Goal: Task Accomplishment & Management: Use online tool/utility

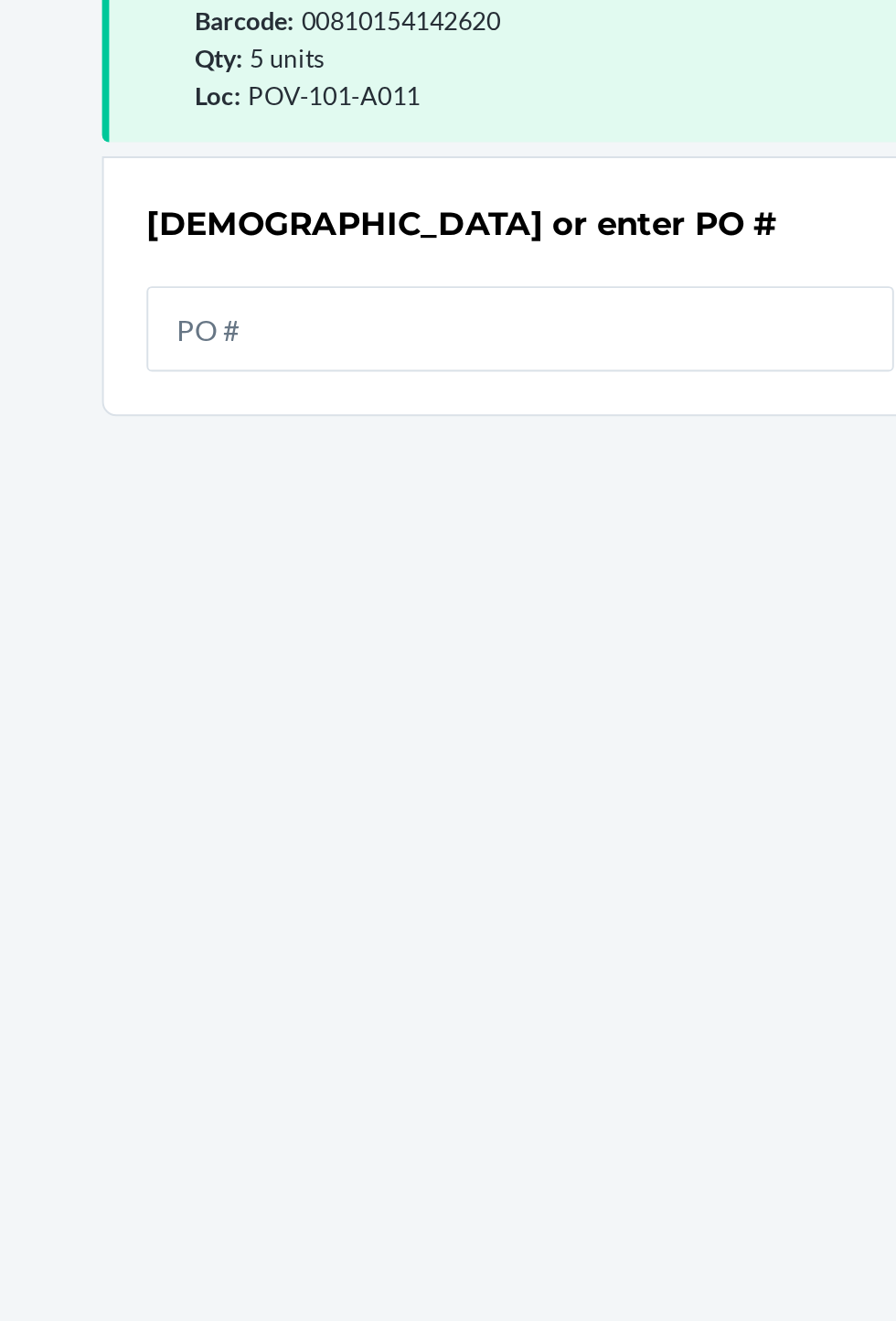
click at [548, 327] on input "text" at bounding box center [448, 319] width 384 height 44
type input "9906208"
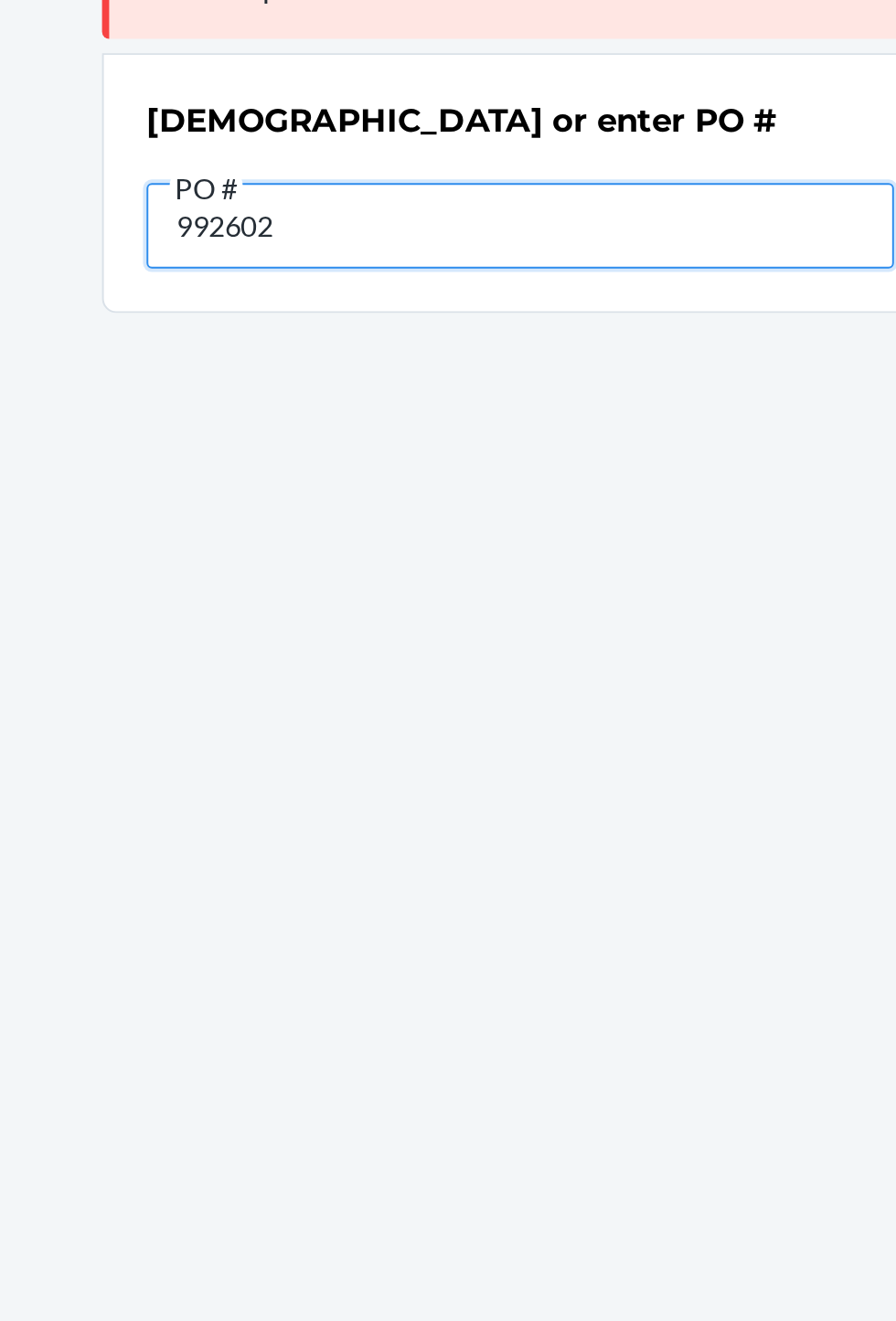
type input "9926028"
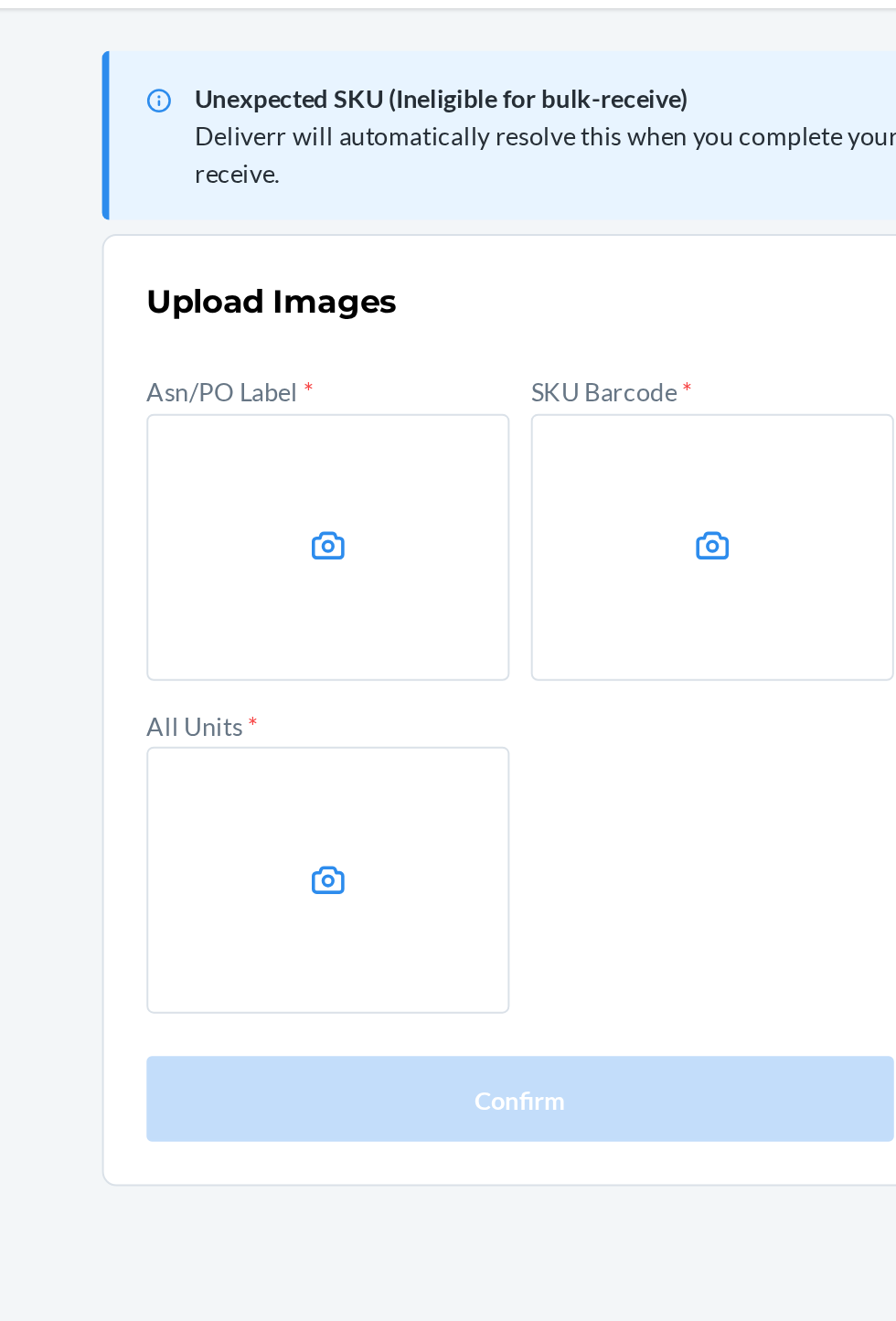
click at [327, 380] on label at bounding box center [350, 372] width 187 height 137
click at [0, 0] on input "file" at bounding box center [0, 0] width 0 height 0
click at [553, 342] on label at bounding box center [546, 372] width 187 height 137
click at [0, 0] on input "file" at bounding box center [0, 0] width 0 height 0
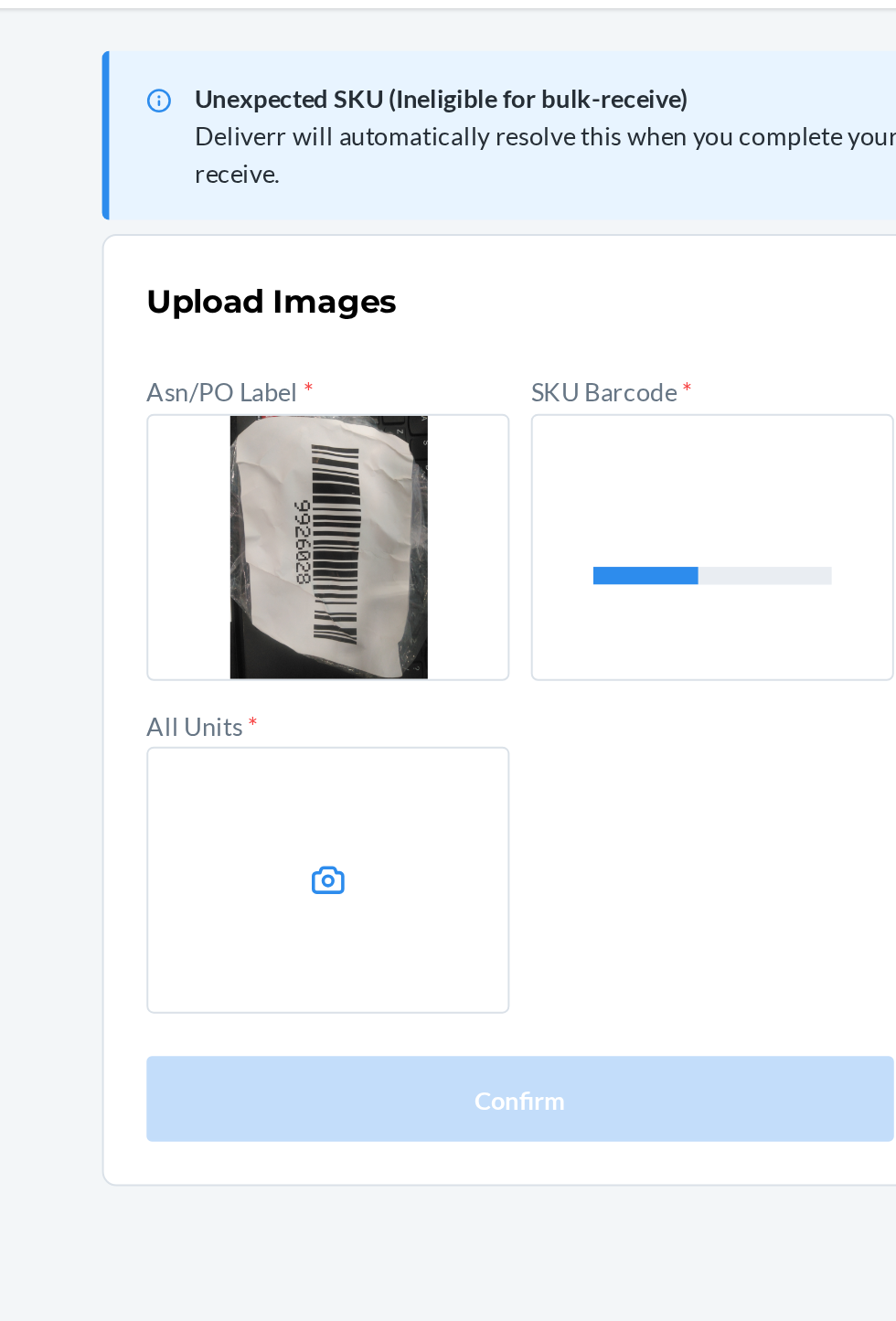
click at [352, 556] on label at bounding box center [350, 543] width 187 height 137
click at [0, 0] on input "file" at bounding box center [0, 0] width 0 height 0
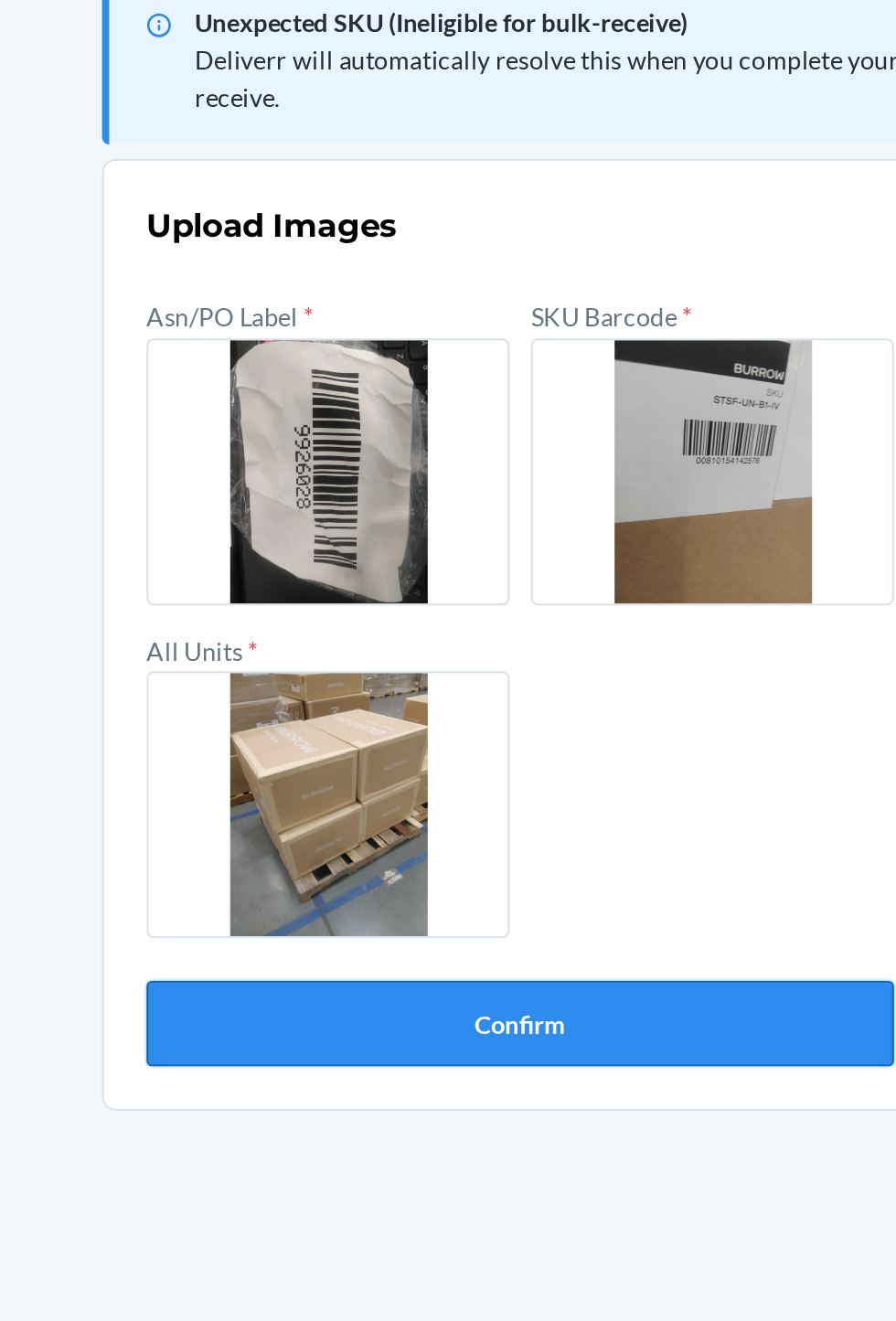
click at [549, 662] on button "Confirm" at bounding box center [448, 656] width 384 height 44
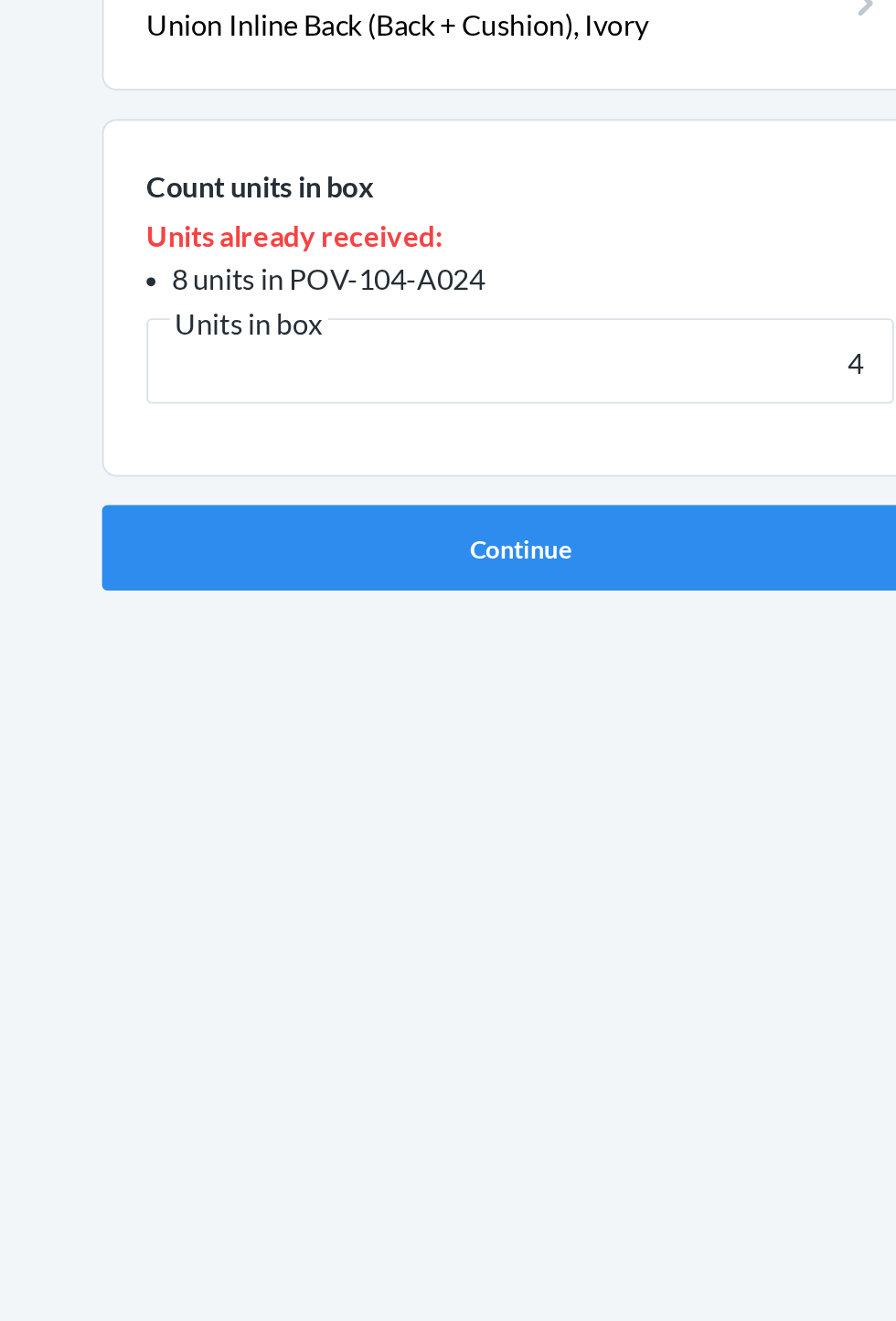
type input "4"
click at [233, 574] on button "Continue" at bounding box center [448, 596] width 430 height 44
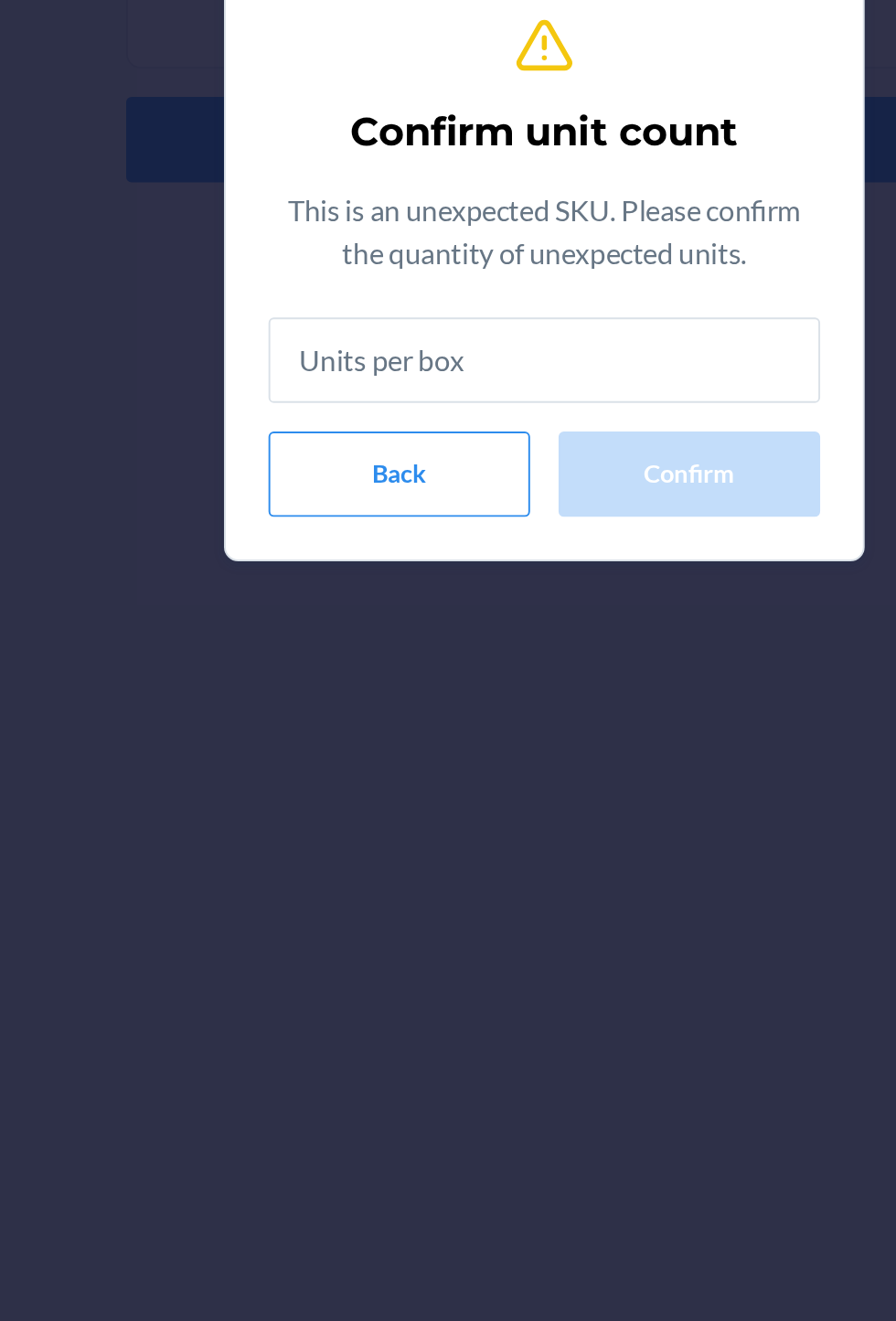
type input "4"
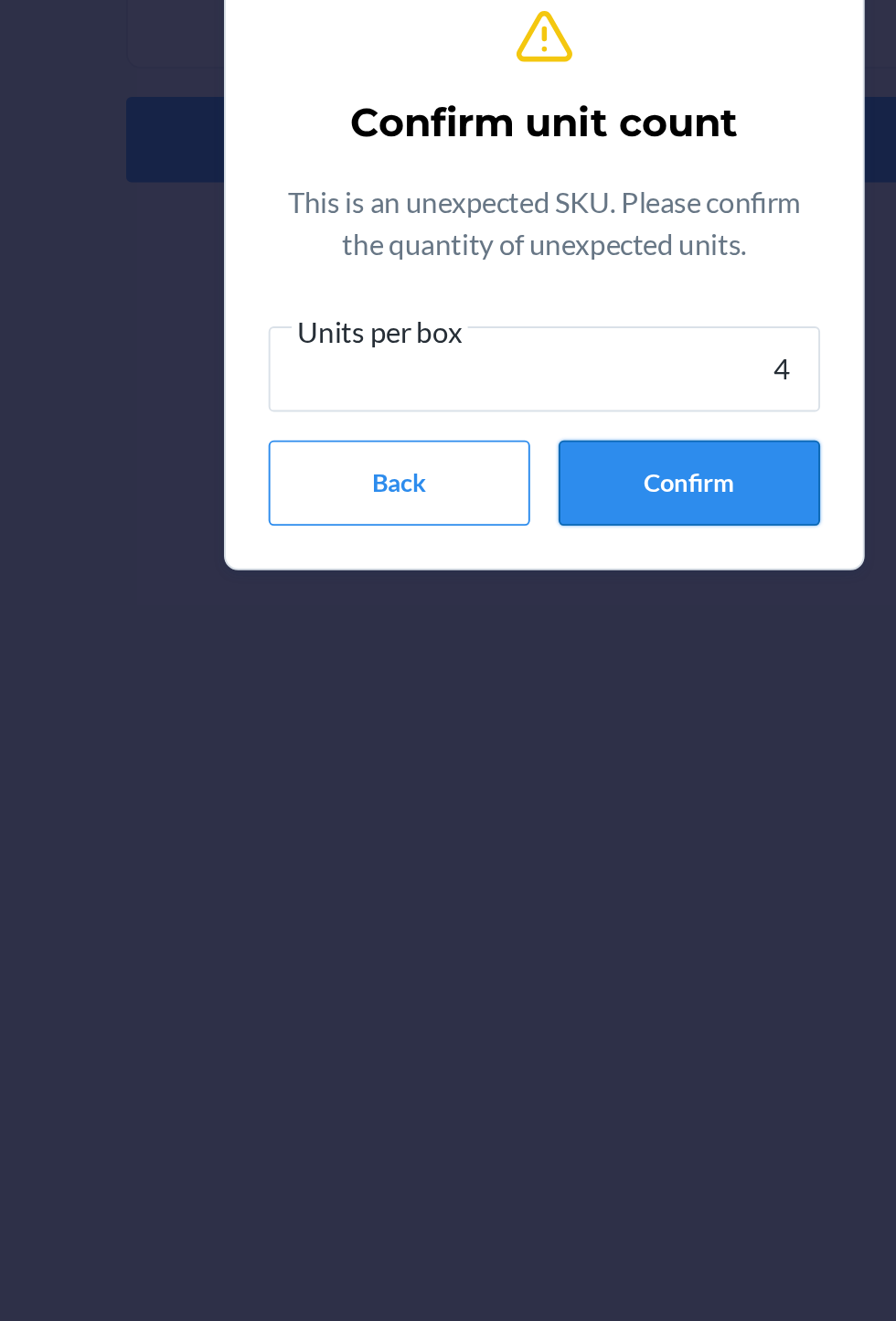
click at [546, 784] on button "Confirm" at bounding box center [522, 773] width 134 height 44
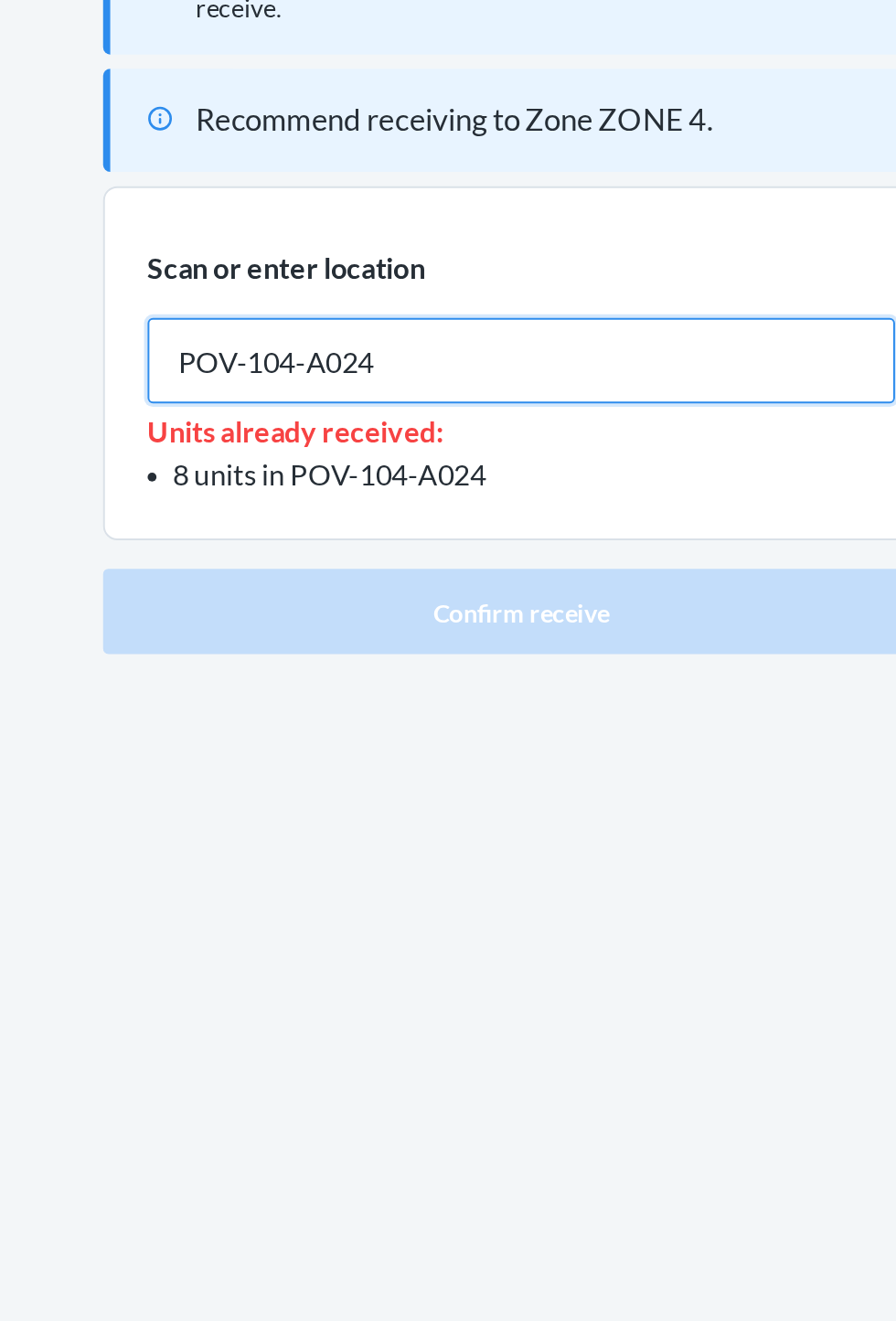
type input "POV-104-A024"
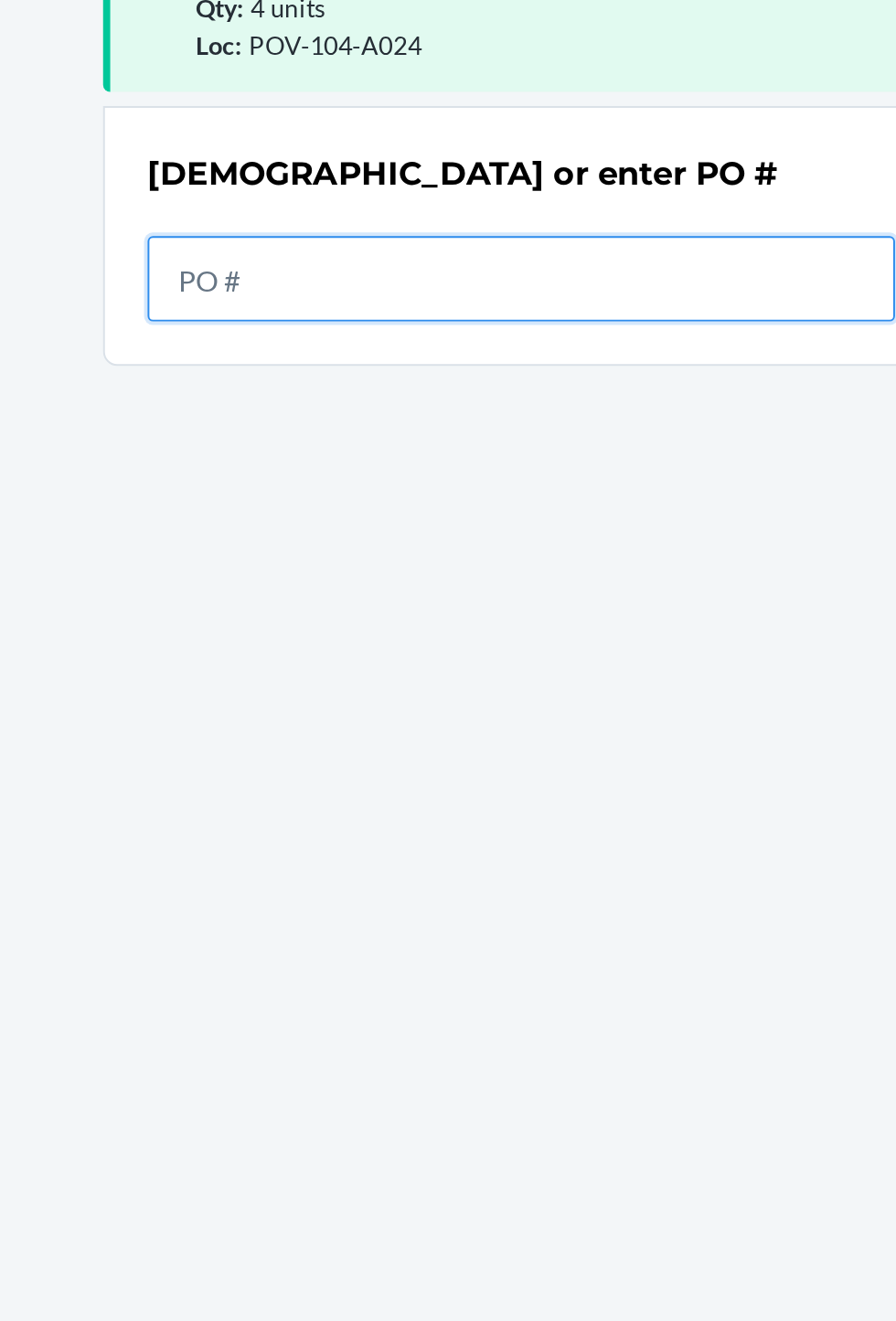
click at [507, 321] on input "text" at bounding box center [448, 319] width 384 height 44
type input "9926028"
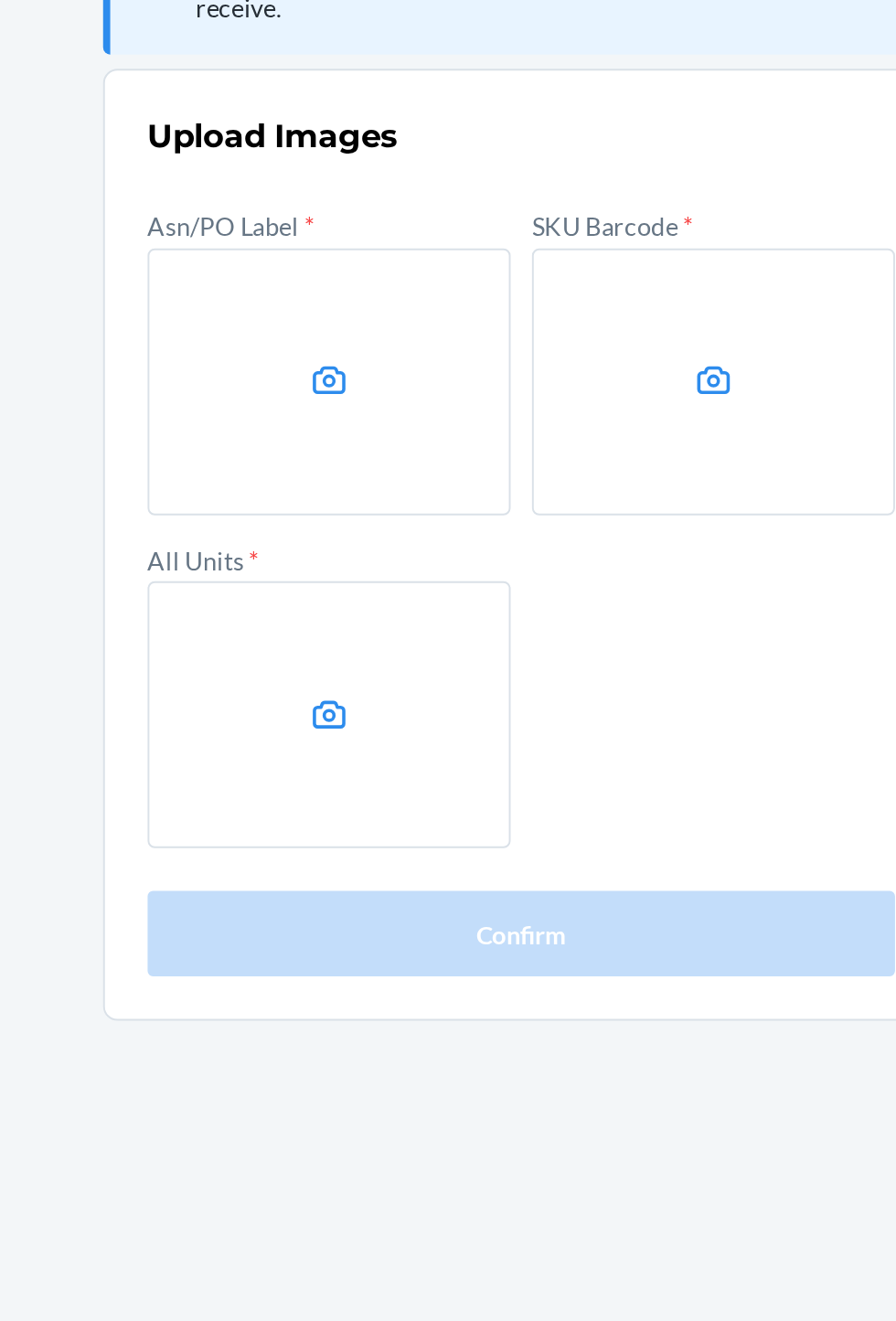
click at [287, 397] on label at bounding box center [350, 372] width 187 height 137
click at [0, 0] on input "file" at bounding box center [0, 0] width 0 height 0
click at [547, 375] on icon at bounding box center [546, 371] width 21 height 21
click at [0, 0] on input "file" at bounding box center [0, 0] width 0 height 0
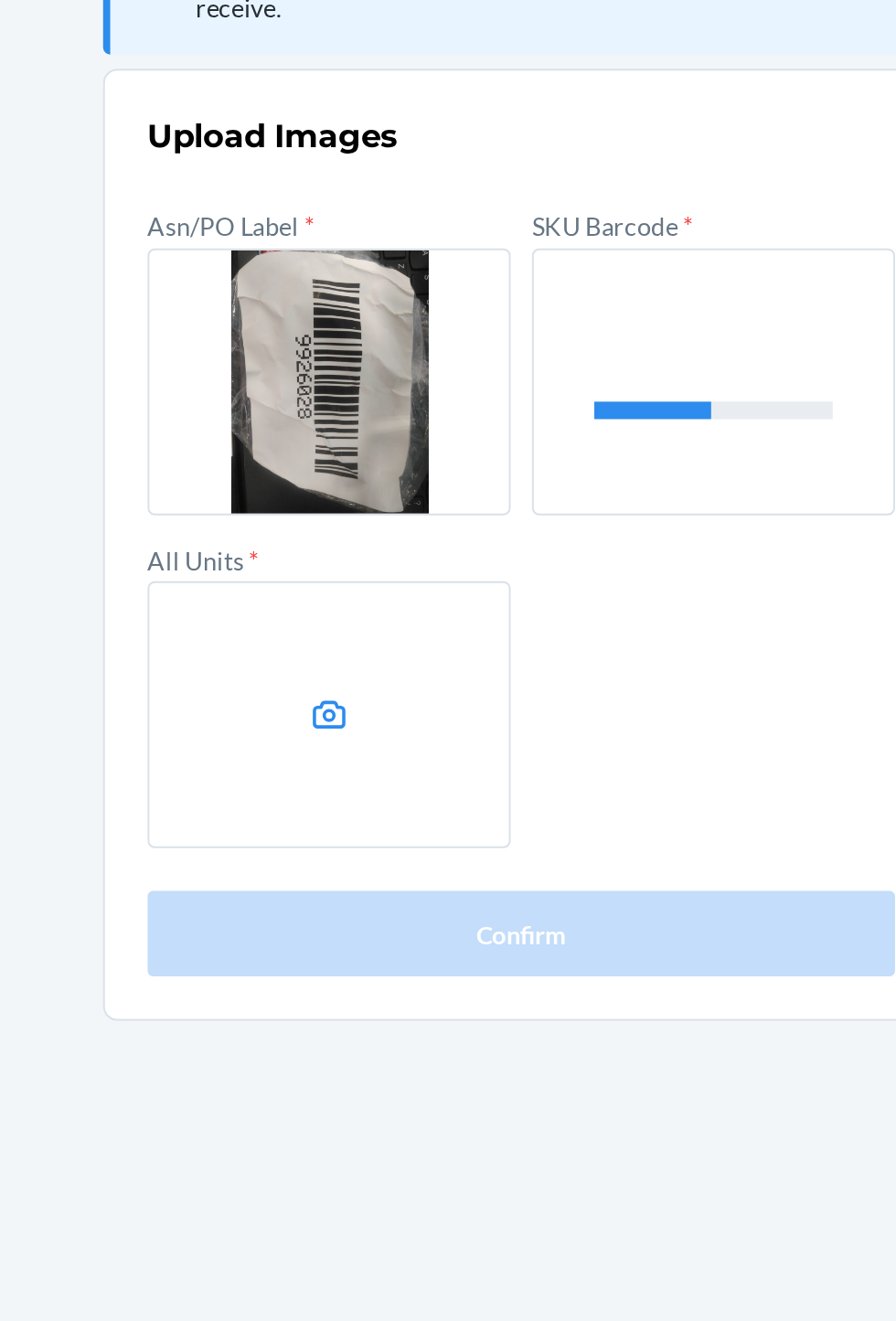
click at [295, 564] on label at bounding box center [350, 543] width 187 height 137
click at [0, 0] on input "file" at bounding box center [0, 0] width 0 height 0
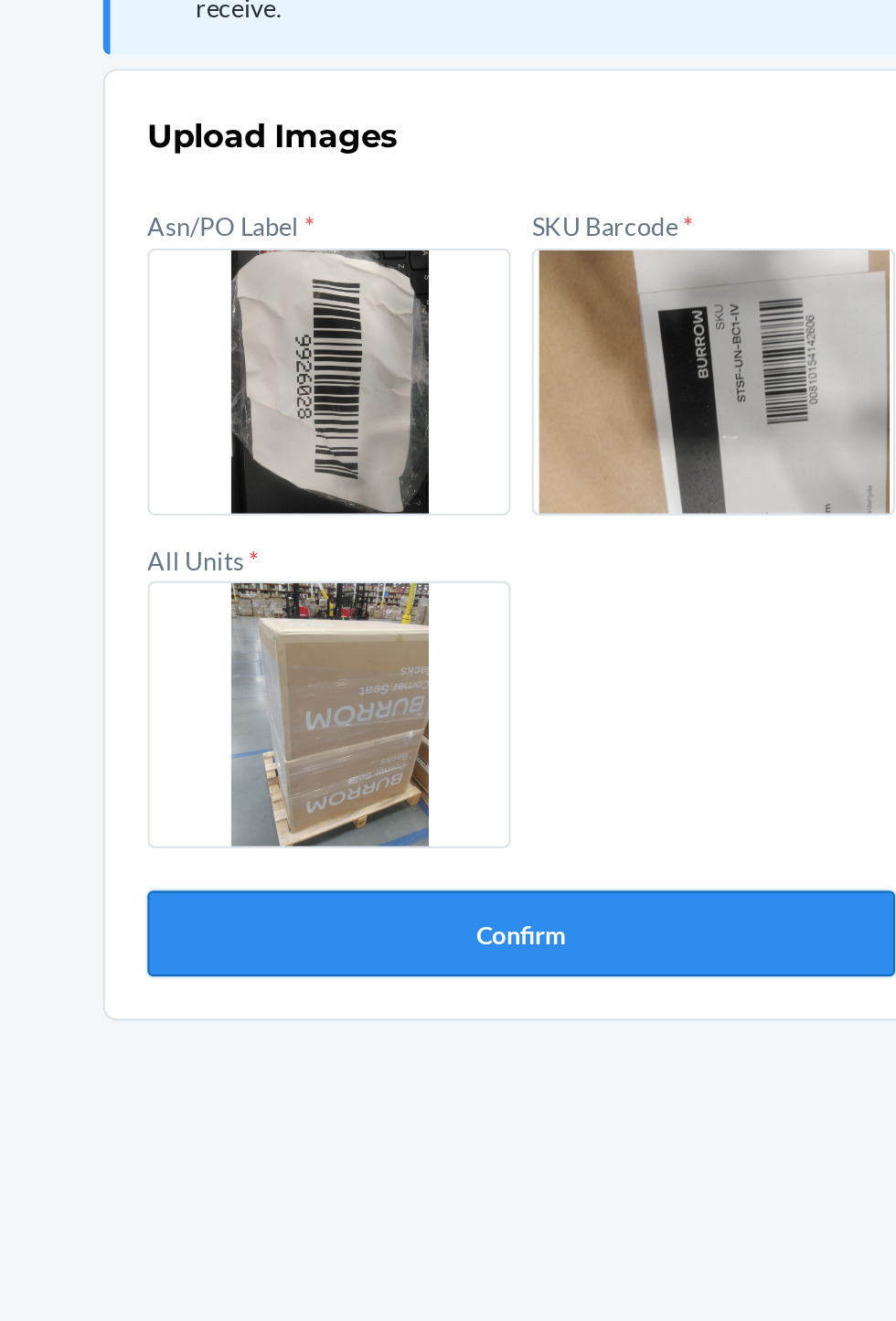
click at [384, 668] on button "Confirm" at bounding box center [448, 656] width 384 height 44
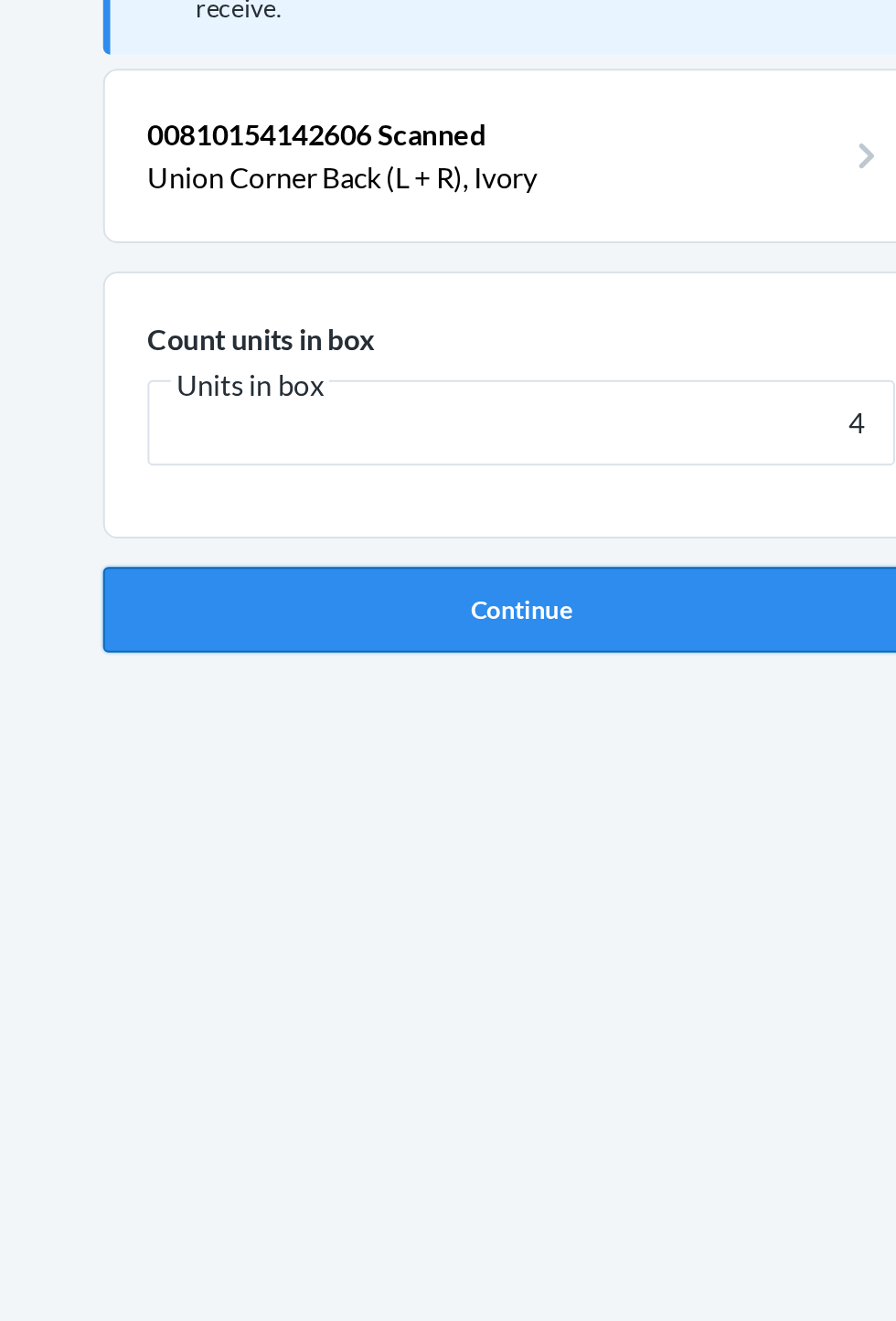
type input "4"
click at [286, 502] on button "Continue" at bounding box center [448, 489] width 430 height 44
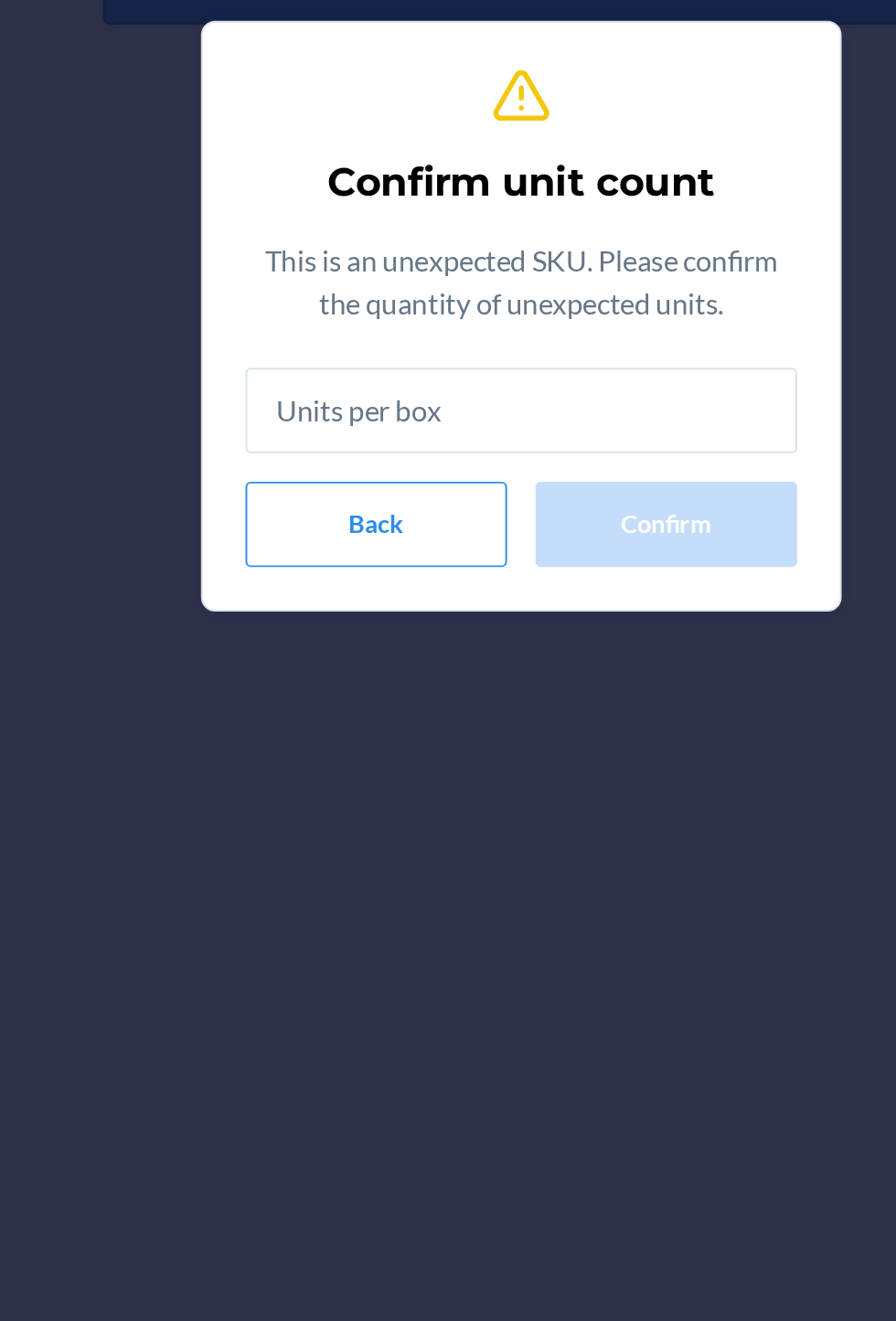
type input "4"
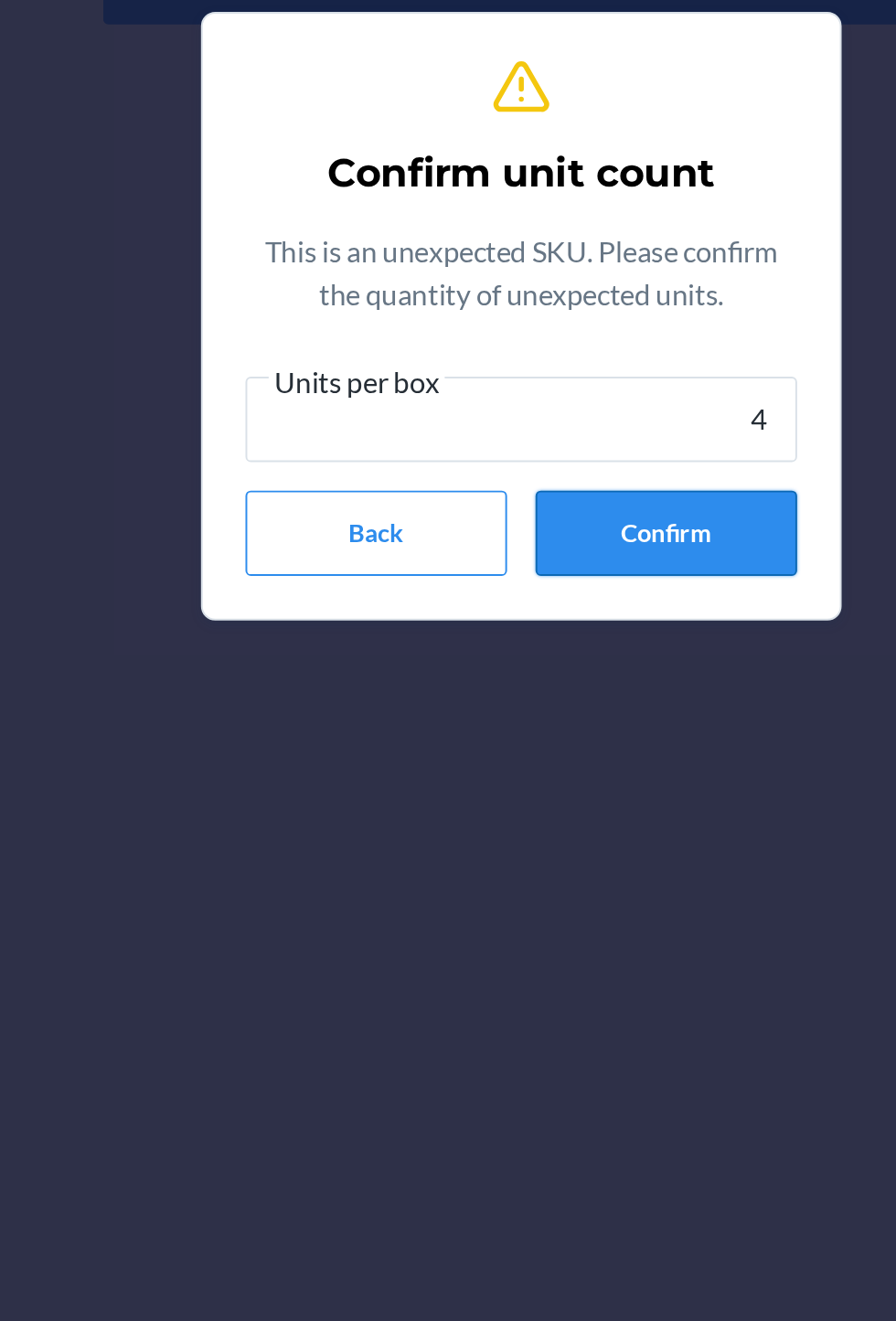
click at [484, 788] on button "Confirm" at bounding box center [522, 773] width 134 height 44
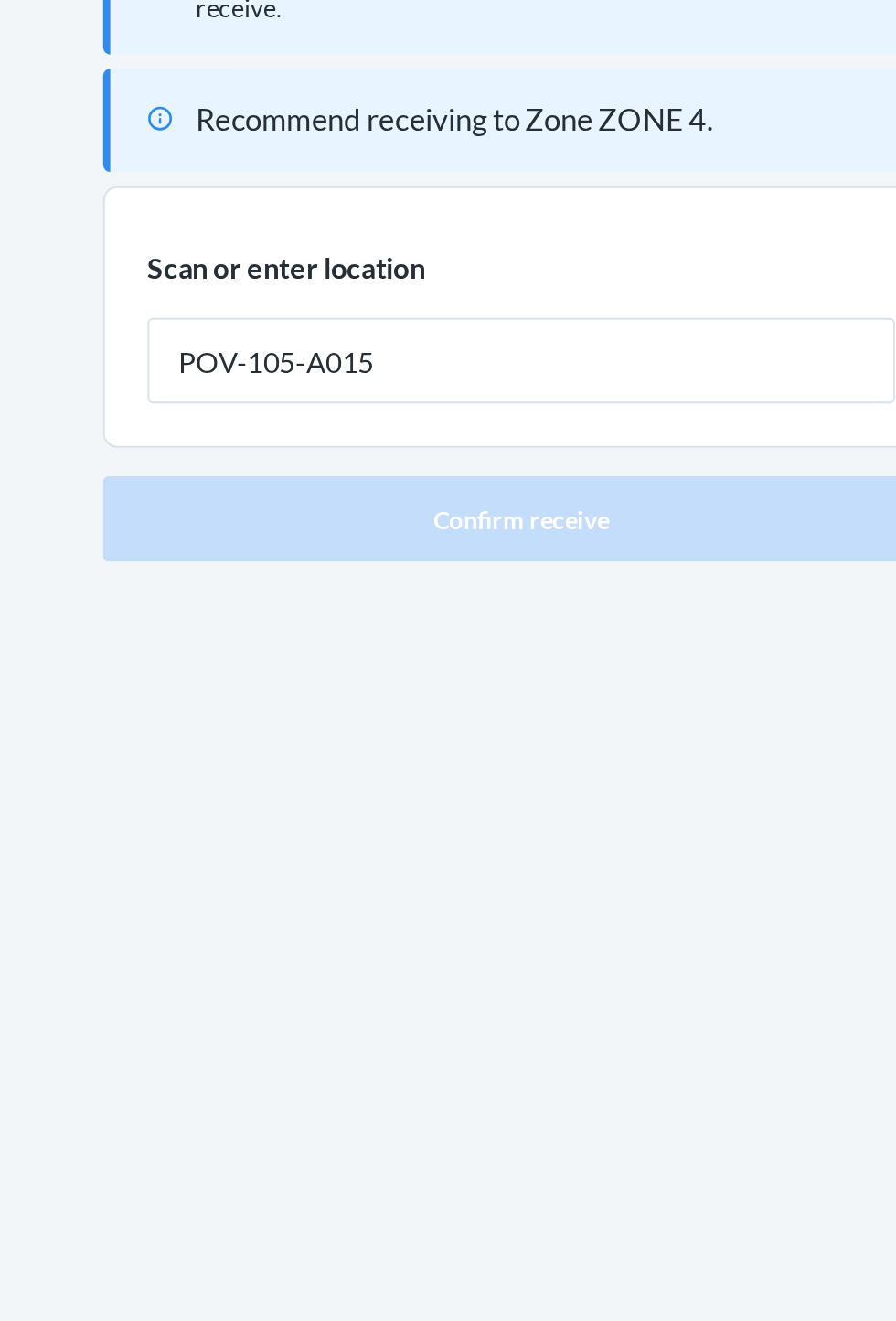
type input "POV-105-A015"
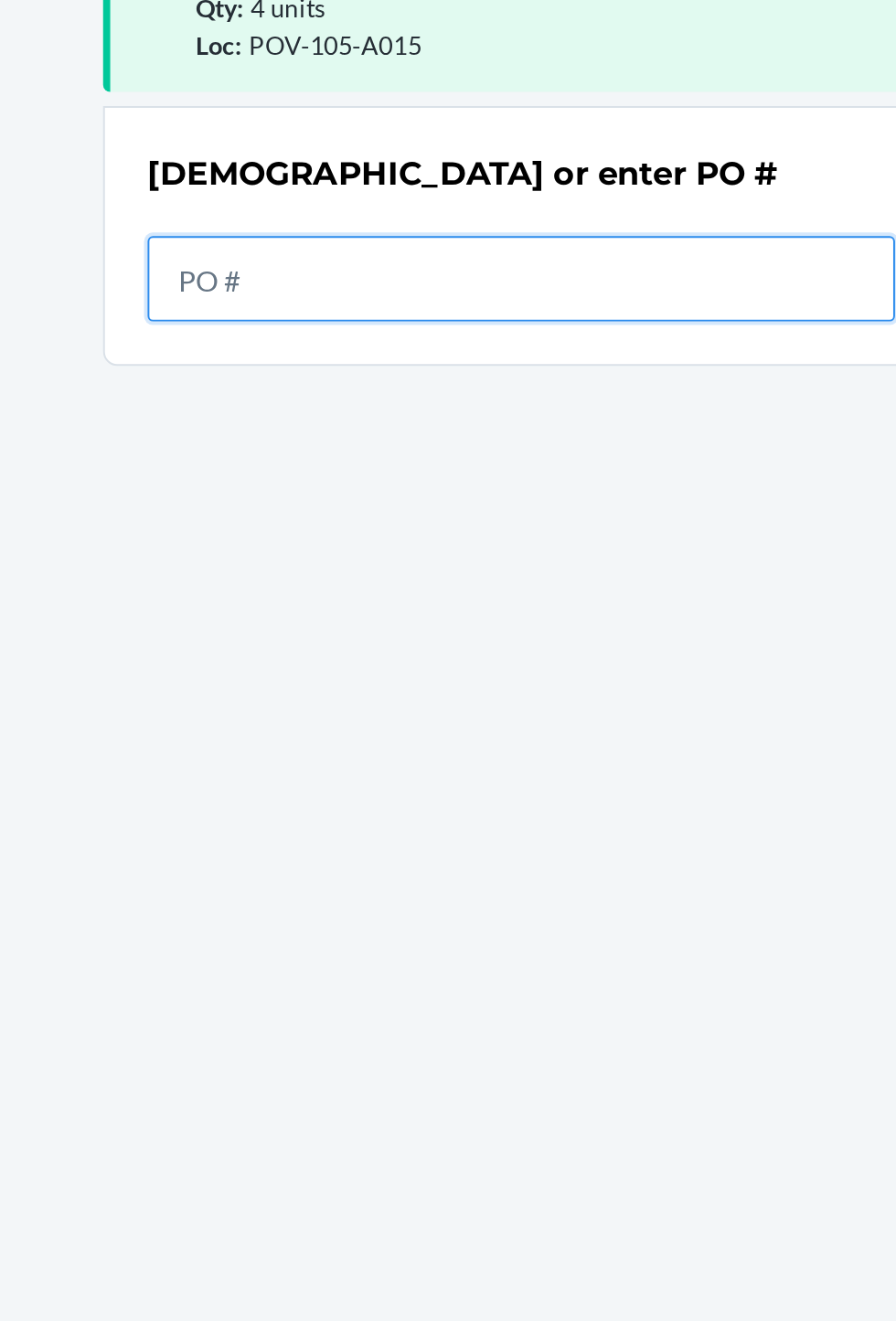
click at [307, 327] on input "text" at bounding box center [448, 319] width 384 height 44
type input "9926028"
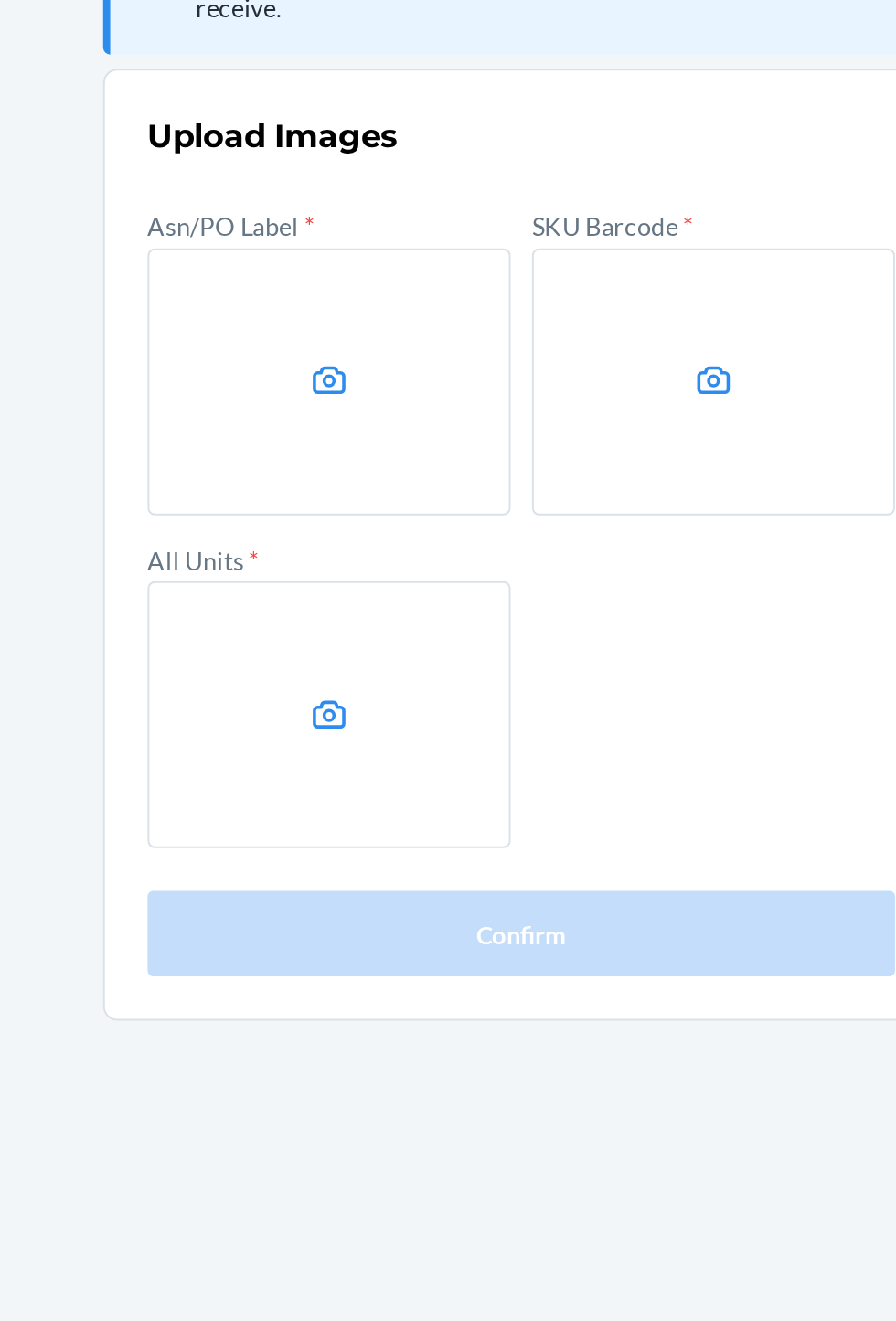
click at [303, 400] on label at bounding box center [350, 372] width 187 height 137
click at [0, 0] on input "file" at bounding box center [0, 0] width 0 height 0
click at [544, 353] on label at bounding box center [546, 372] width 187 height 137
click at [0, 0] on input "file" at bounding box center [0, 0] width 0 height 0
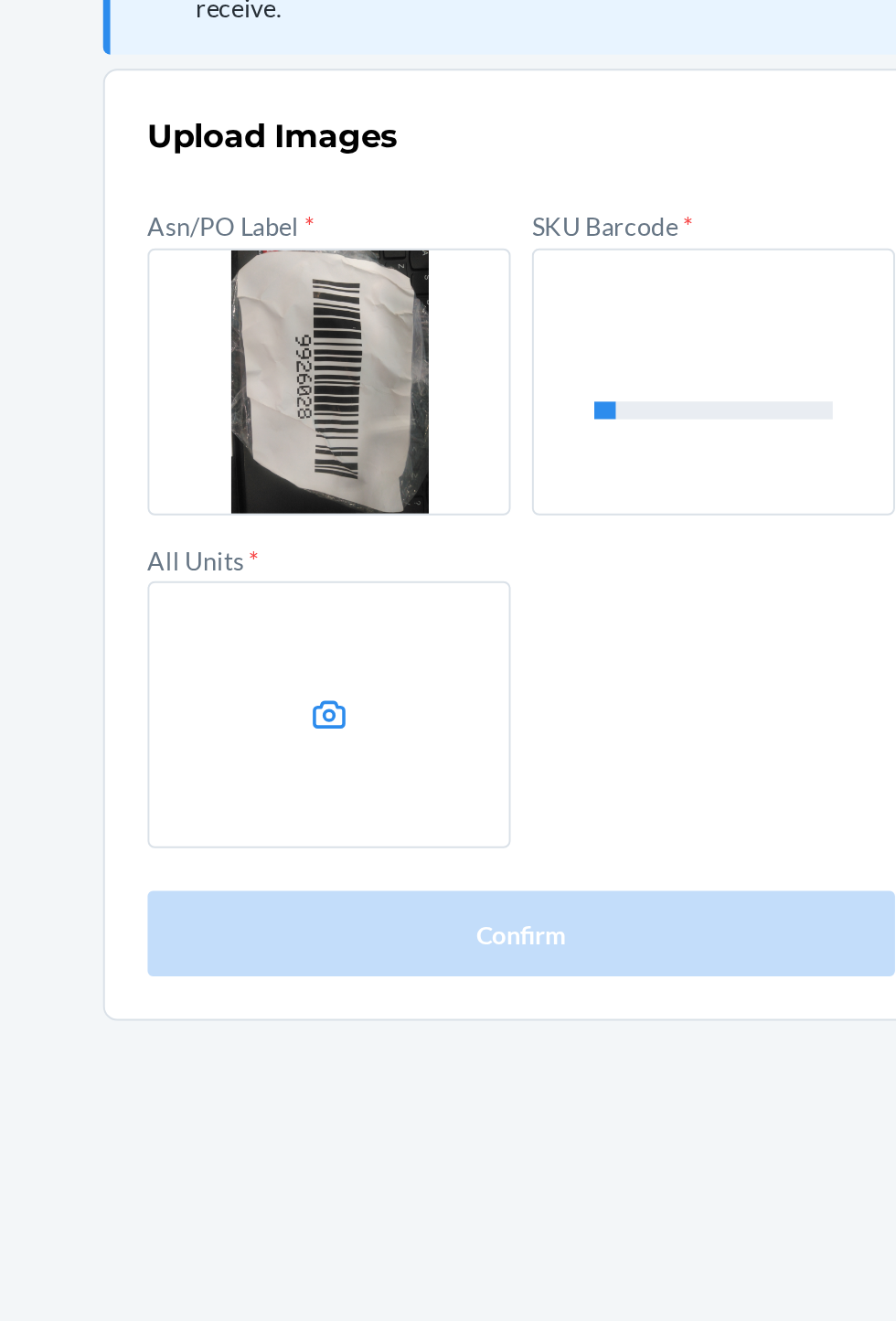
click at [310, 549] on label at bounding box center [350, 543] width 187 height 137
click at [0, 0] on input "file" at bounding box center [0, 0] width 0 height 0
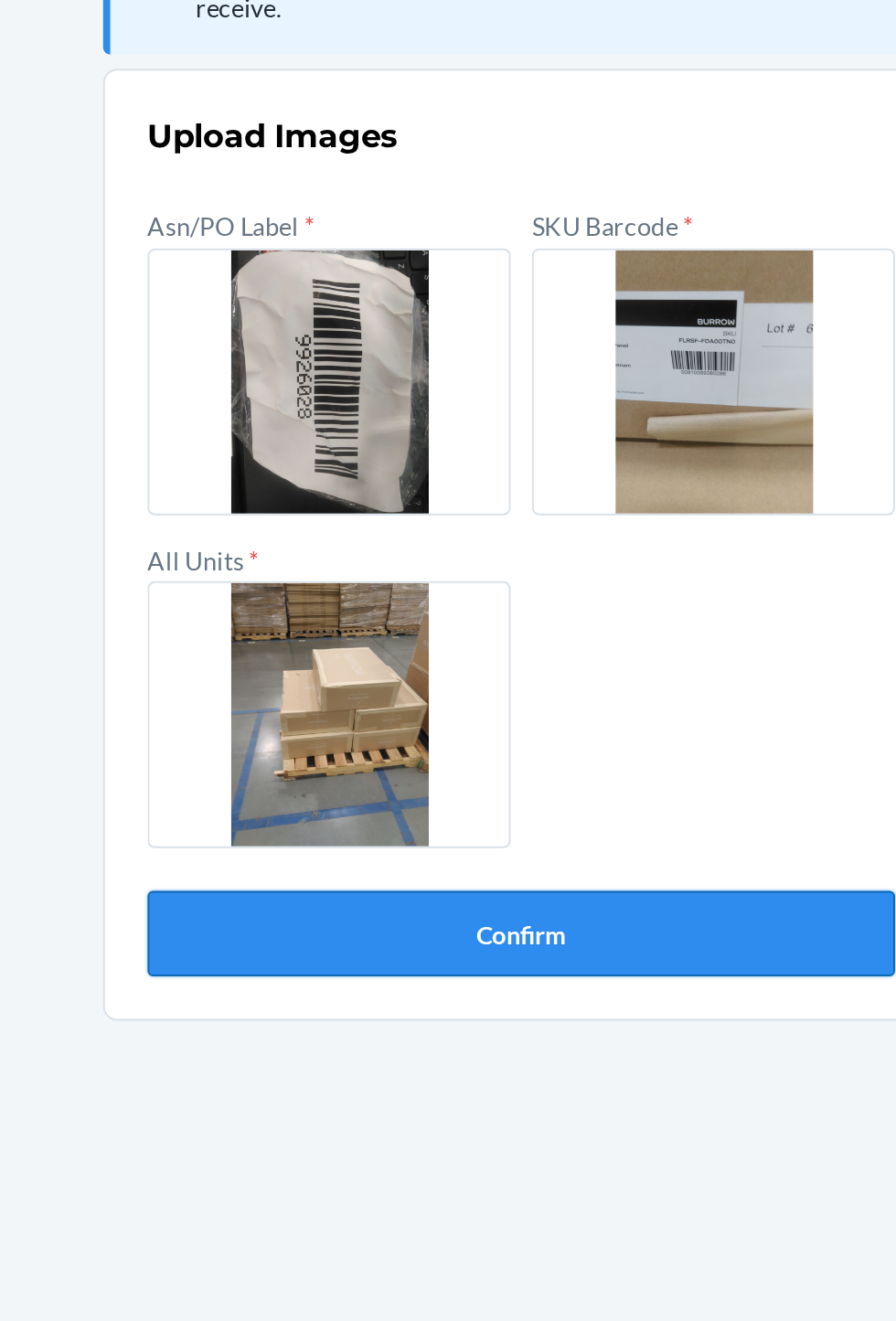
click at [547, 651] on button "Confirm" at bounding box center [448, 656] width 384 height 44
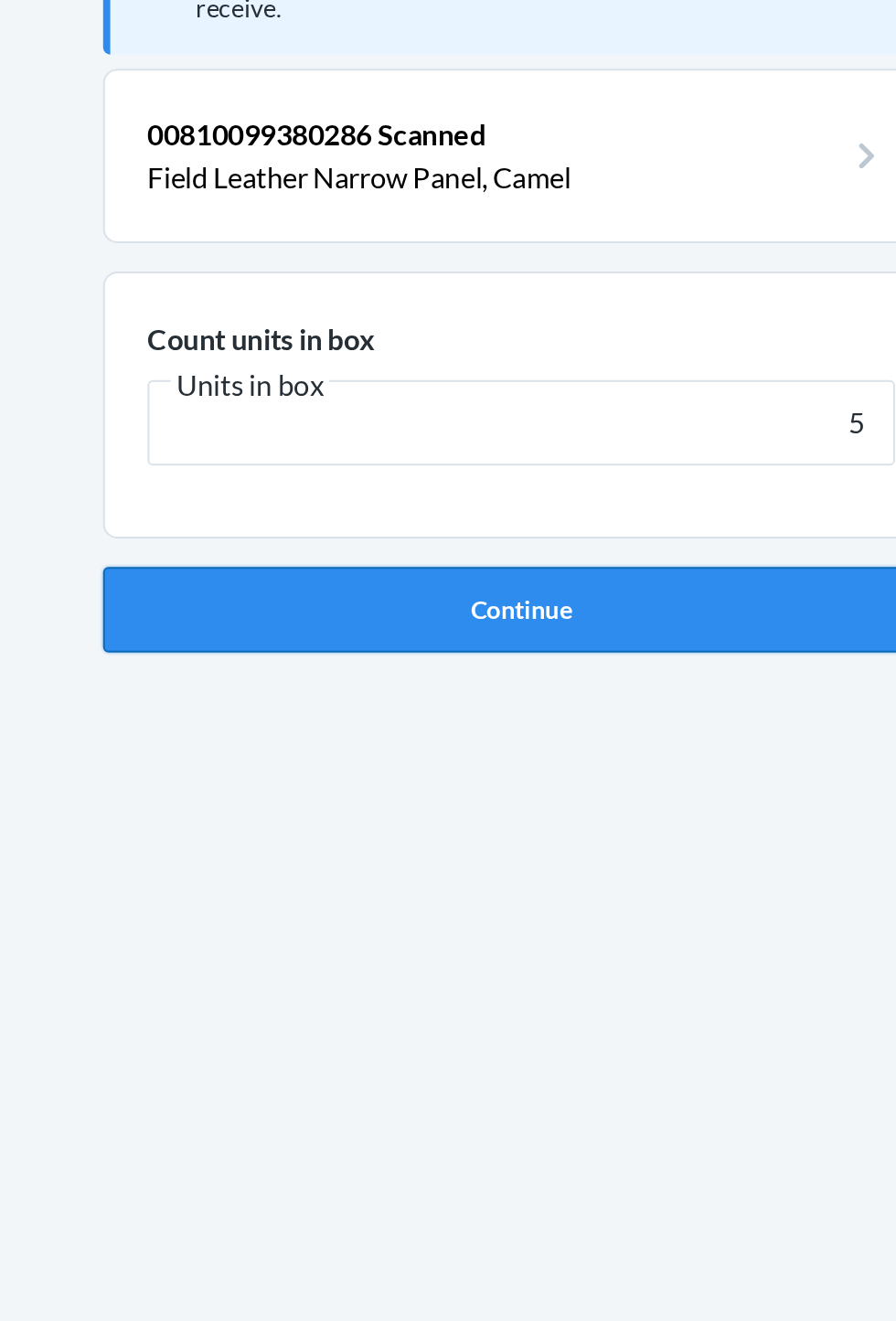
type input "5"
click at [539, 504] on button "Continue" at bounding box center [448, 489] width 430 height 44
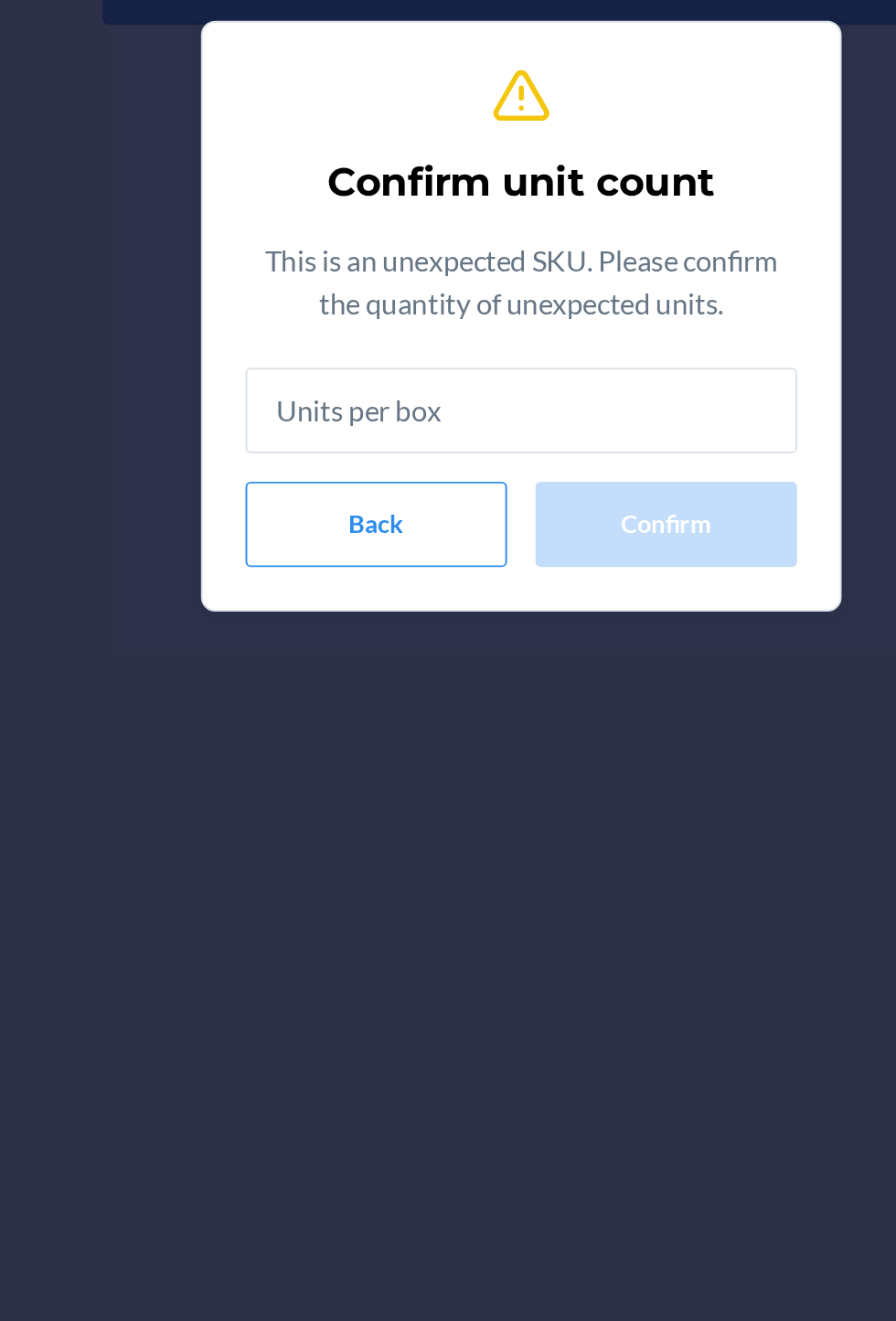
type input "5"
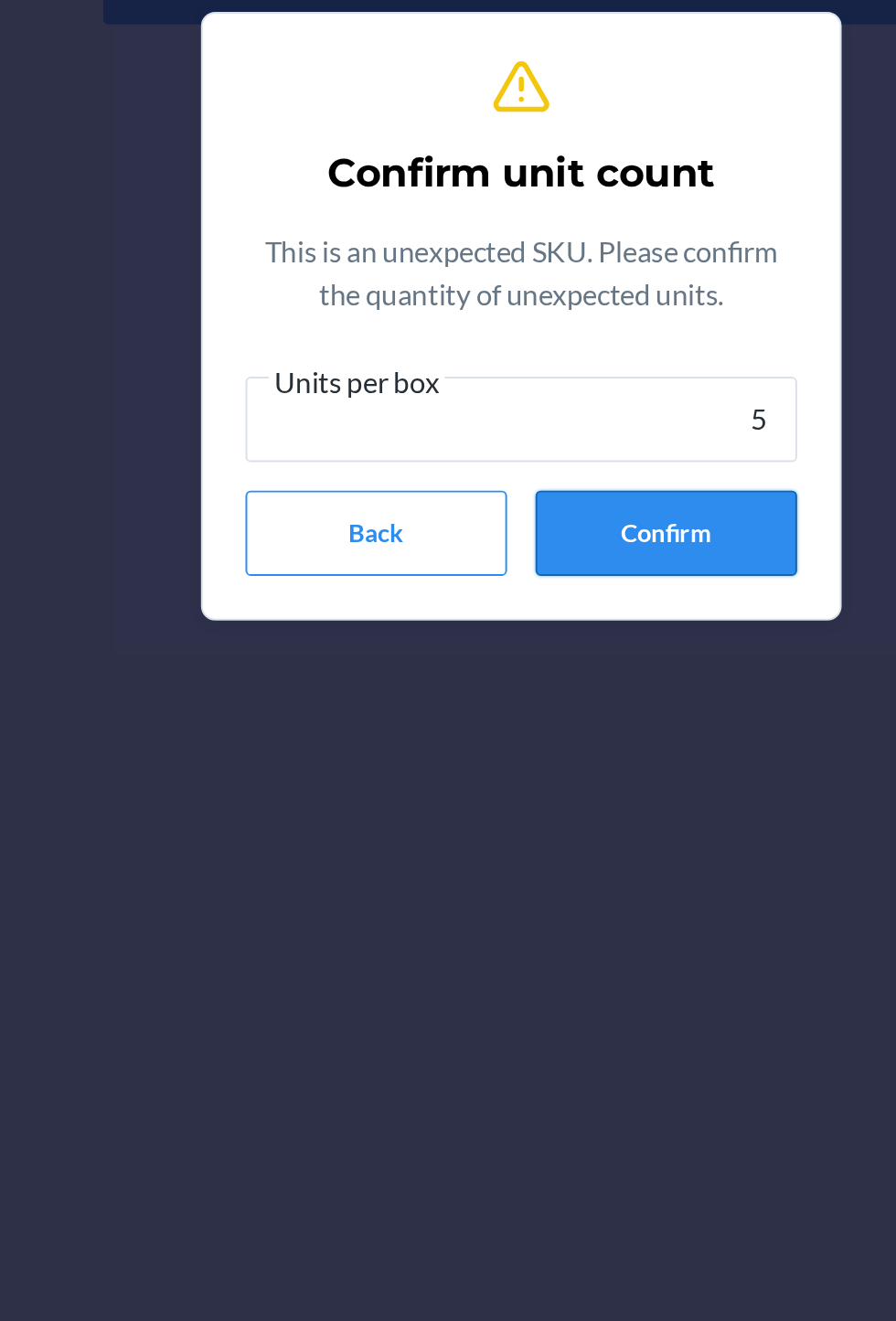
click at [538, 781] on button "Confirm" at bounding box center [522, 773] width 134 height 44
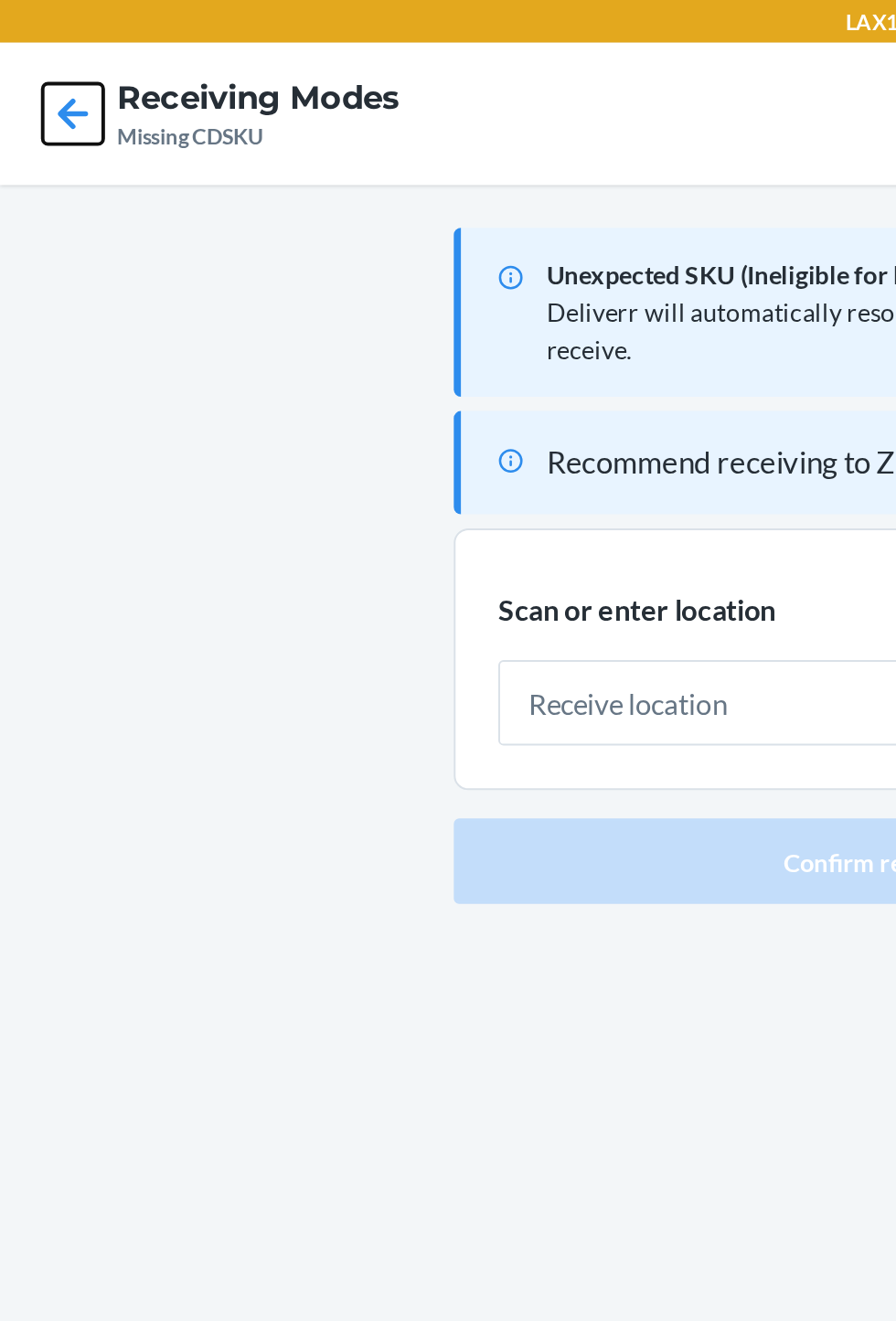
click at [31, 63] on icon at bounding box center [37, 58] width 31 height 31
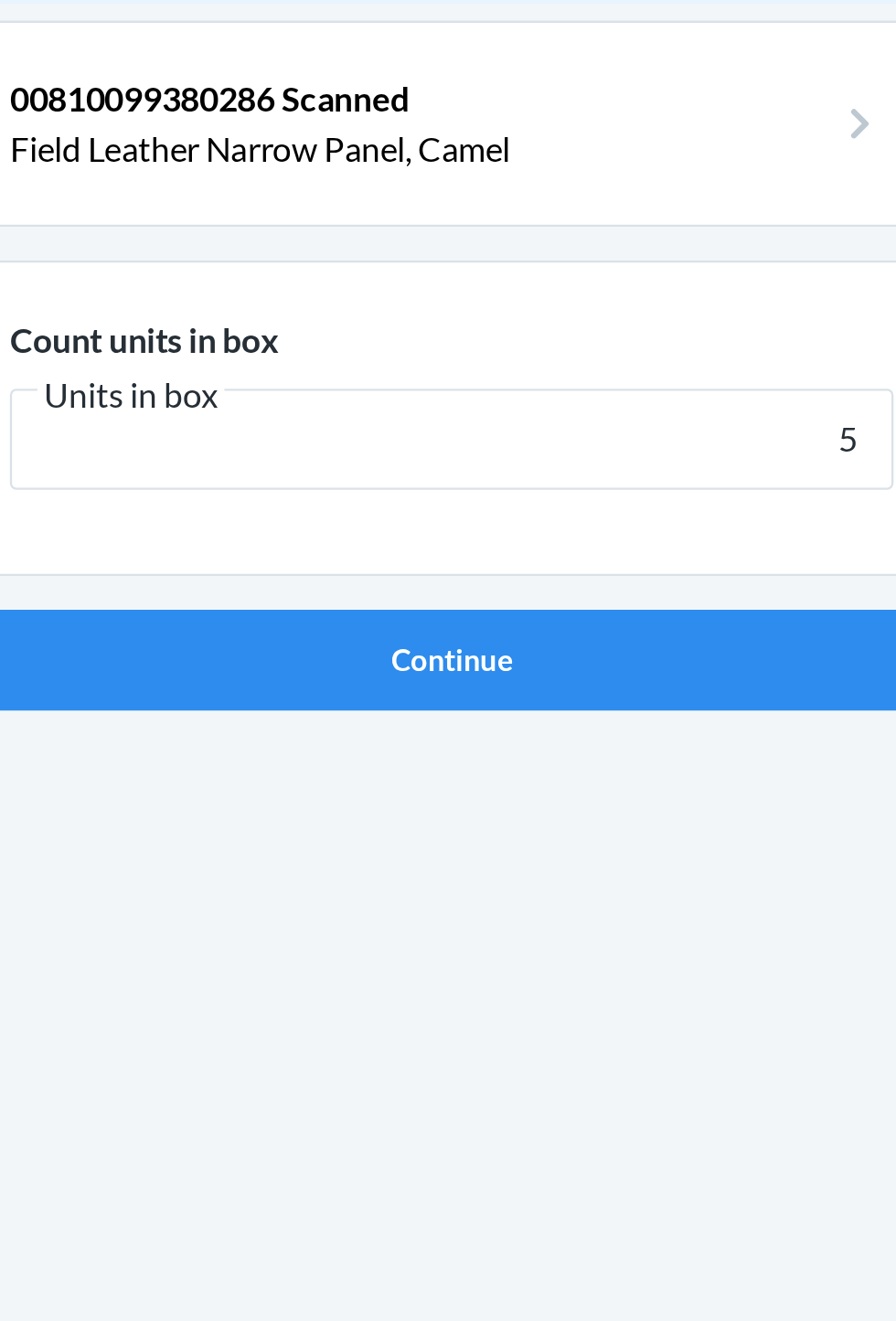
click at [273, 256] on p "Field Leather Narrow Panel, Camel" at bounding box center [433, 267] width 355 height 22
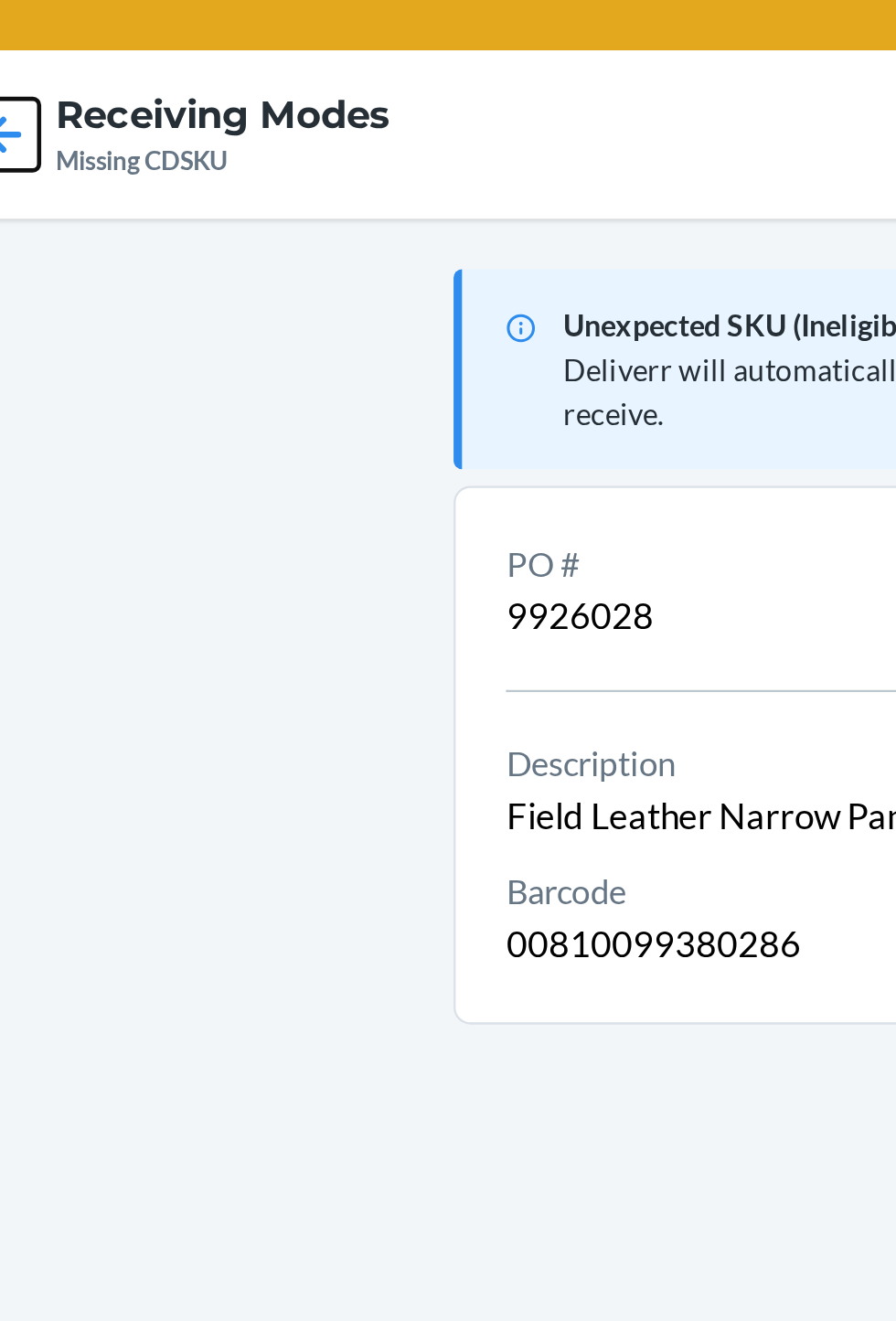
click at [51, 58] on icon at bounding box center [37, 58] width 31 height 31
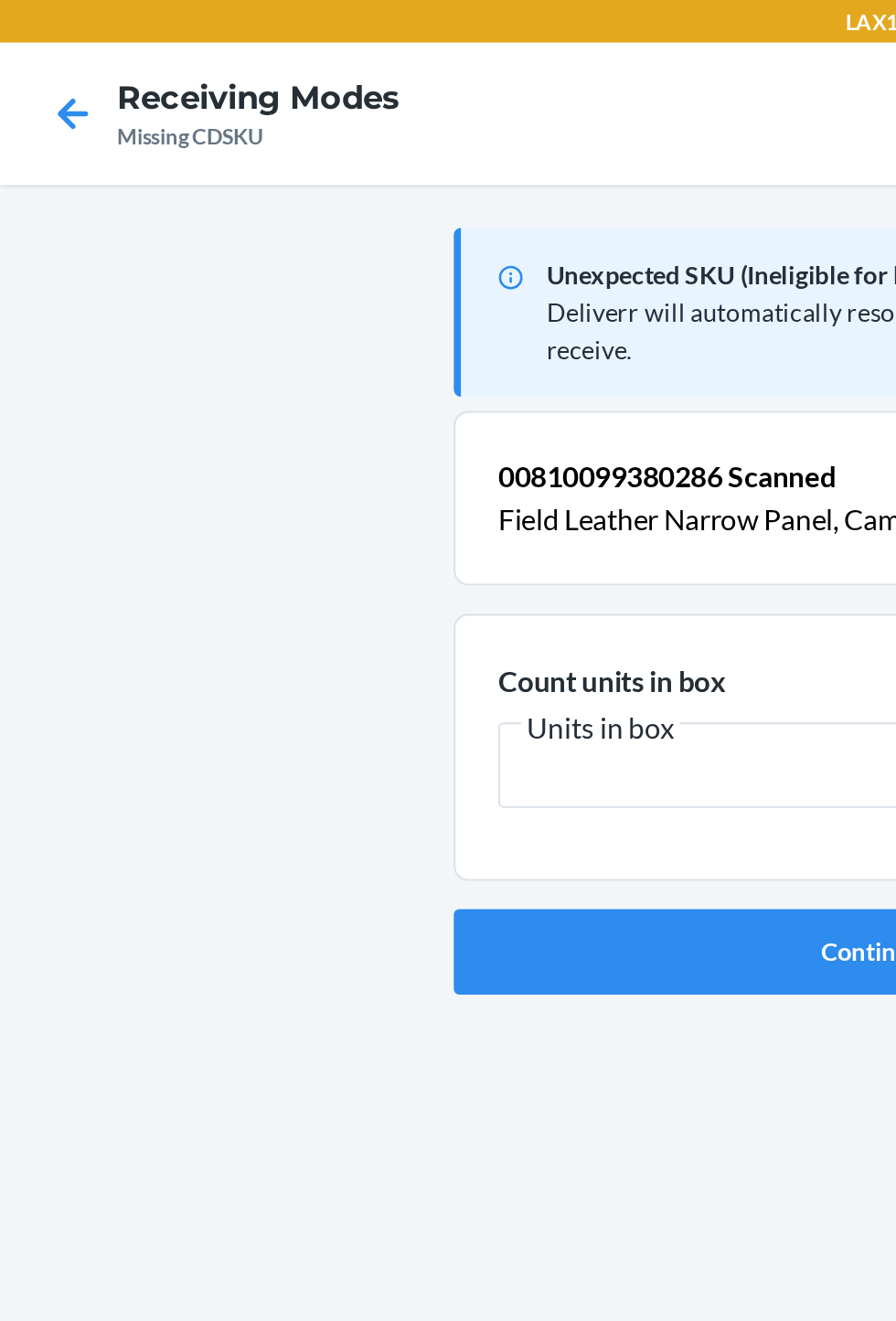
click at [0, 57] on nav "Receiving Modes Missing CDSKU" at bounding box center [448, 59] width 896 height 73
click at [30, 69] on icon at bounding box center [37, 58] width 31 height 31
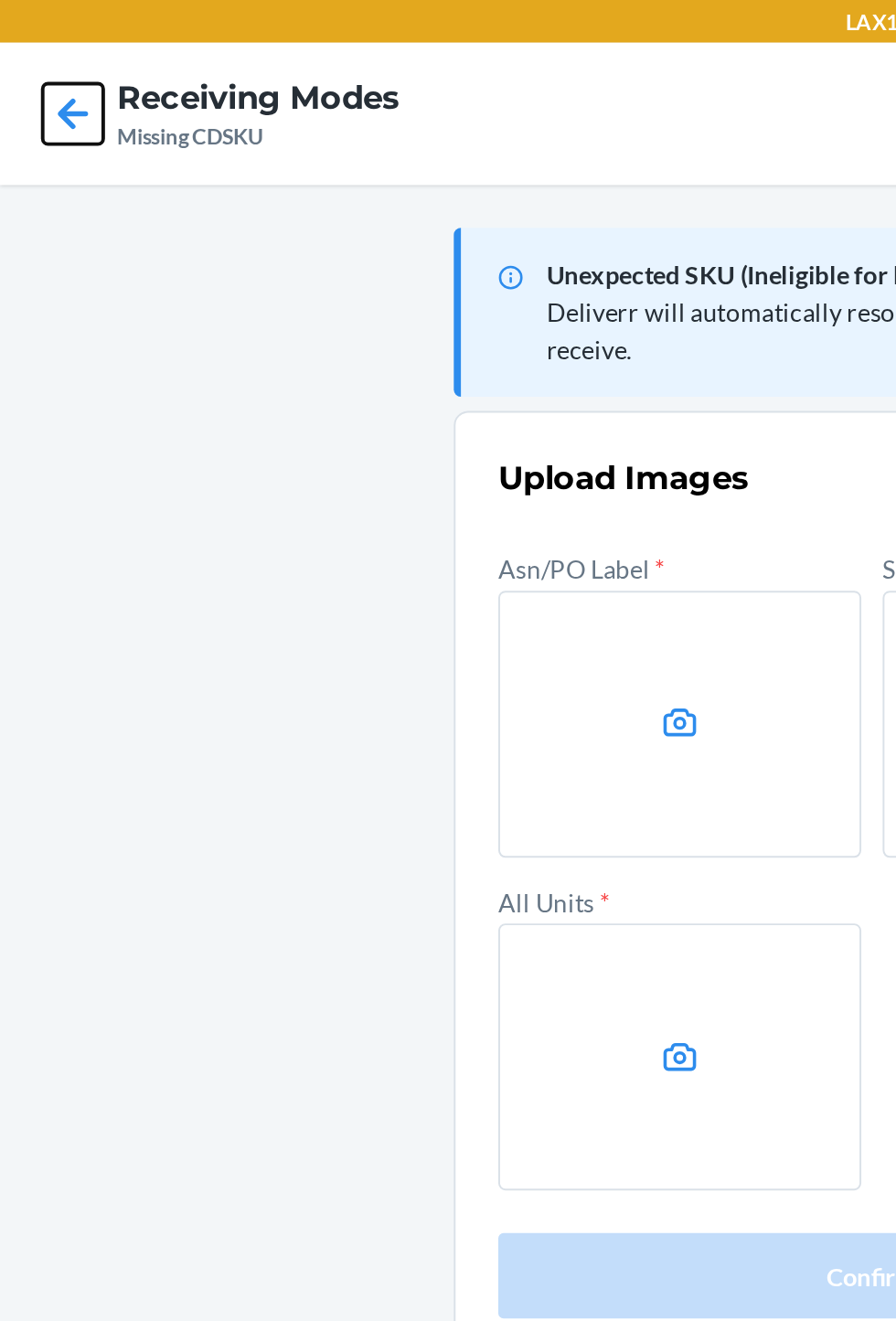
click at [28, 73] on icon at bounding box center [37, 58] width 31 height 31
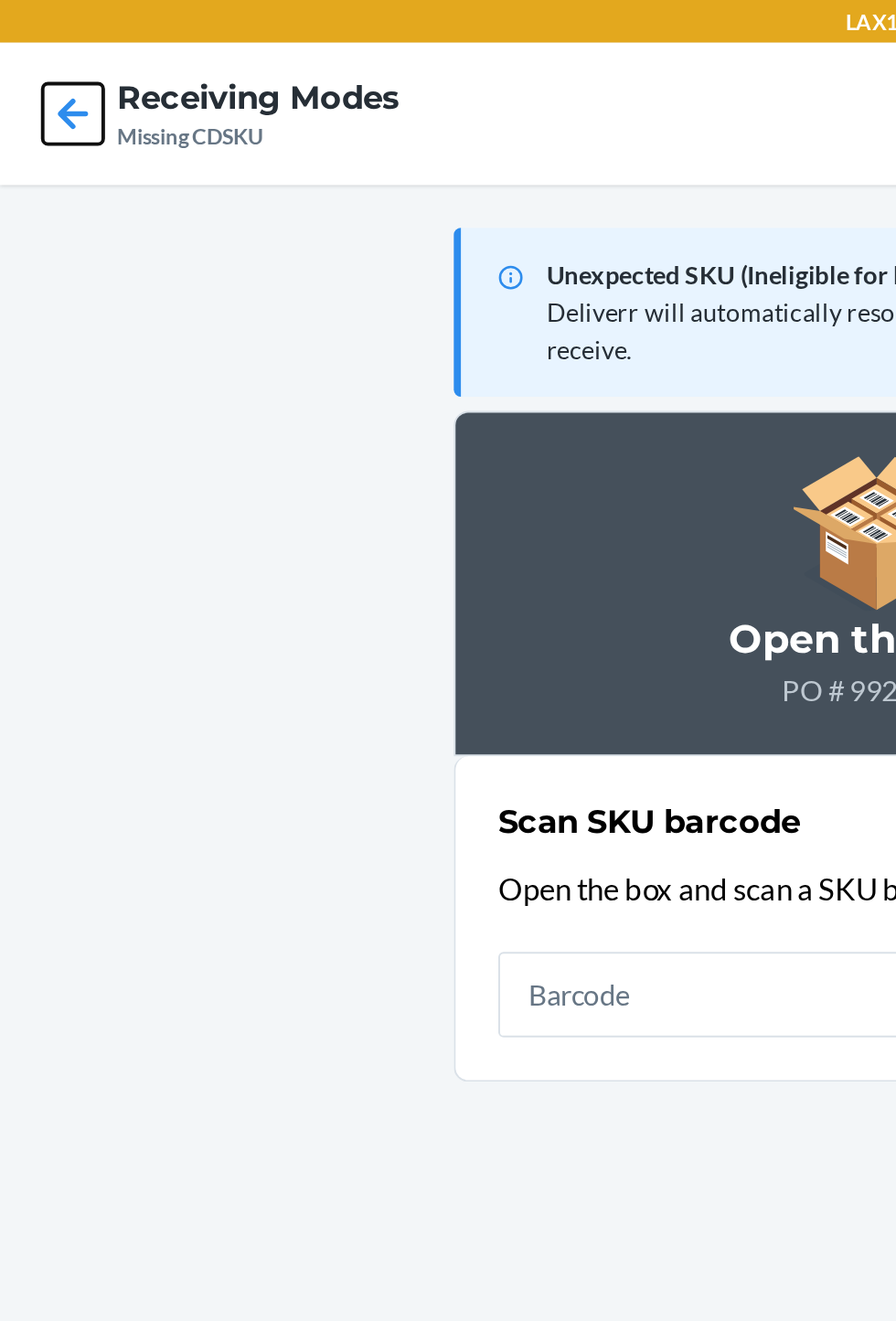
click at [36, 63] on icon at bounding box center [38, 59] width 16 height 16
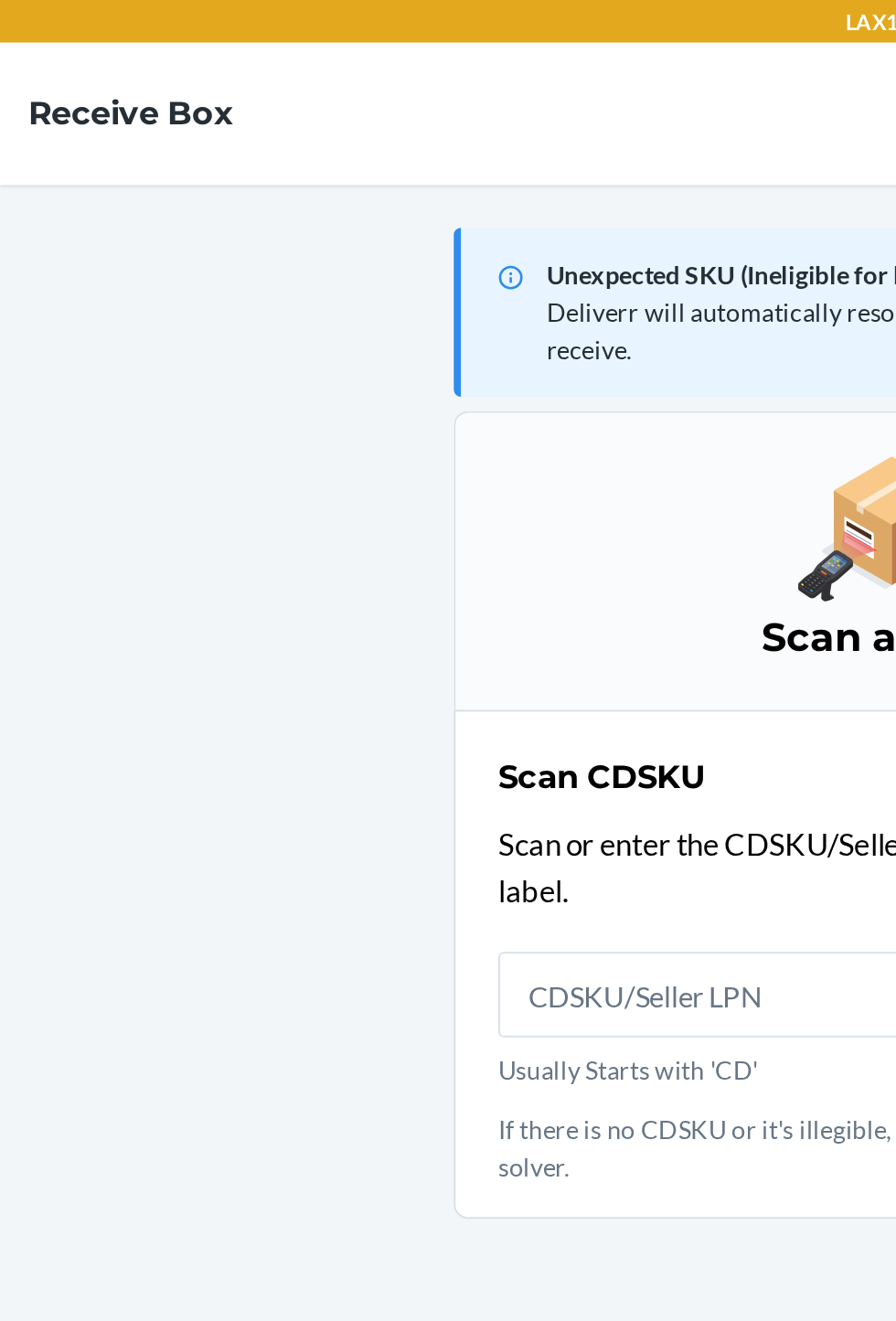
click at [426, 604] on p "If there is no CDSKU or it's illegible, set the box aside for a problem solver." at bounding box center [448, 589] width 384 height 39
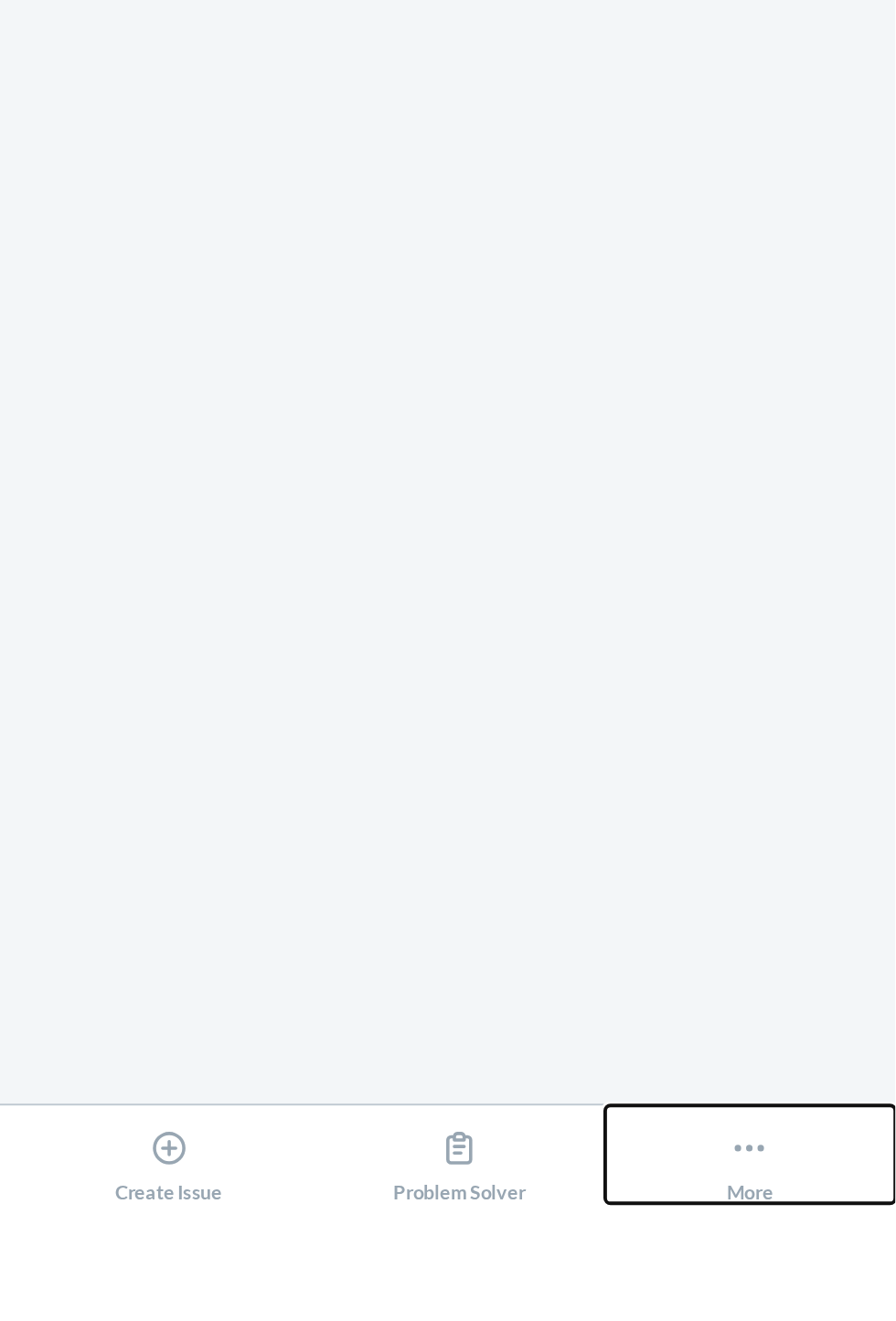
click at [821, 1318] on div "More" at bounding box center [821, 1295] width 24 height 46
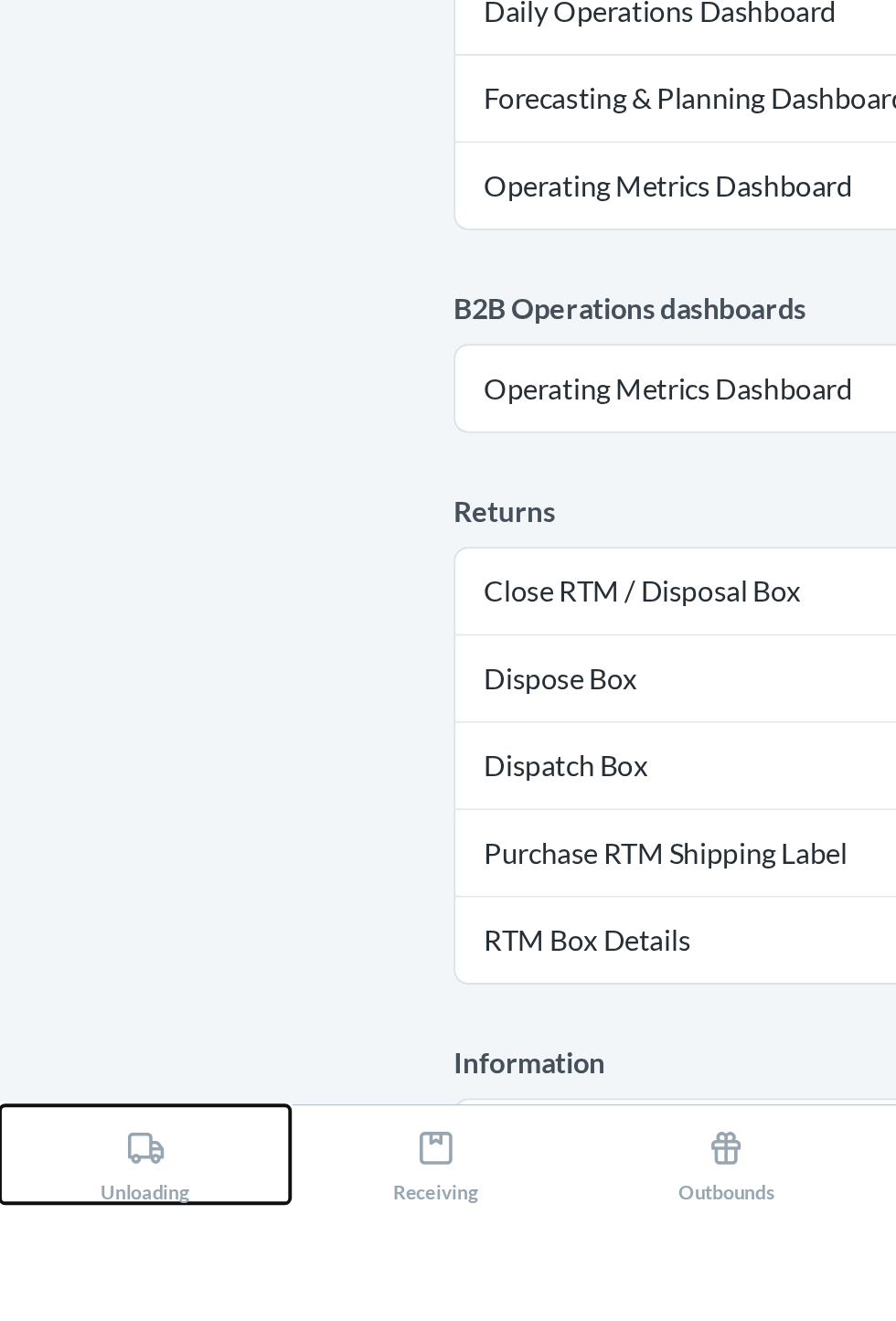
click at [76, 1318] on div "Unloading" at bounding box center [75, 1295] width 46 height 46
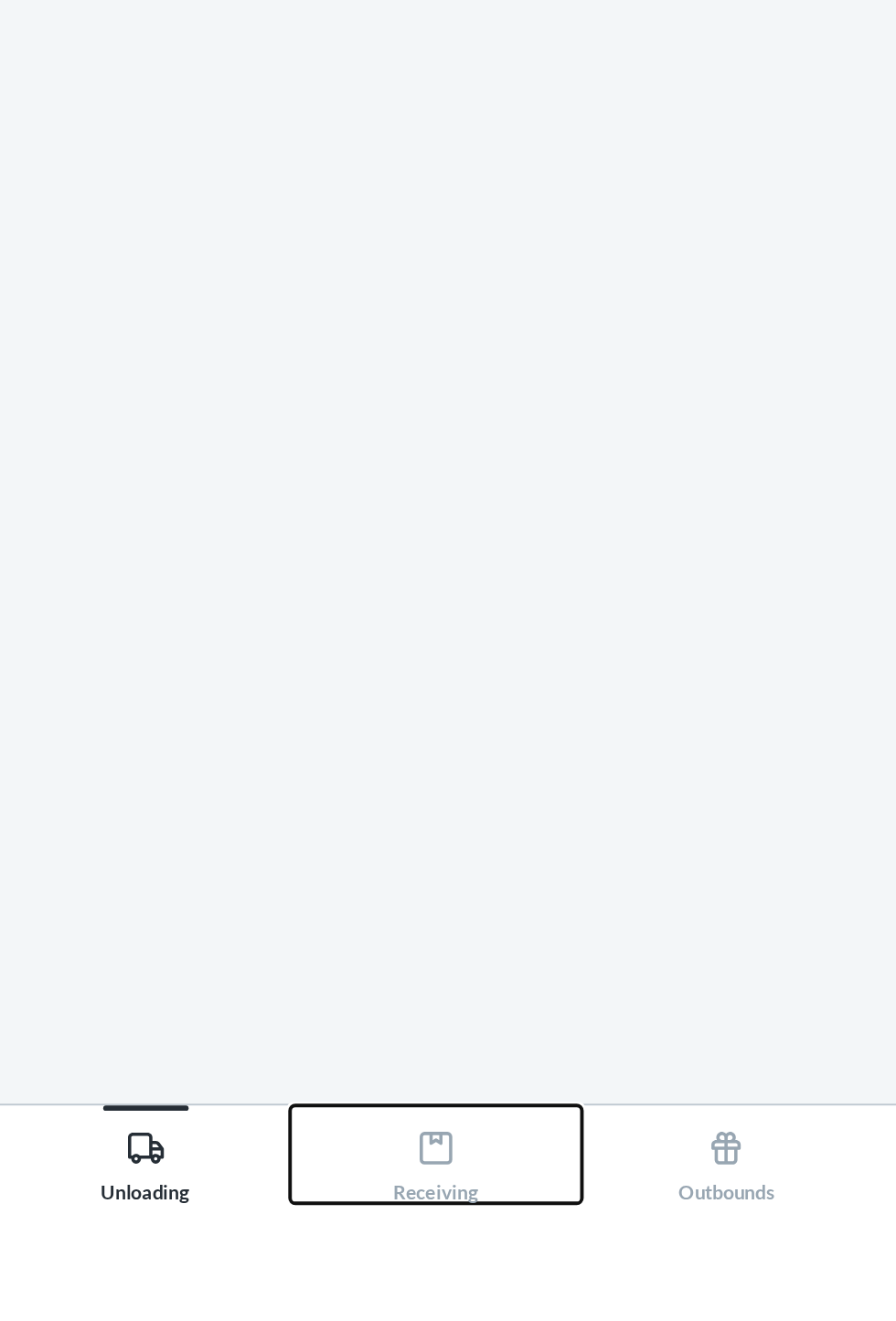
click at [219, 1318] on div "Receiving" at bounding box center [224, 1295] width 44 height 46
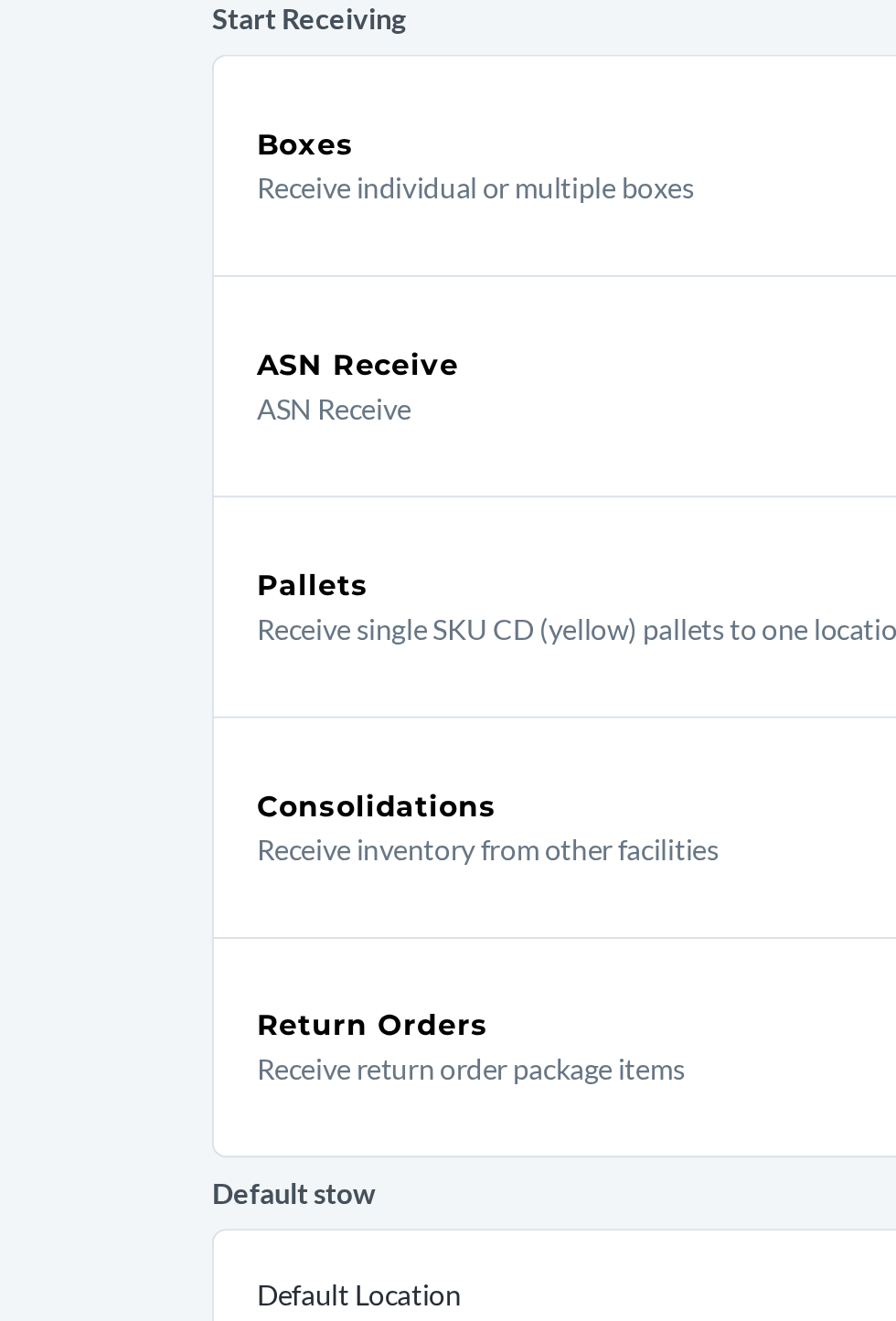
scroll to position [86, 0]
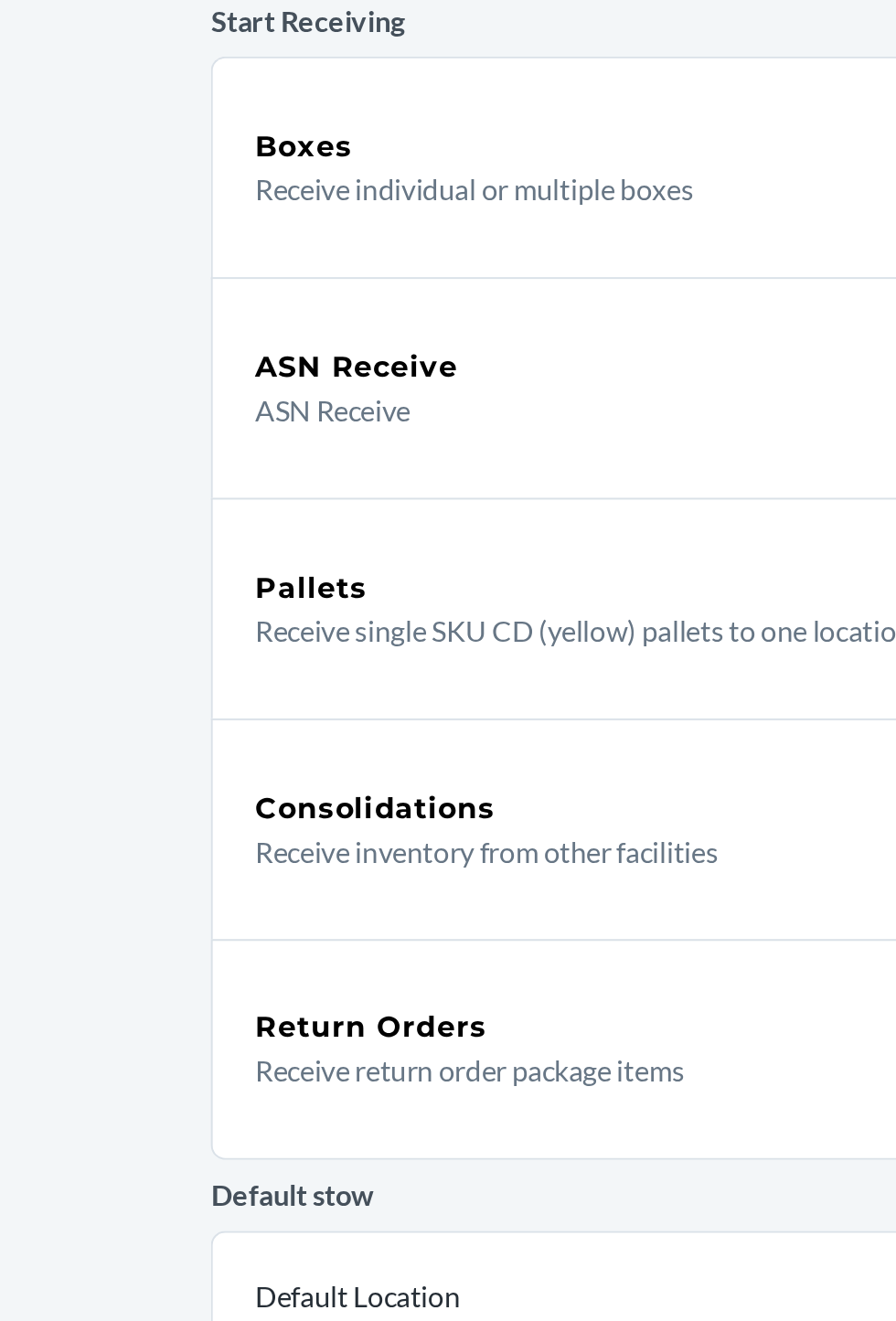
click at [445, 390] on p "ASN Receive" at bounding box center [431, 401] width 350 height 22
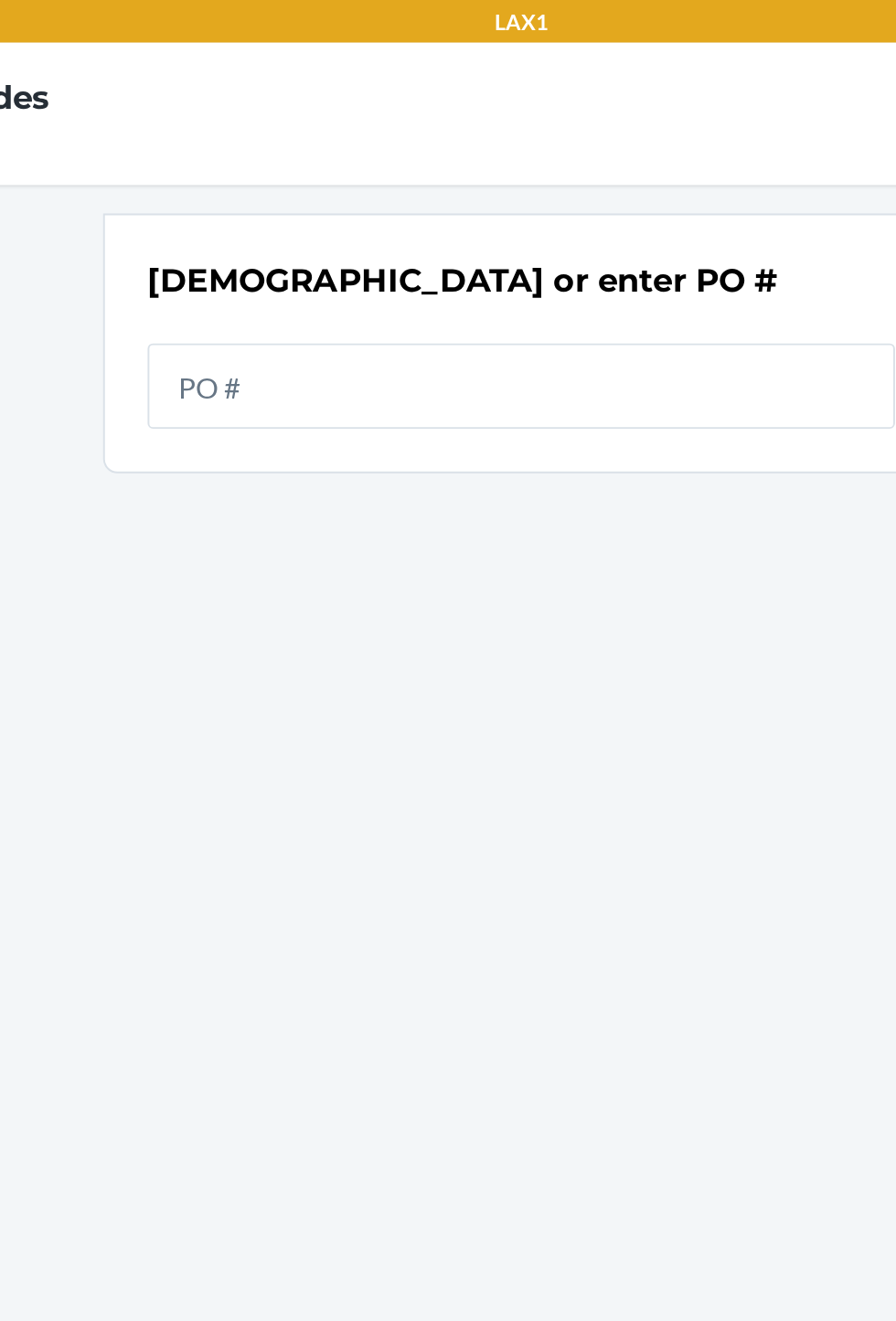
click at [464, 215] on input "text" at bounding box center [448, 199] width 384 height 44
type input "9926028"
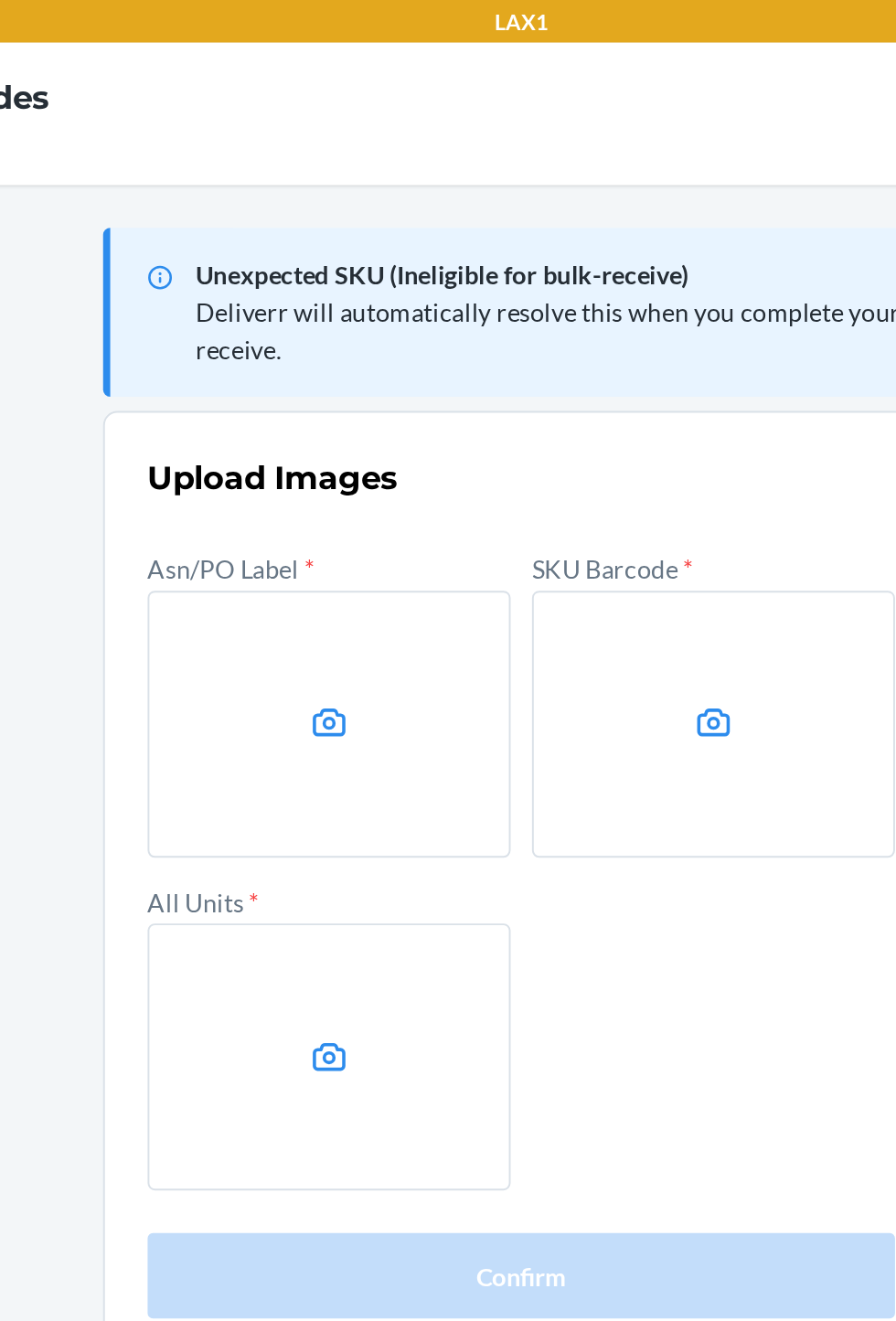
click at [303, 392] on label at bounding box center [350, 372] width 187 height 137
click at [0, 0] on input "file" at bounding box center [0, 0] width 0 height 0
click at [561, 363] on label at bounding box center [546, 372] width 187 height 137
click at [0, 0] on input "file" at bounding box center [0, 0] width 0 height 0
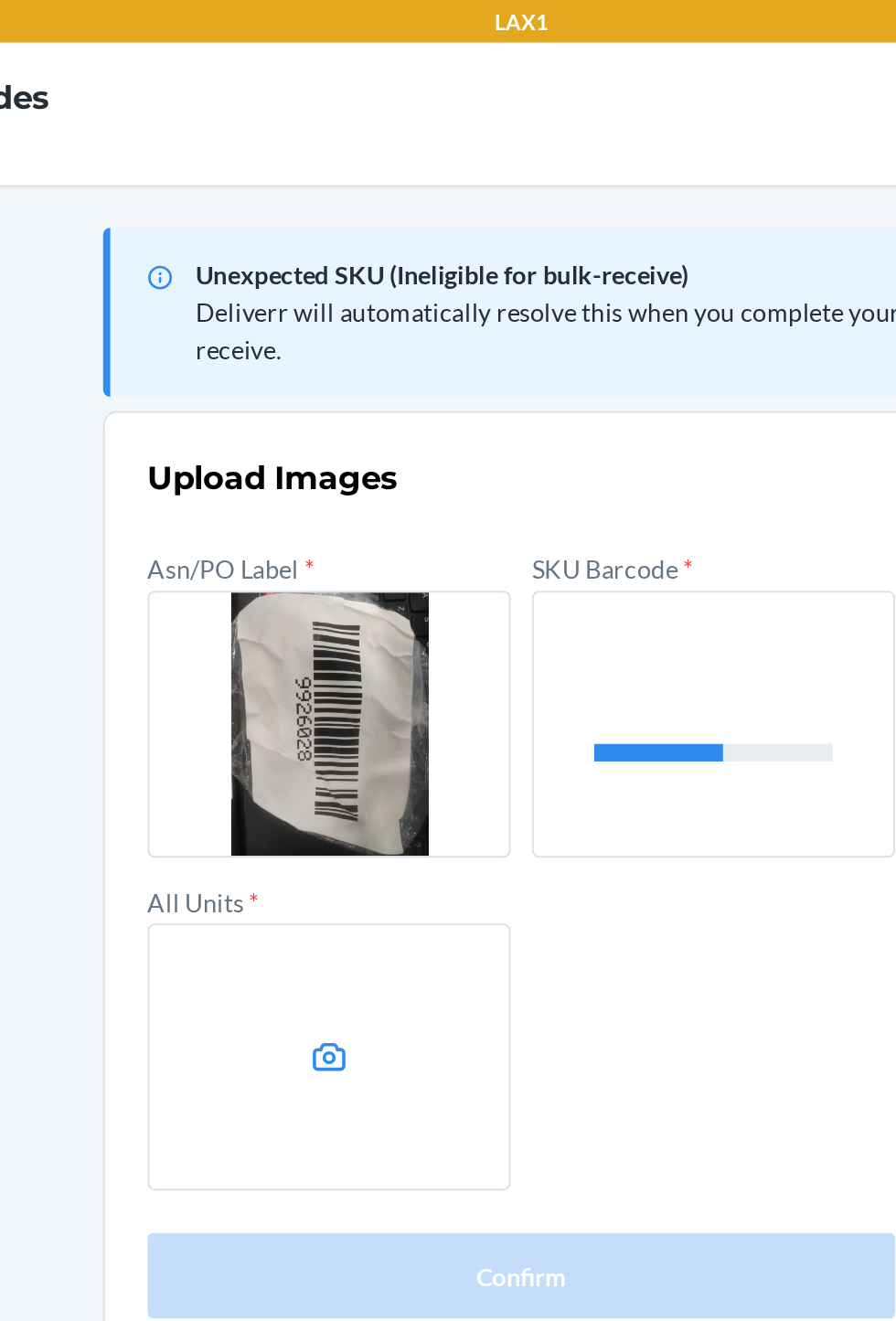
click at [371, 574] on label at bounding box center [350, 543] width 187 height 137
click at [0, 0] on input "file" at bounding box center [0, 0] width 0 height 0
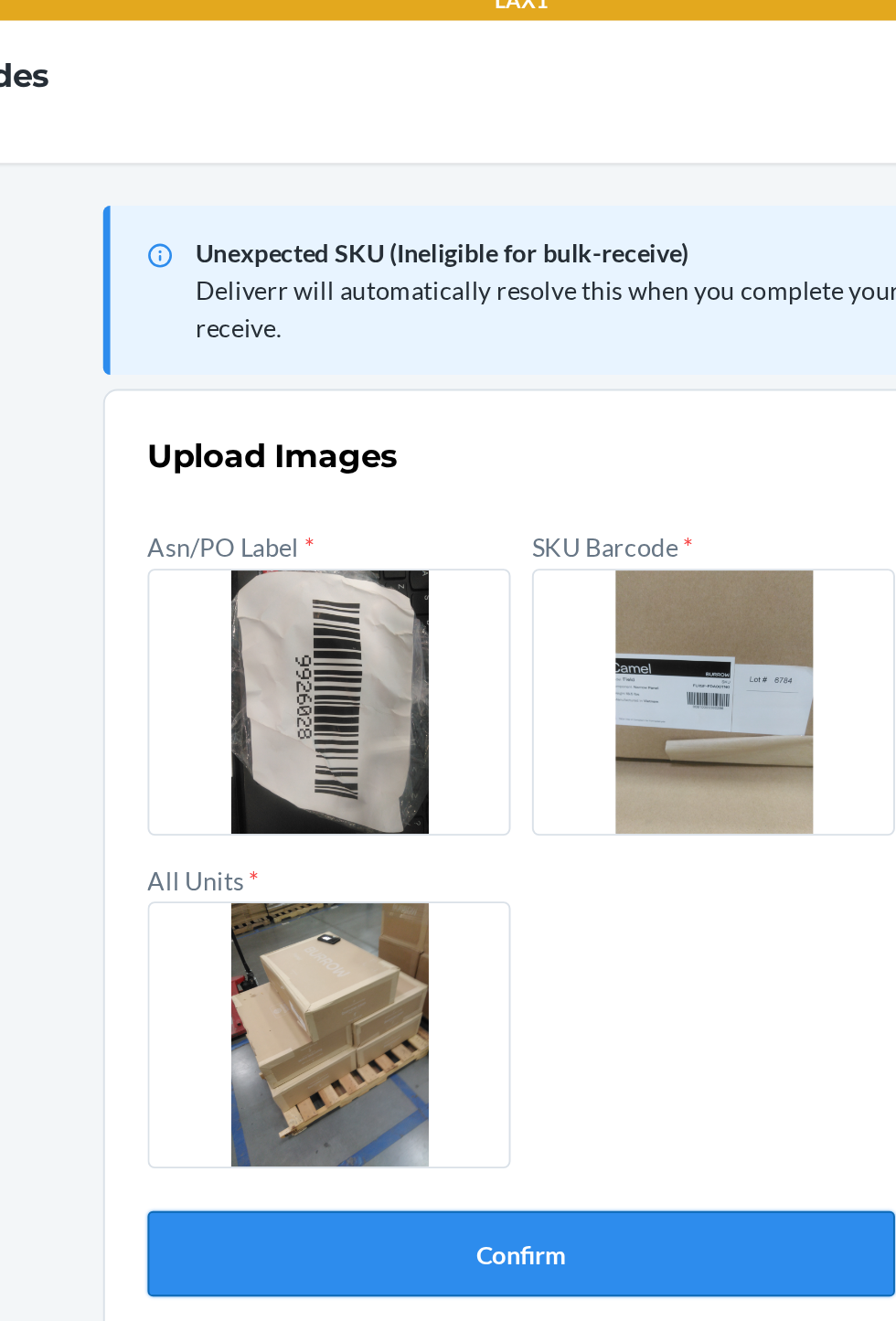
click at [517, 664] on button "Confirm" at bounding box center [448, 656] width 384 height 44
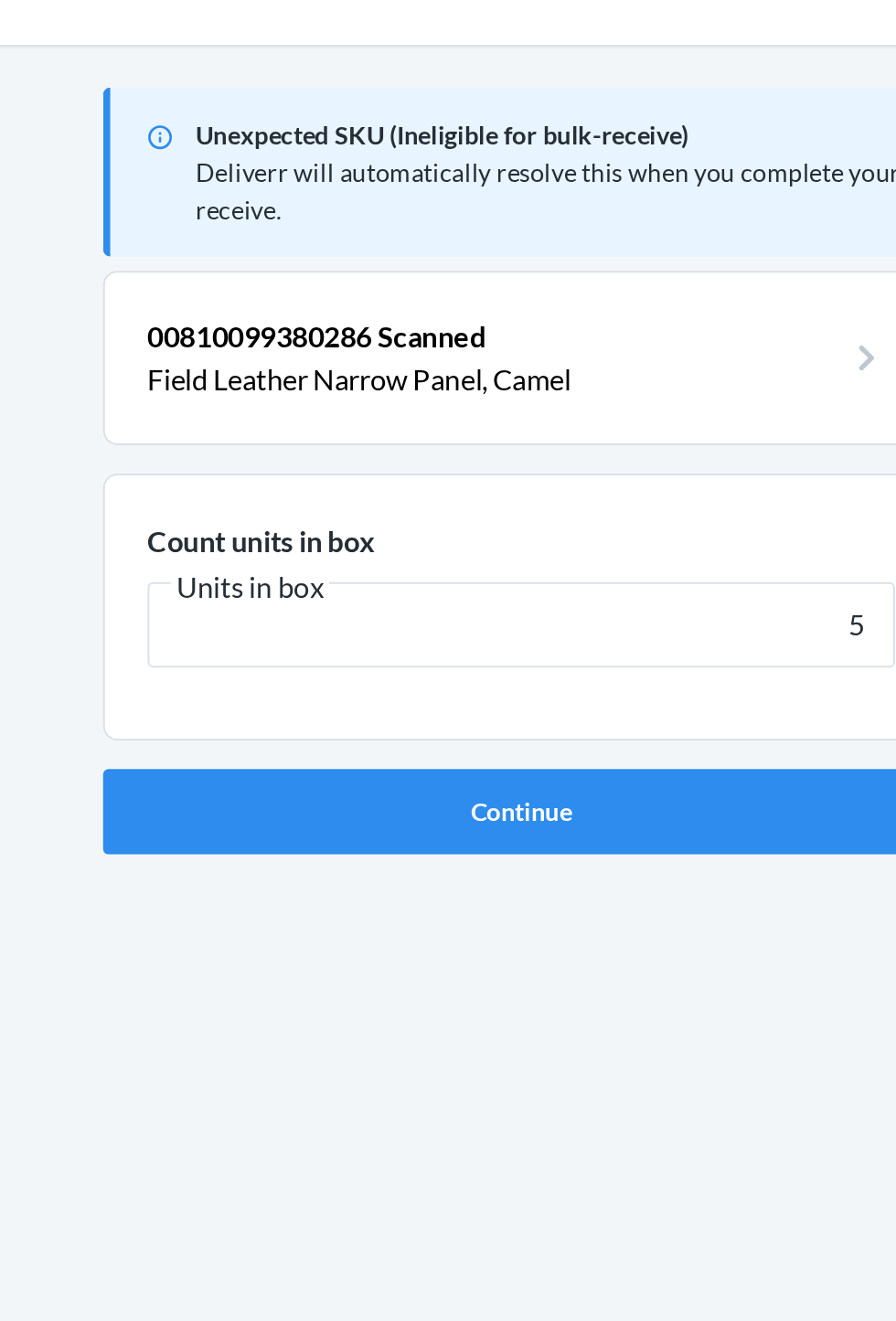
type input "5"
click at [233, 467] on button "Continue" at bounding box center [448, 489] width 430 height 44
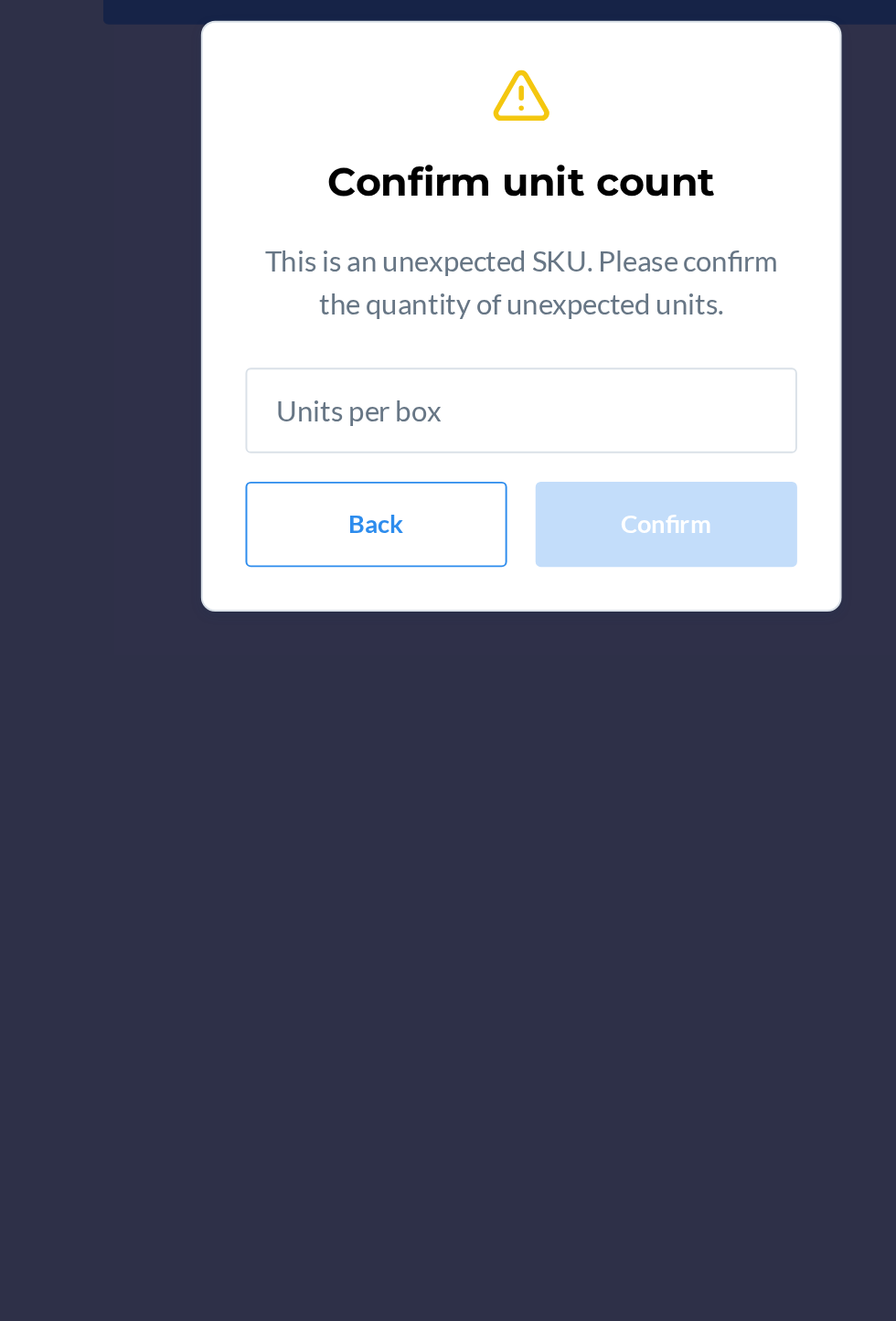
type input "5"
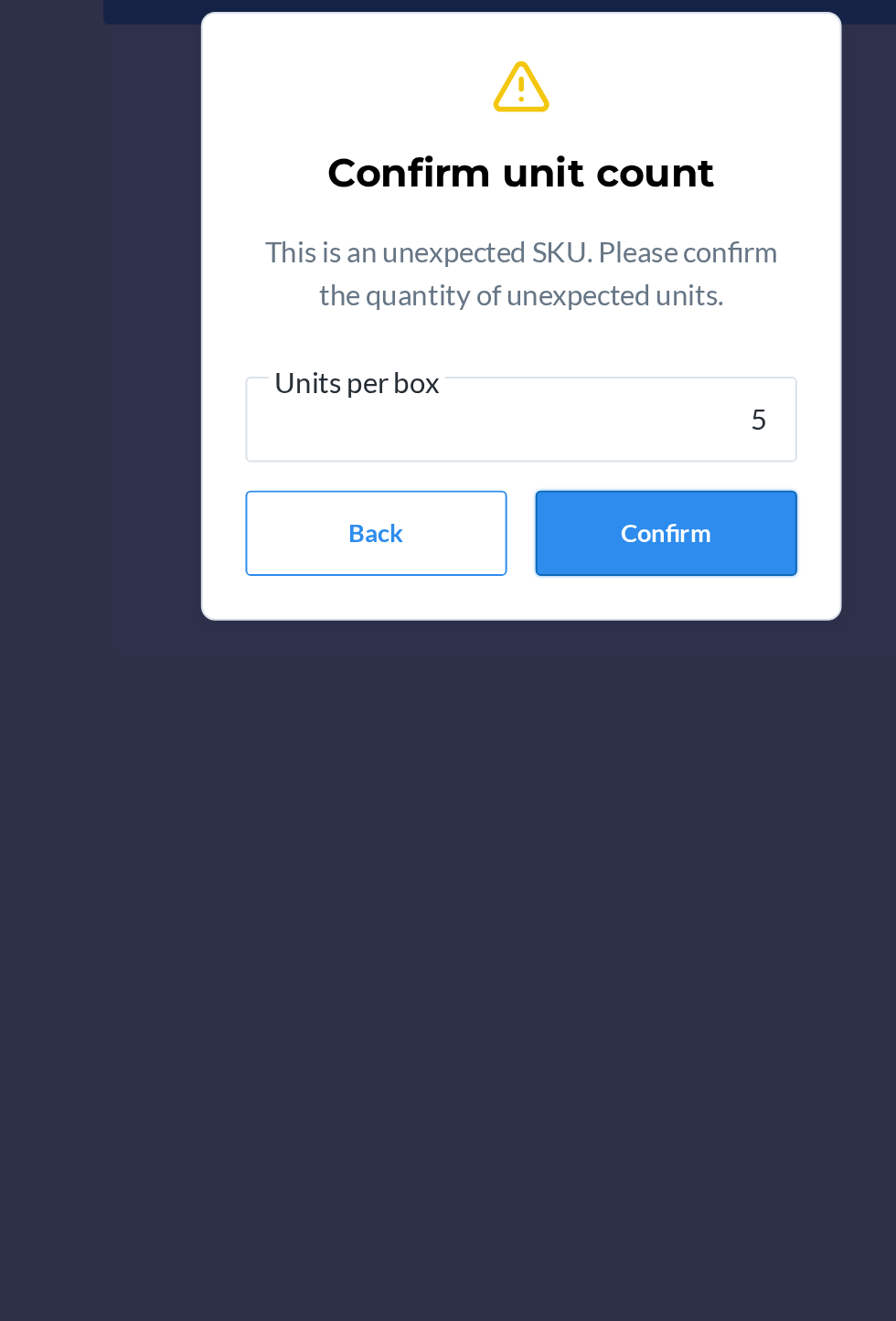
click at [566, 770] on button "Confirm" at bounding box center [522, 773] width 134 height 44
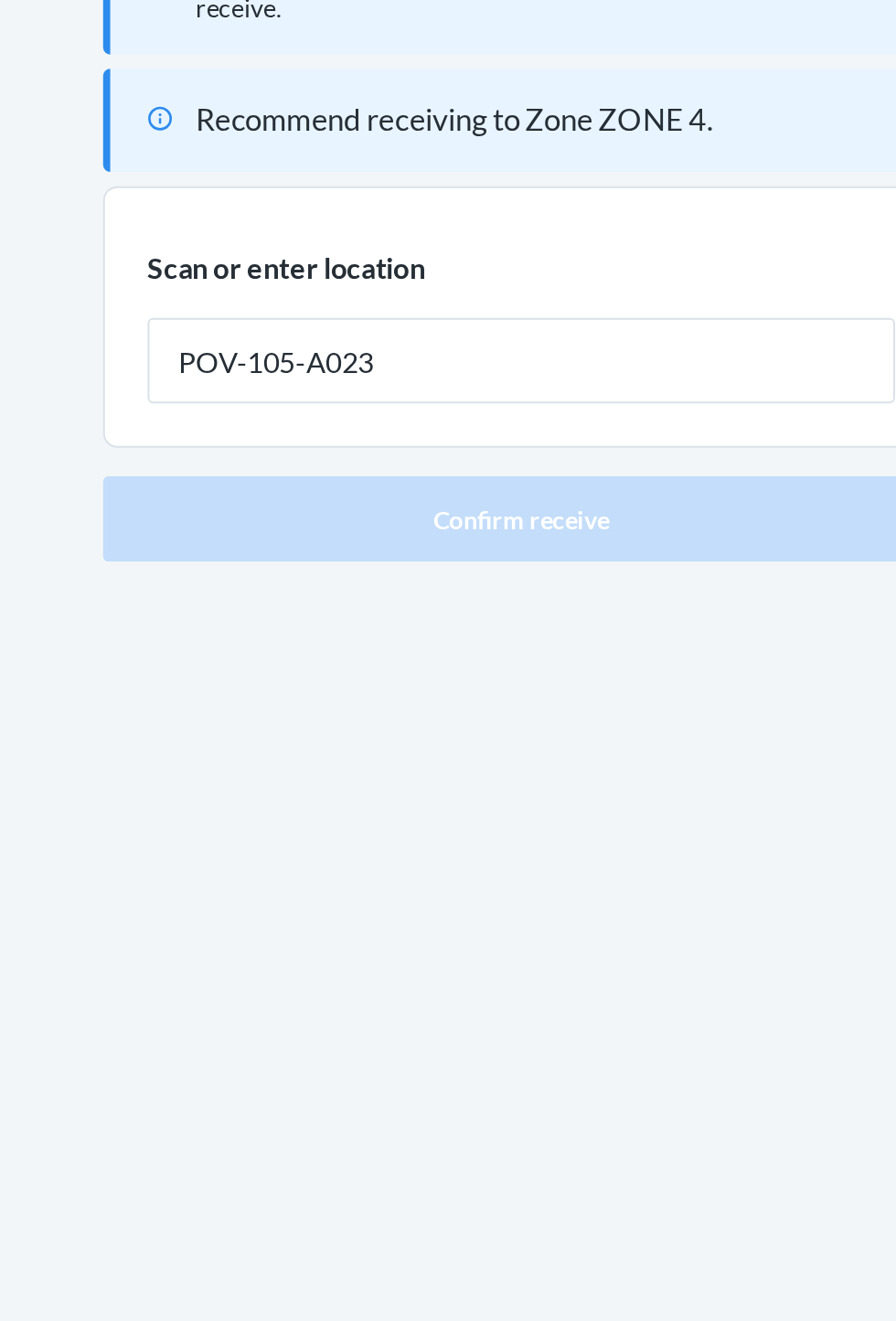
type input "POV-105-A023"
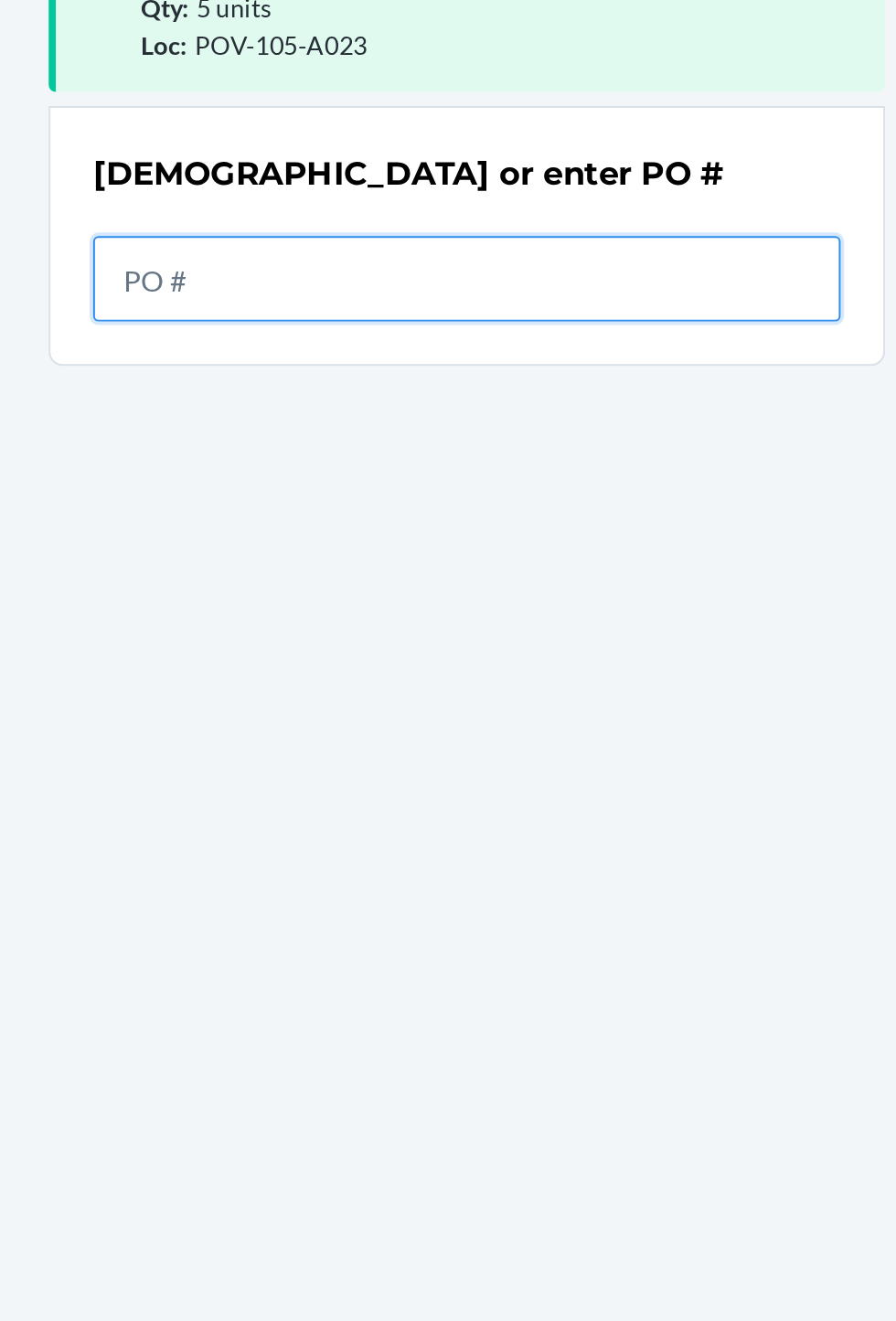
click at [575, 312] on input "text" at bounding box center [448, 319] width 384 height 44
type input "92"
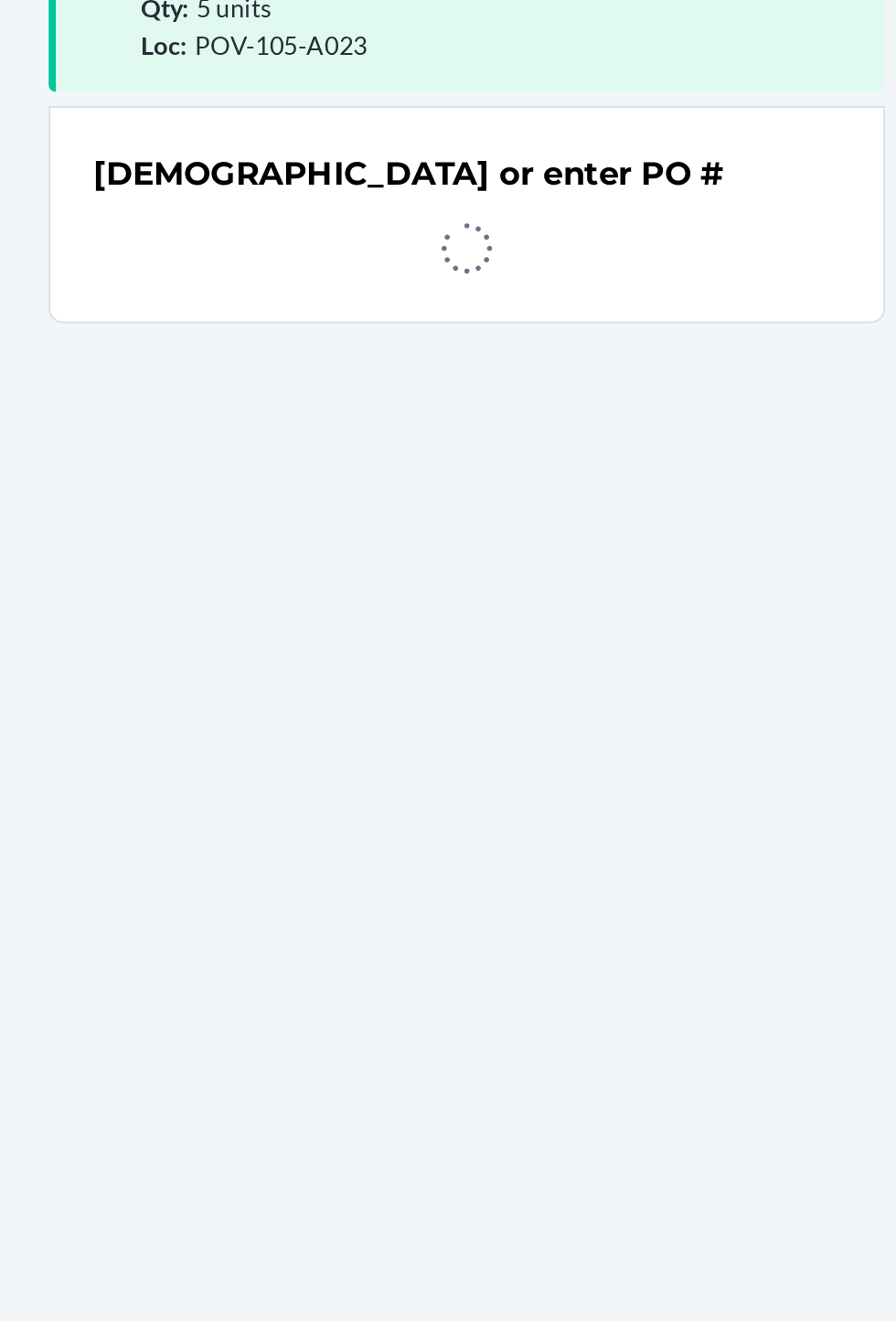
click at [596, 653] on div "SKU : D64FCQZ4LD2 Barcode : 00810099380286 Qty : 5 units Loc : POV-105-A023 Sca…" at bounding box center [448, 680] width 430 height 1142
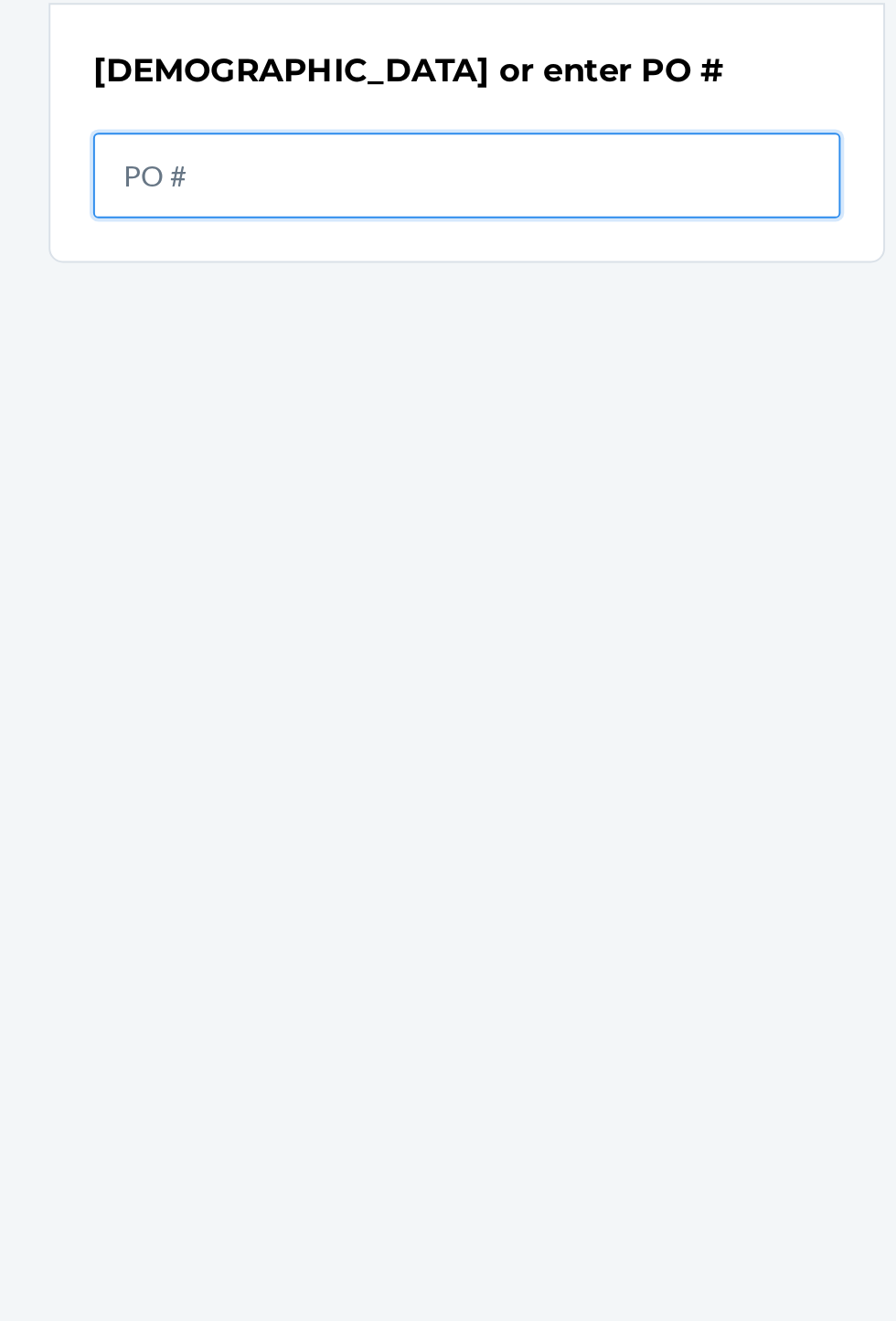
click at [593, 268] on input "text" at bounding box center [448, 266] width 384 height 44
type input "9926028"
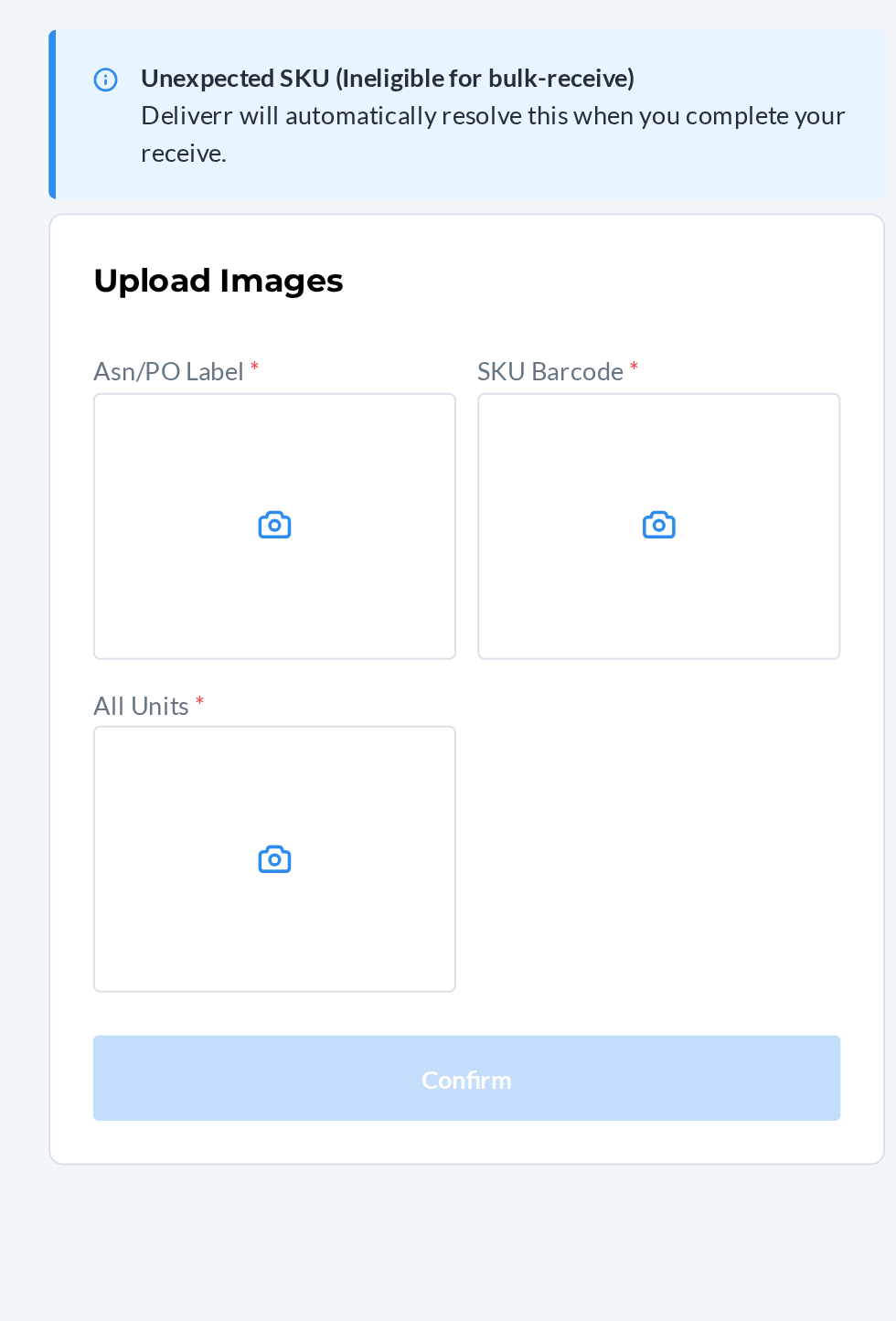
click at [345, 367] on icon at bounding box center [349, 370] width 17 height 15
click at [0, 0] on input "file" at bounding box center [0, 0] width 0 height 0
click at [538, 318] on label at bounding box center [546, 372] width 187 height 137
click at [0, 0] on input "file" at bounding box center [0, 0] width 0 height 0
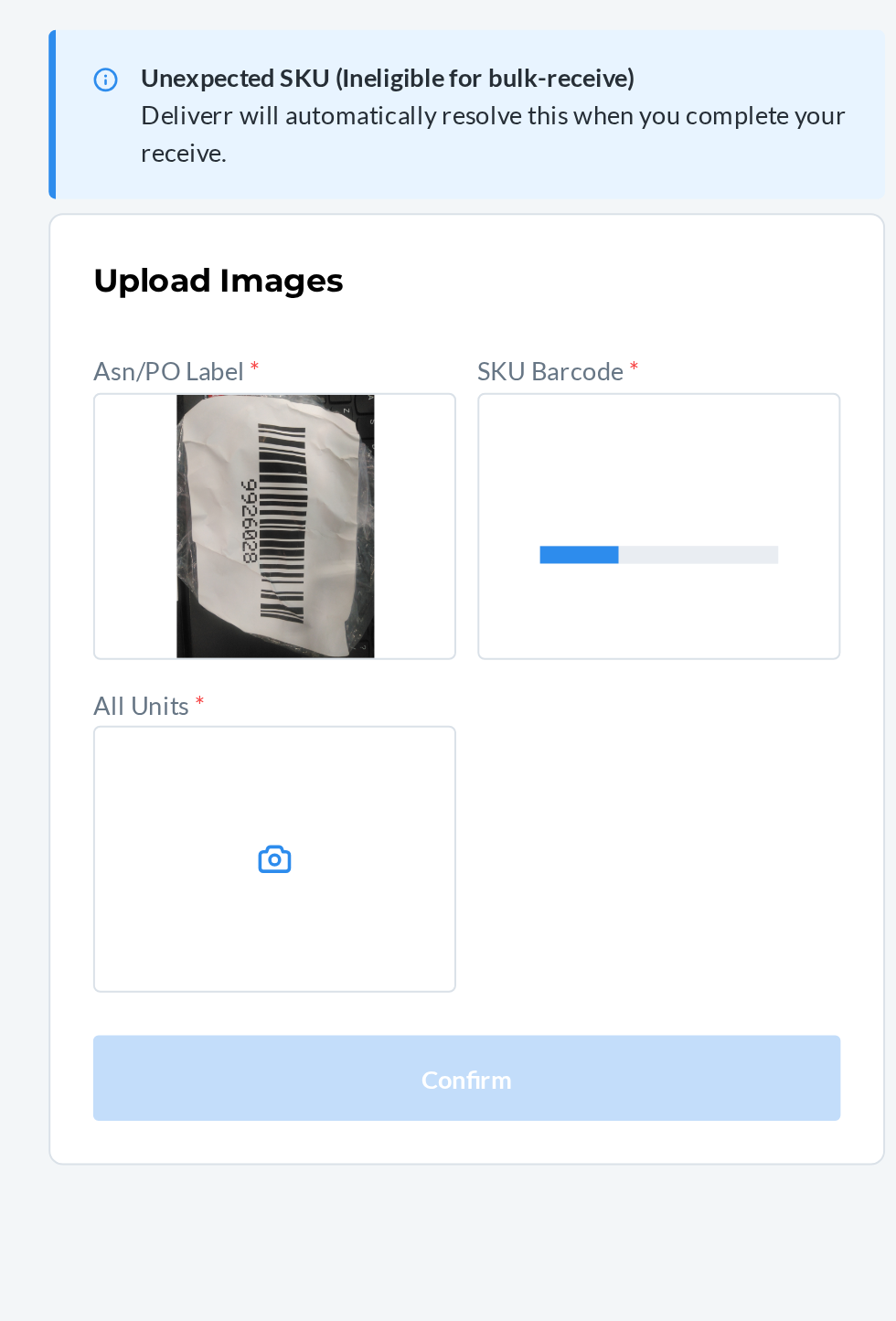
click at [373, 550] on label at bounding box center [350, 543] width 187 height 137
click at [0, 0] on input "file" at bounding box center [0, 0] width 0 height 0
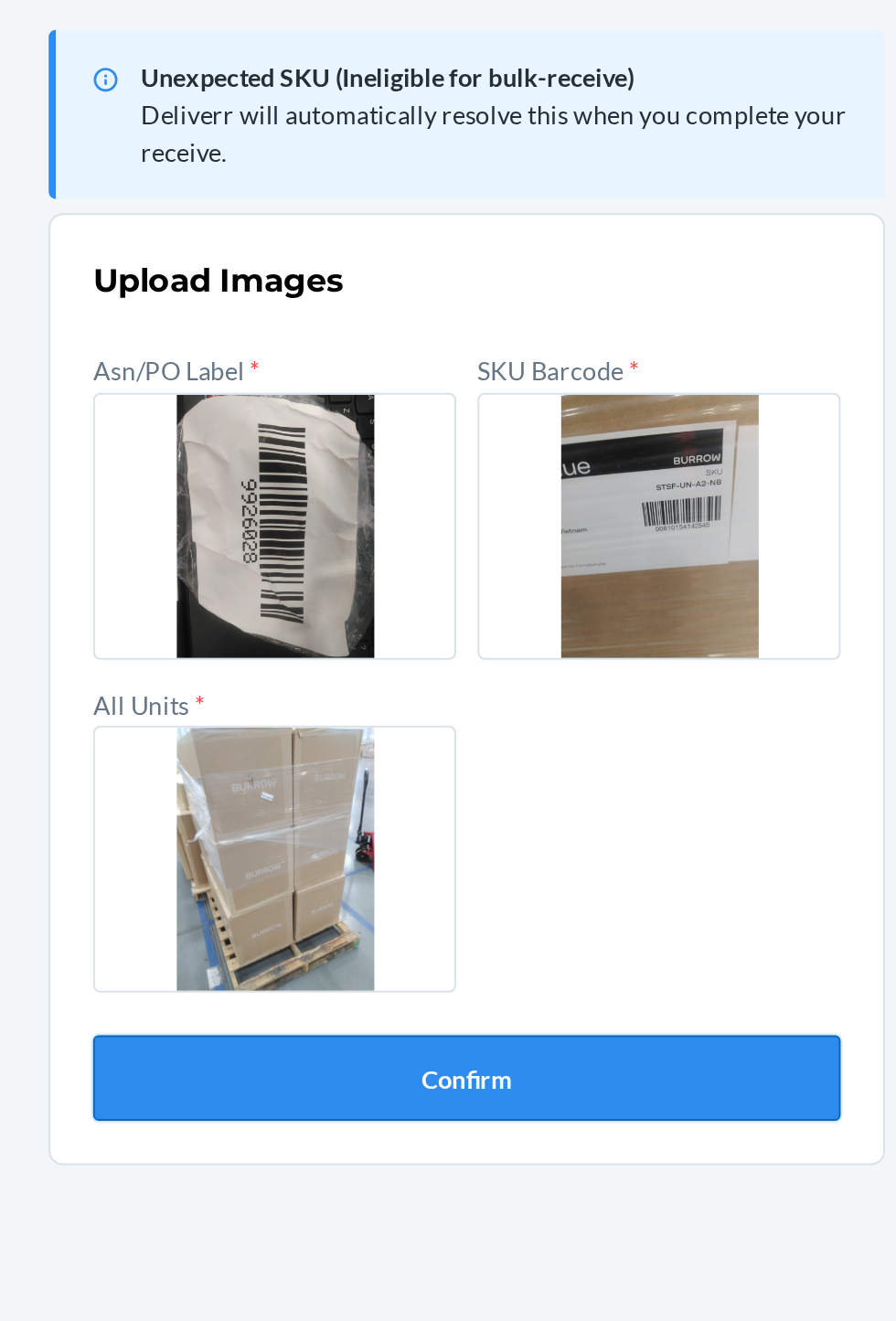
click at [531, 675] on button "Confirm" at bounding box center [448, 656] width 384 height 44
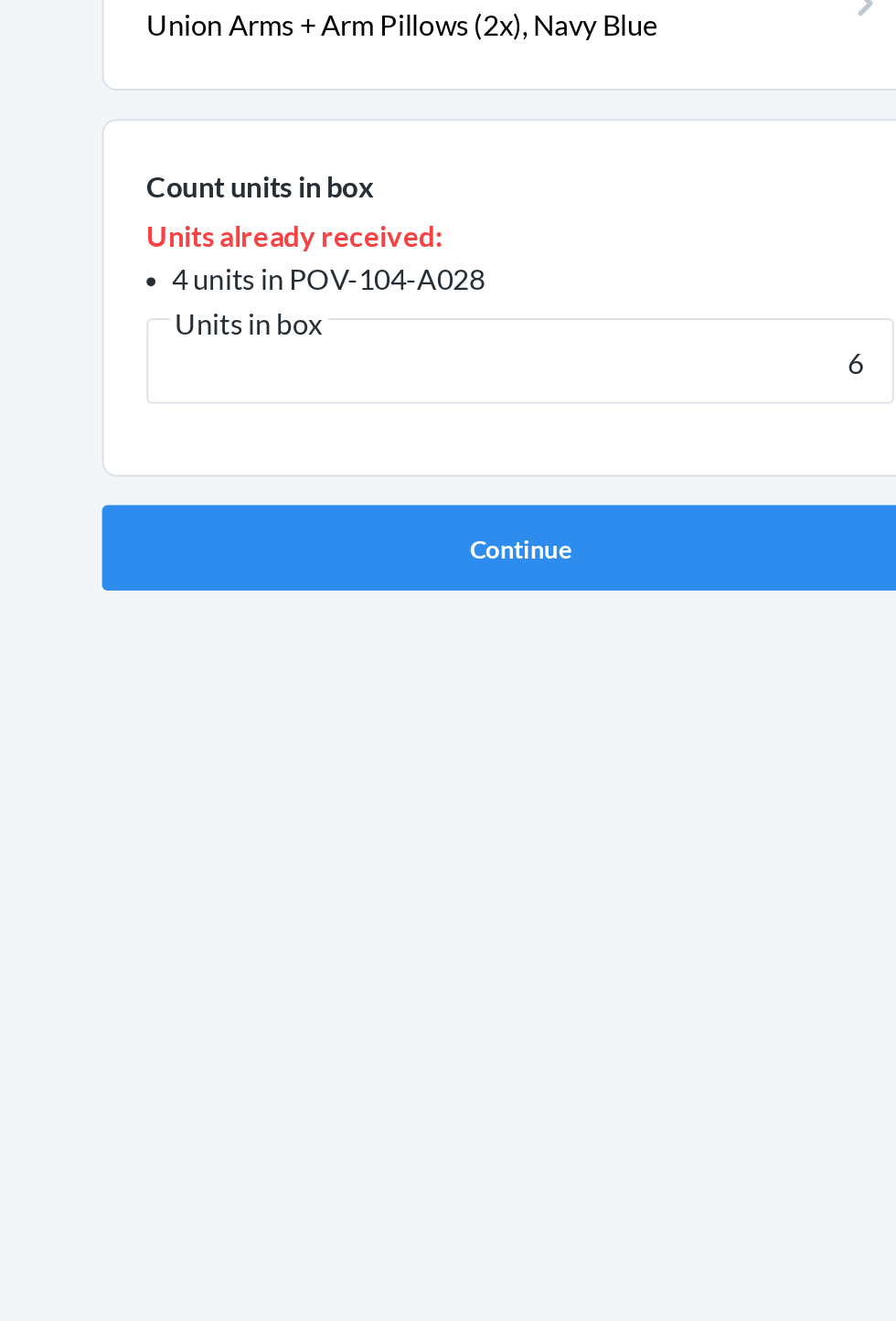
type input "6"
click at [233, 574] on button "Continue" at bounding box center [448, 596] width 430 height 44
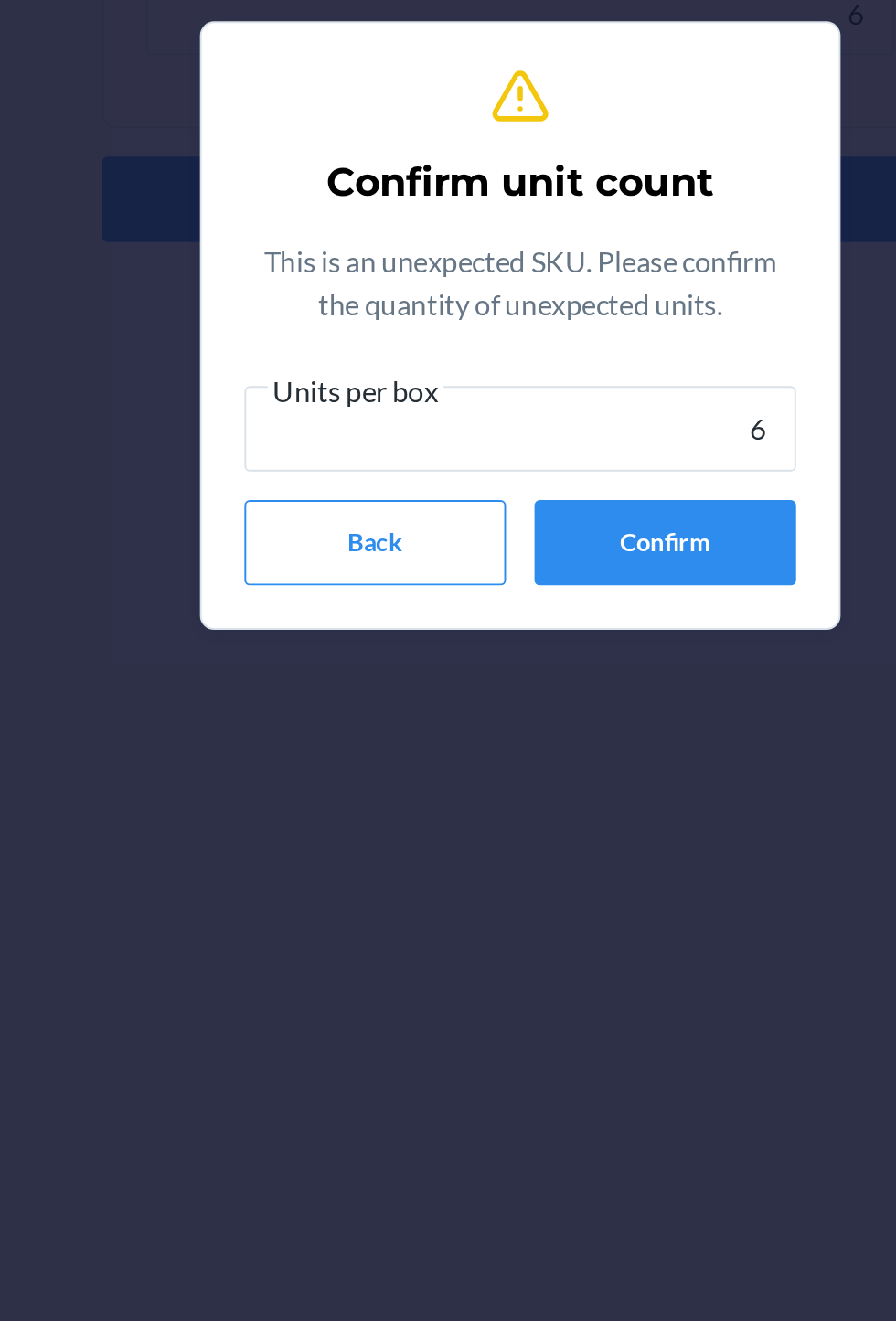
type input "6"
click at [564, 784] on button "Confirm" at bounding box center [522, 773] width 134 height 44
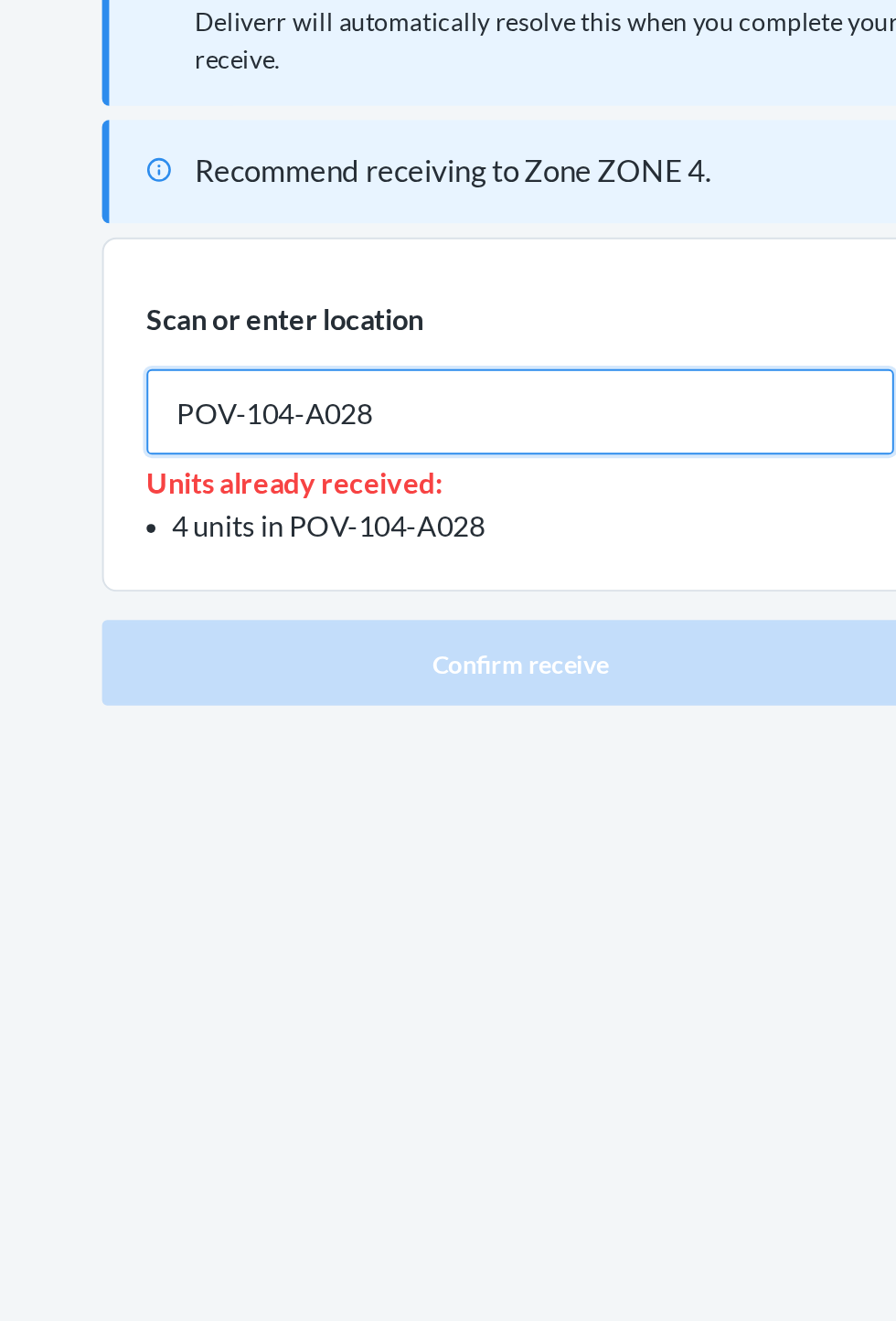
type input "POV-104-A028"
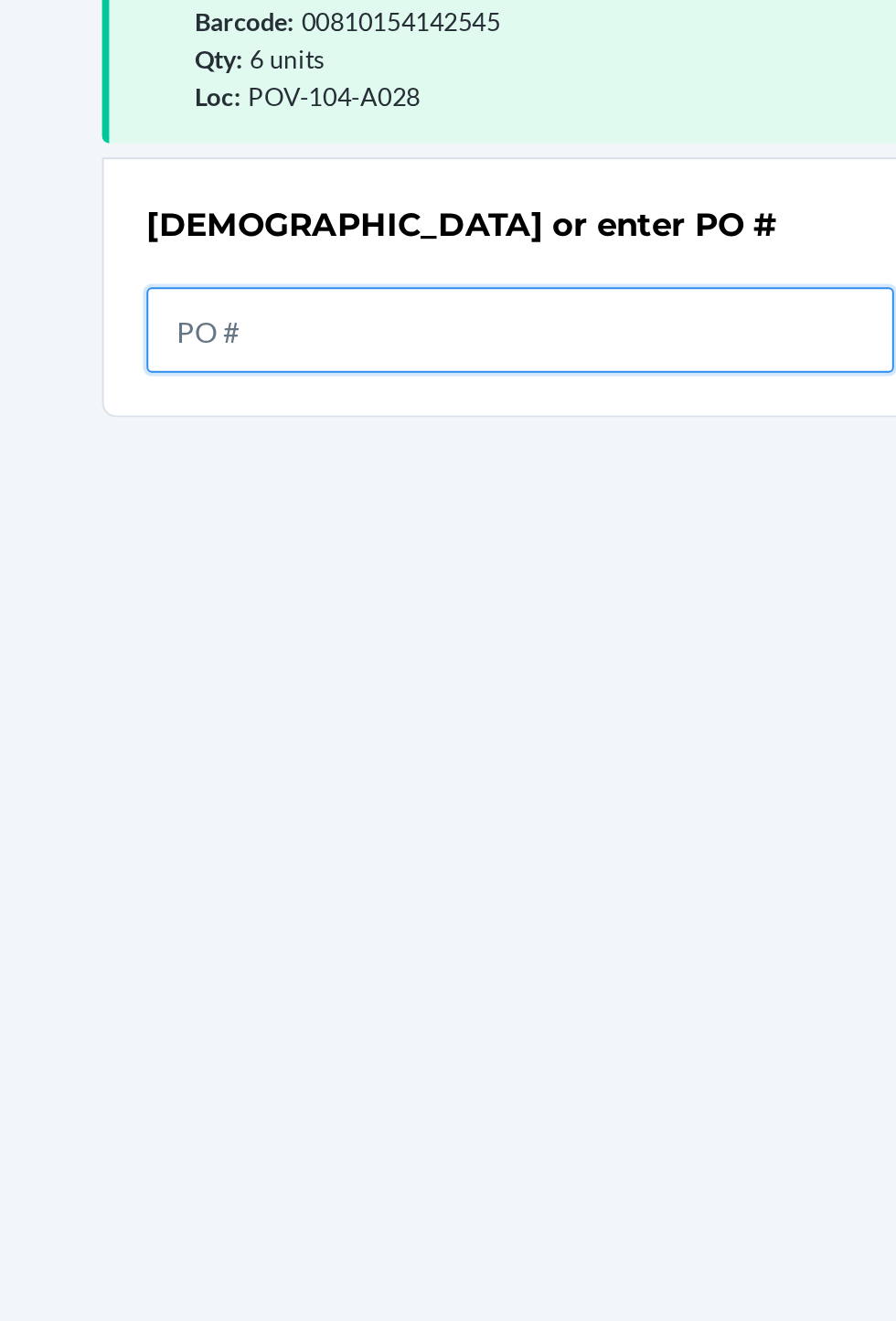
click at [538, 327] on input "text" at bounding box center [448, 319] width 384 height 44
type input "9926028"
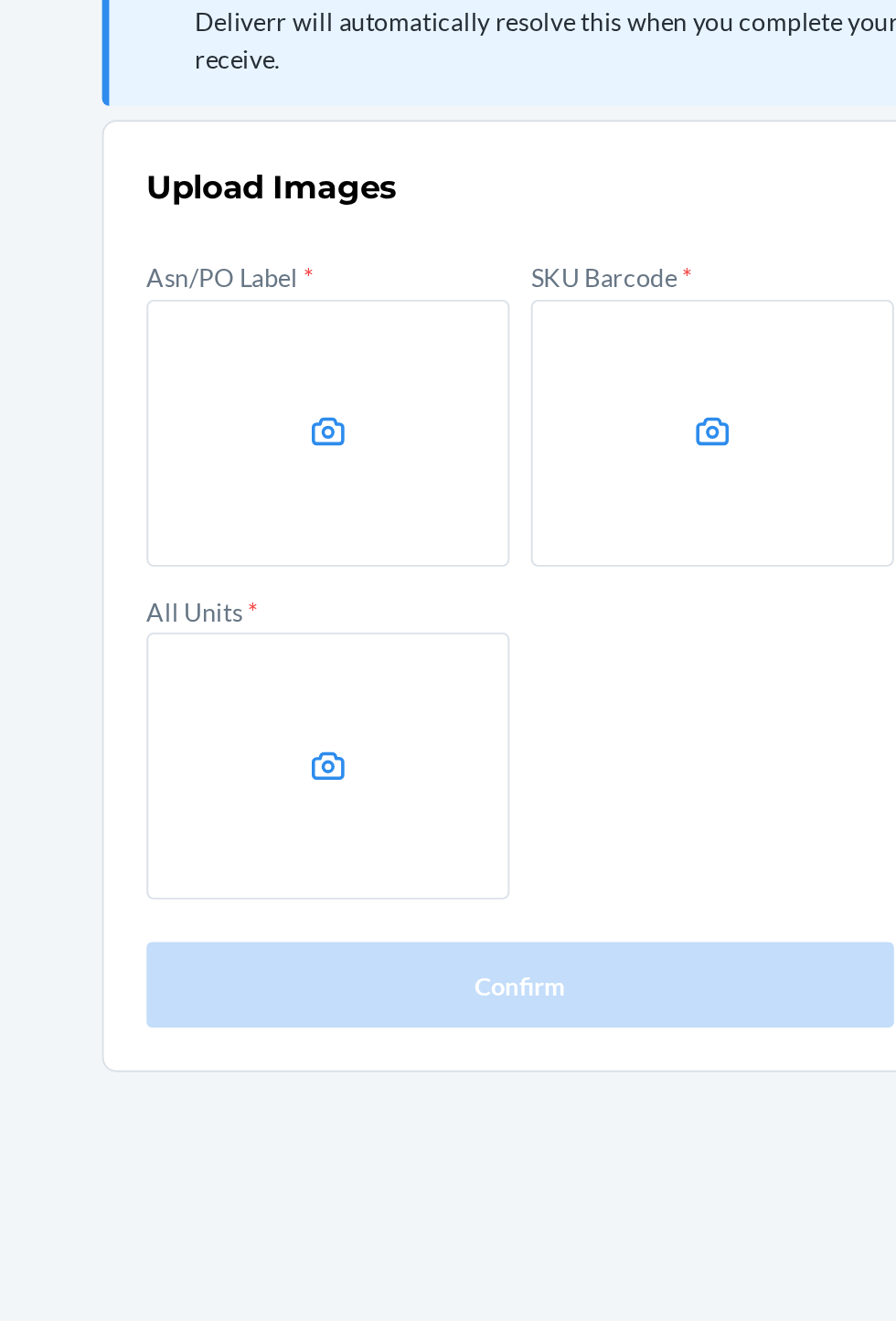
click at [365, 395] on label at bounding box center [350, 372] width 187 height 137
click at [0, 0] on input "file" at bounding box center [0, 0] width 0 height 0
click at [495, 365] on label at bounding box center [546, 372] width 187 height 137
click at [0, 0] on input "file" at bounding box center [0, 0] width 0 height 0
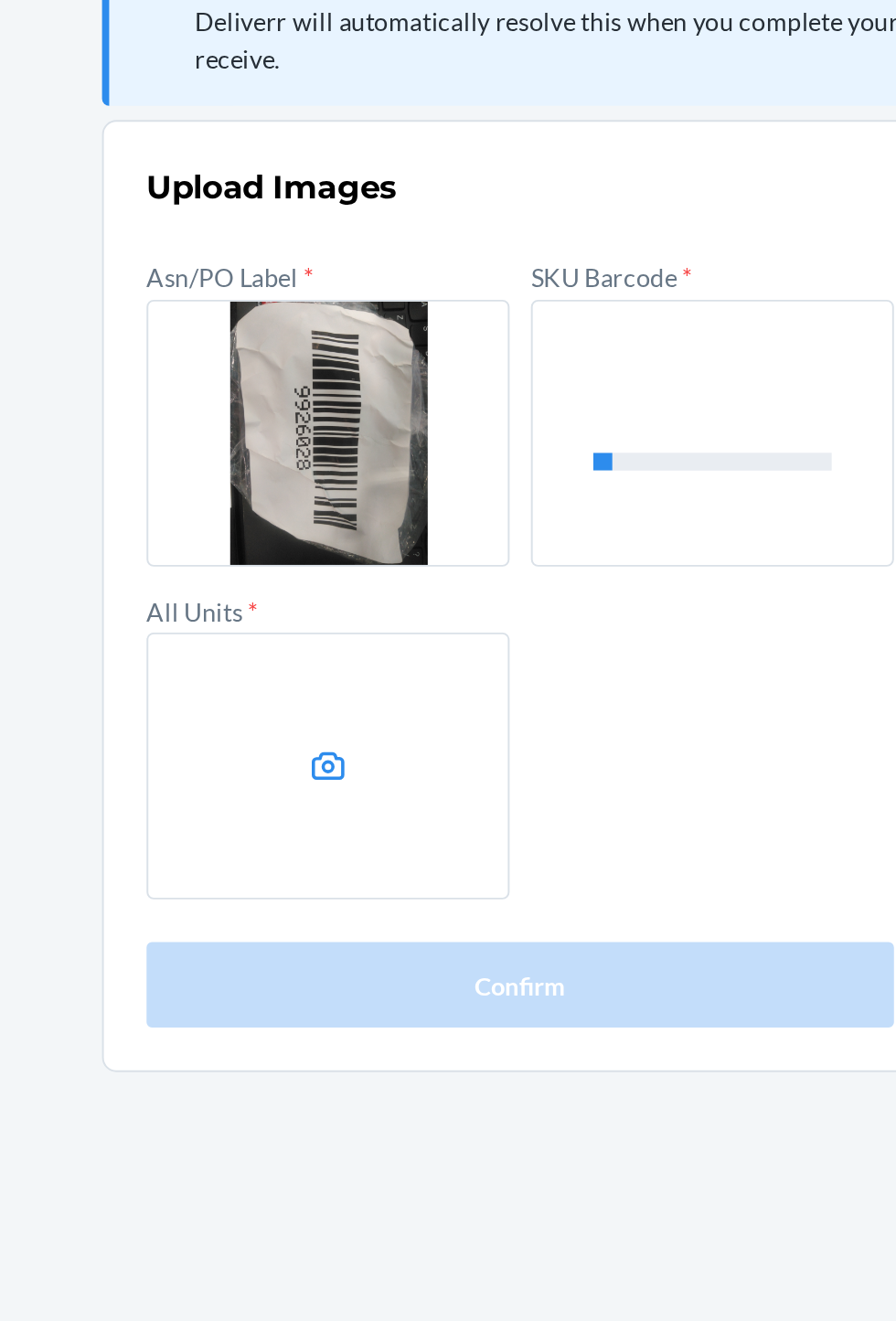
click at [308, 547] on label at bounding box center [350, 543] width 187 height 137
click at [0, 0] on input "file" at bounding box center [0, 0] width 0 height 0
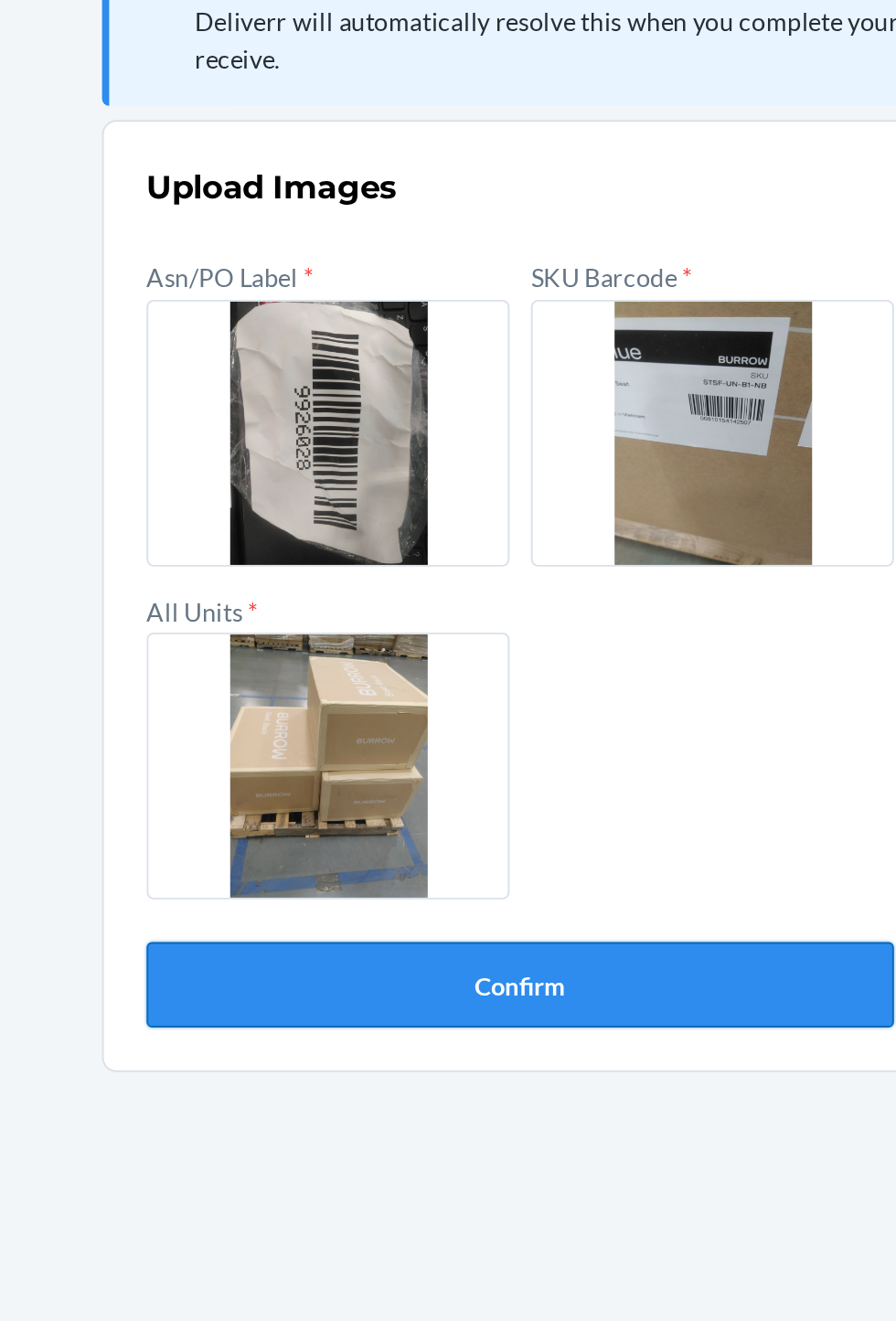
click at [330, 661] on button "Confirm" at bounding box center [448, 656] width 384 height 44
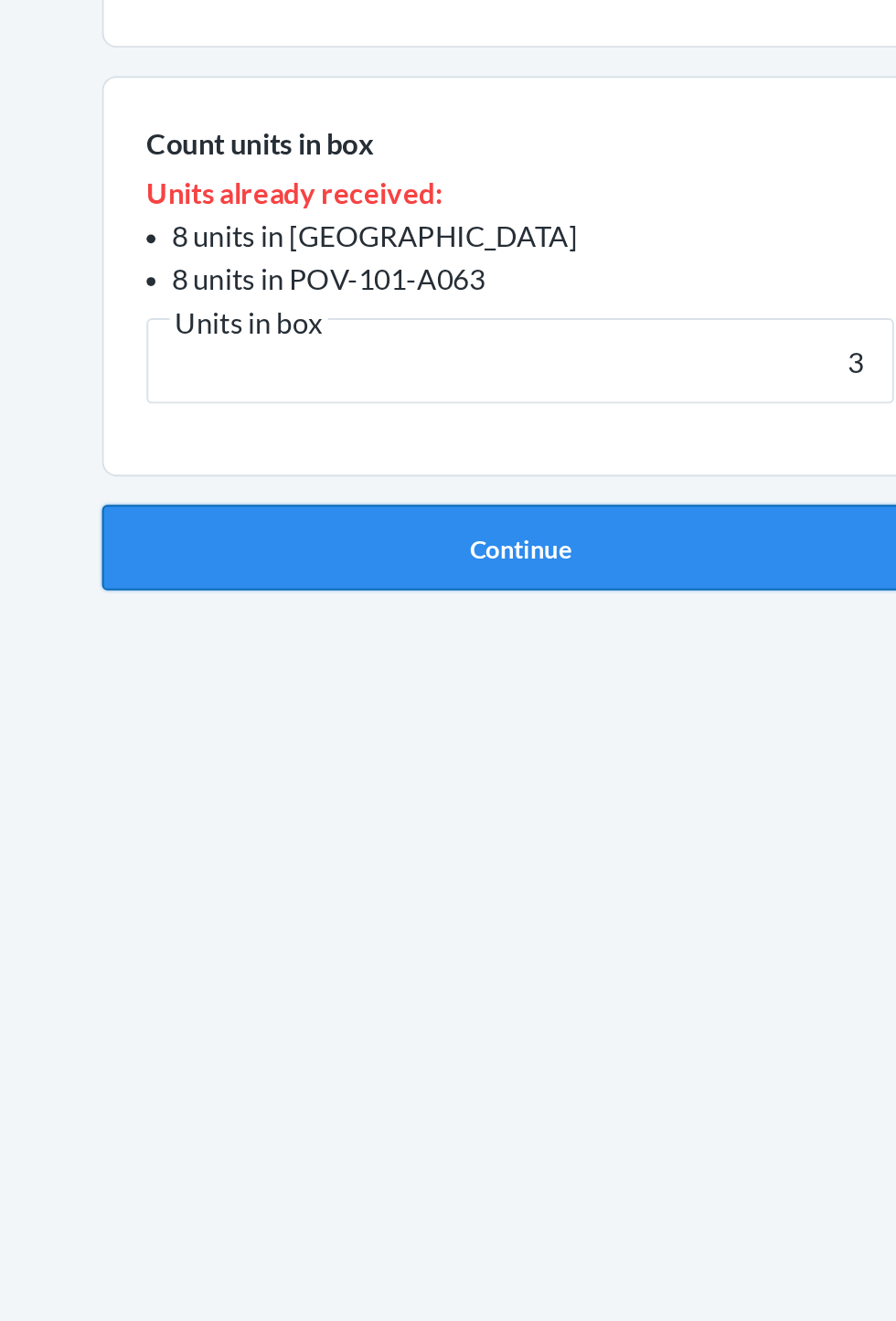
type input "3"
click at [319, 632] on button "Continue" at bounding box center [448, 618] width 430 height 44
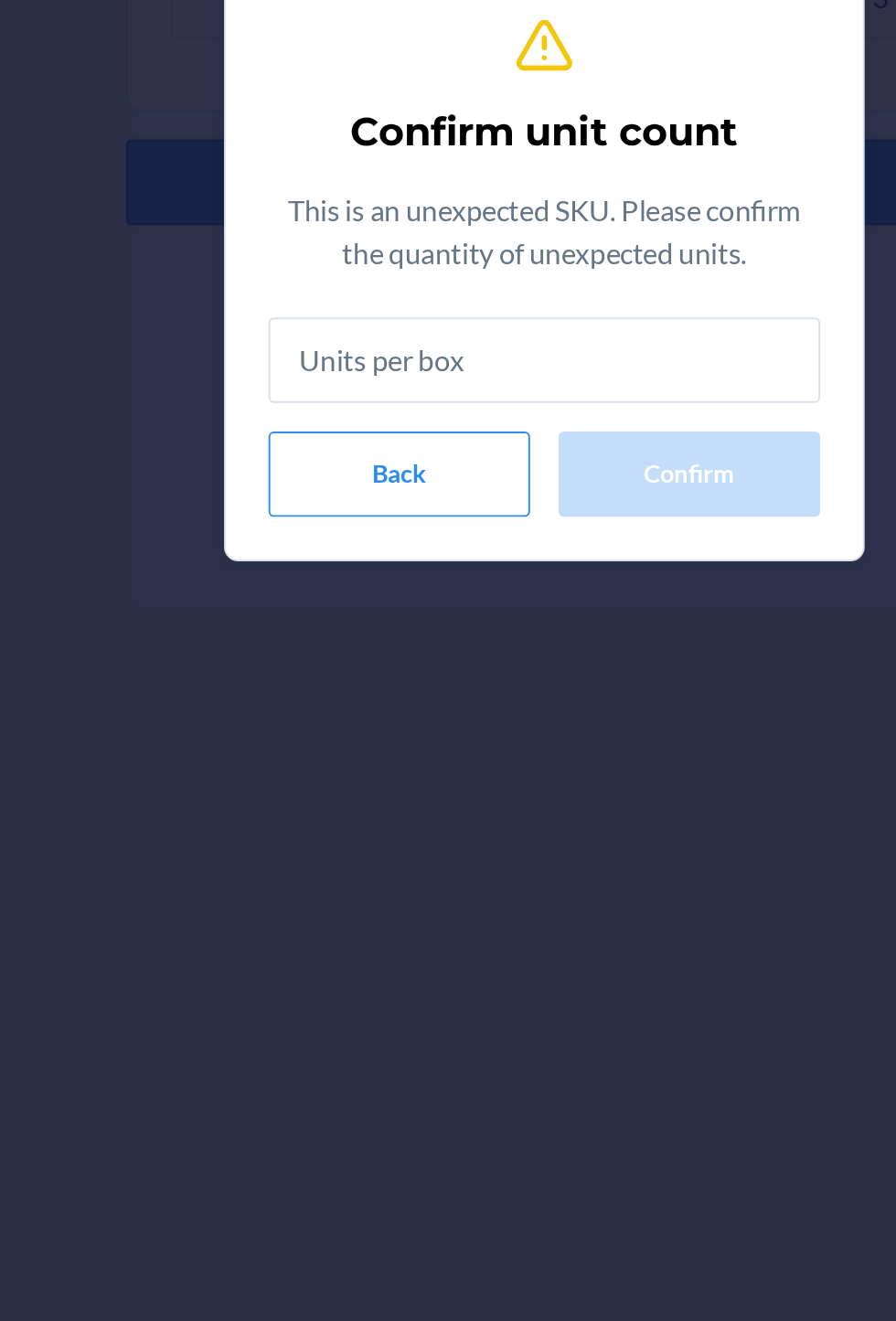
type input "3"
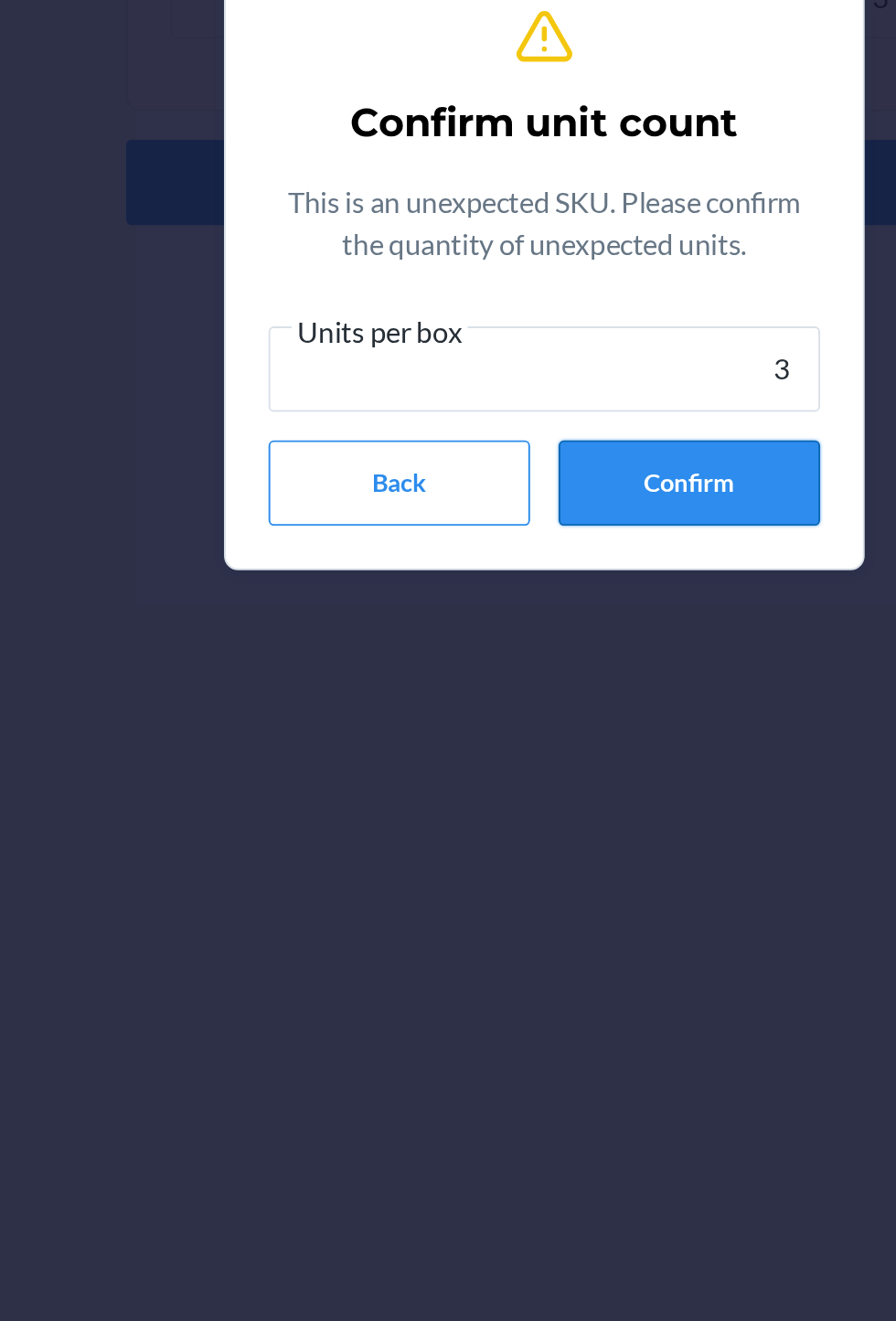
click at [506, 774] on button "Confirm" at bounding box center [522, 773] width 134 height 44
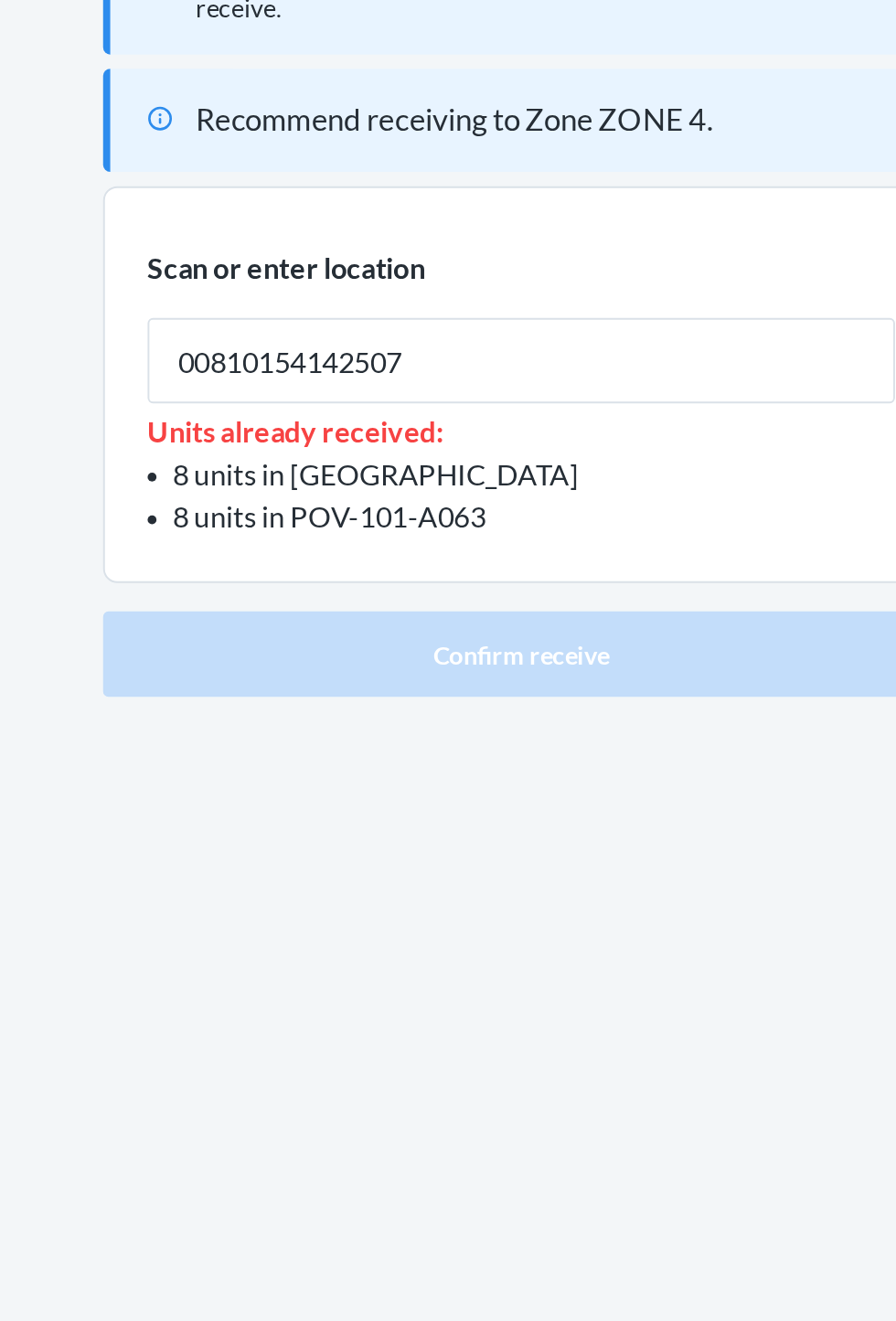
type input "00810154142507"
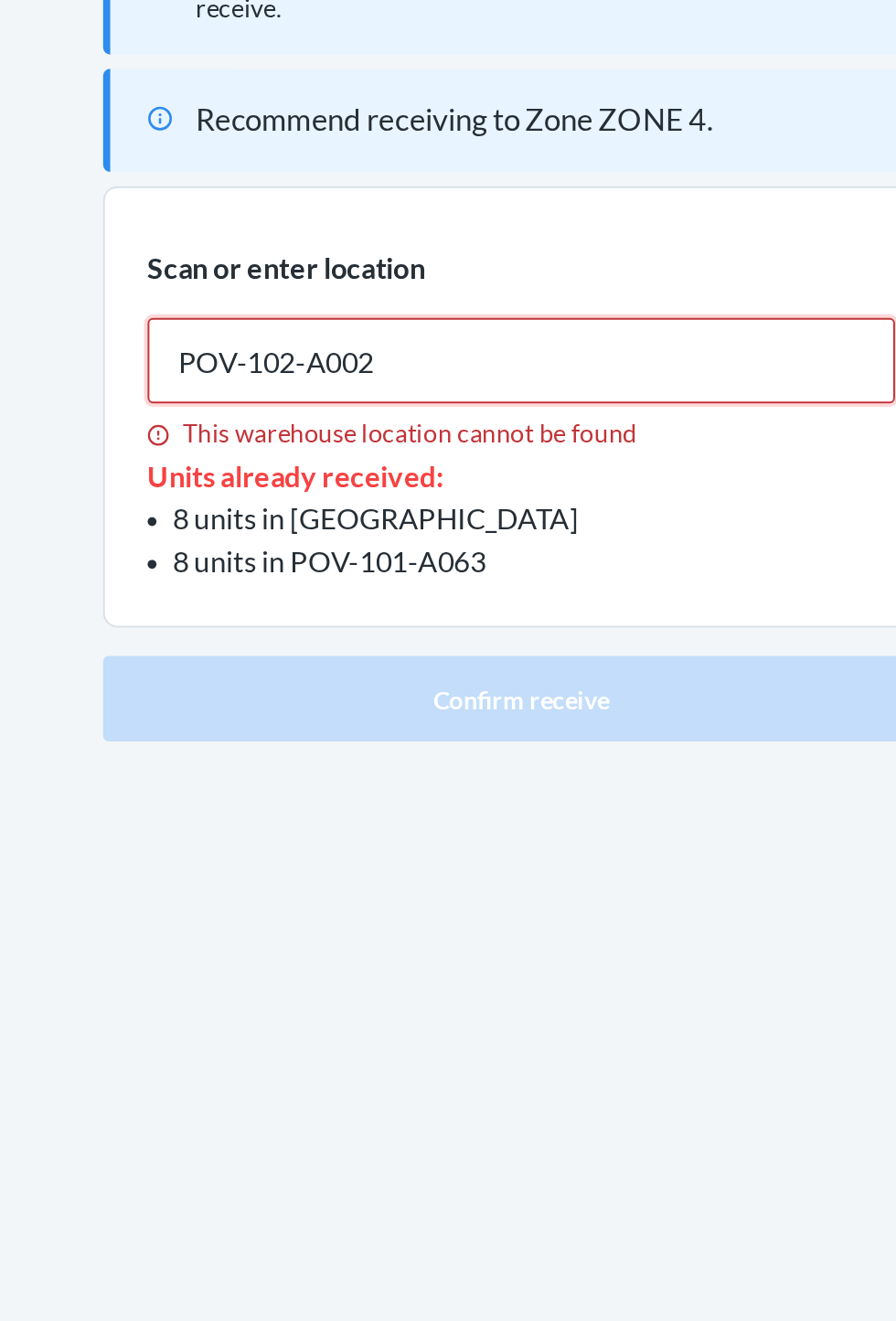
type input "POV-102-A002"
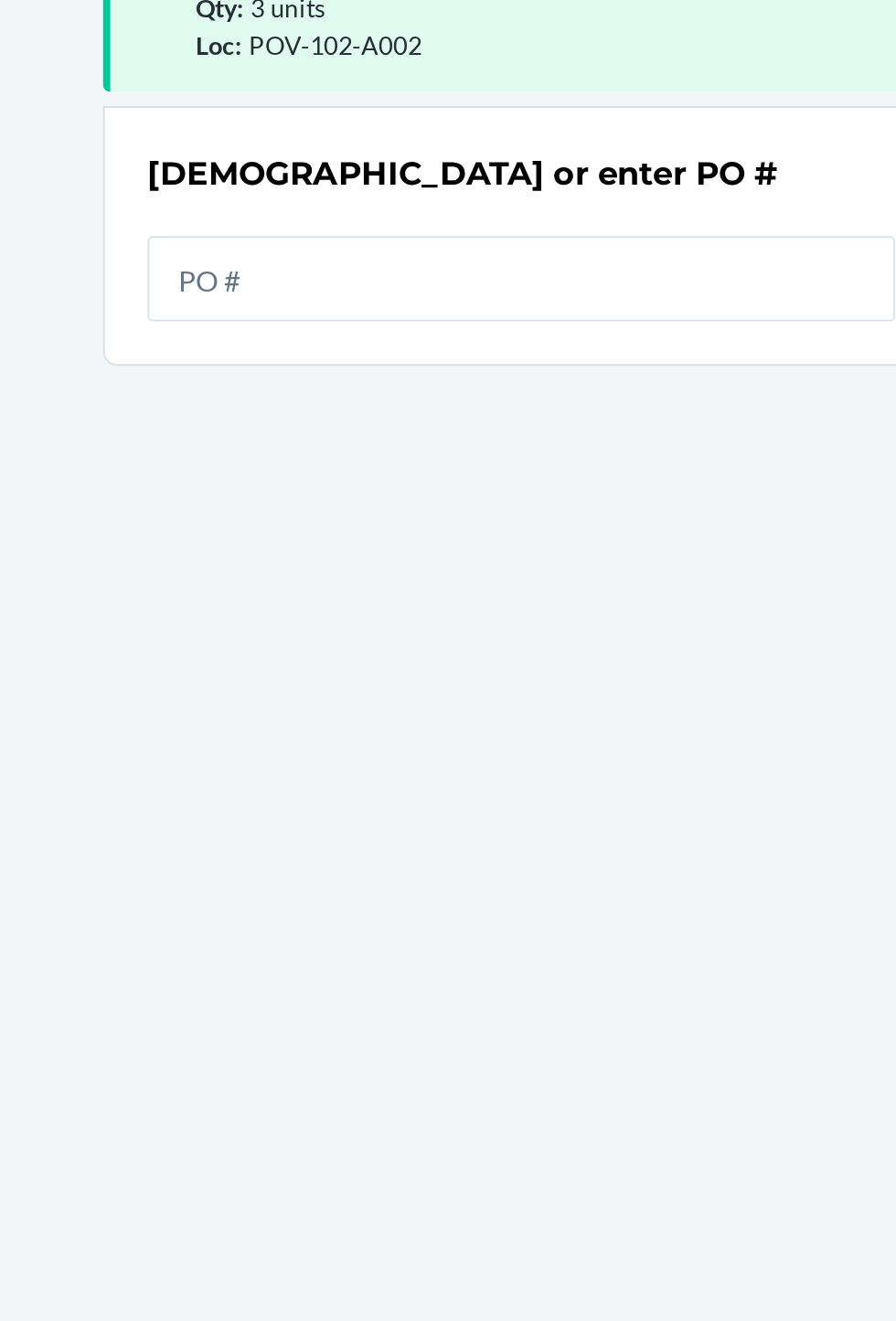
click at [551, 324] on input "text" at bounding box center [448, 319] width 384 height 44
type input "9916028"
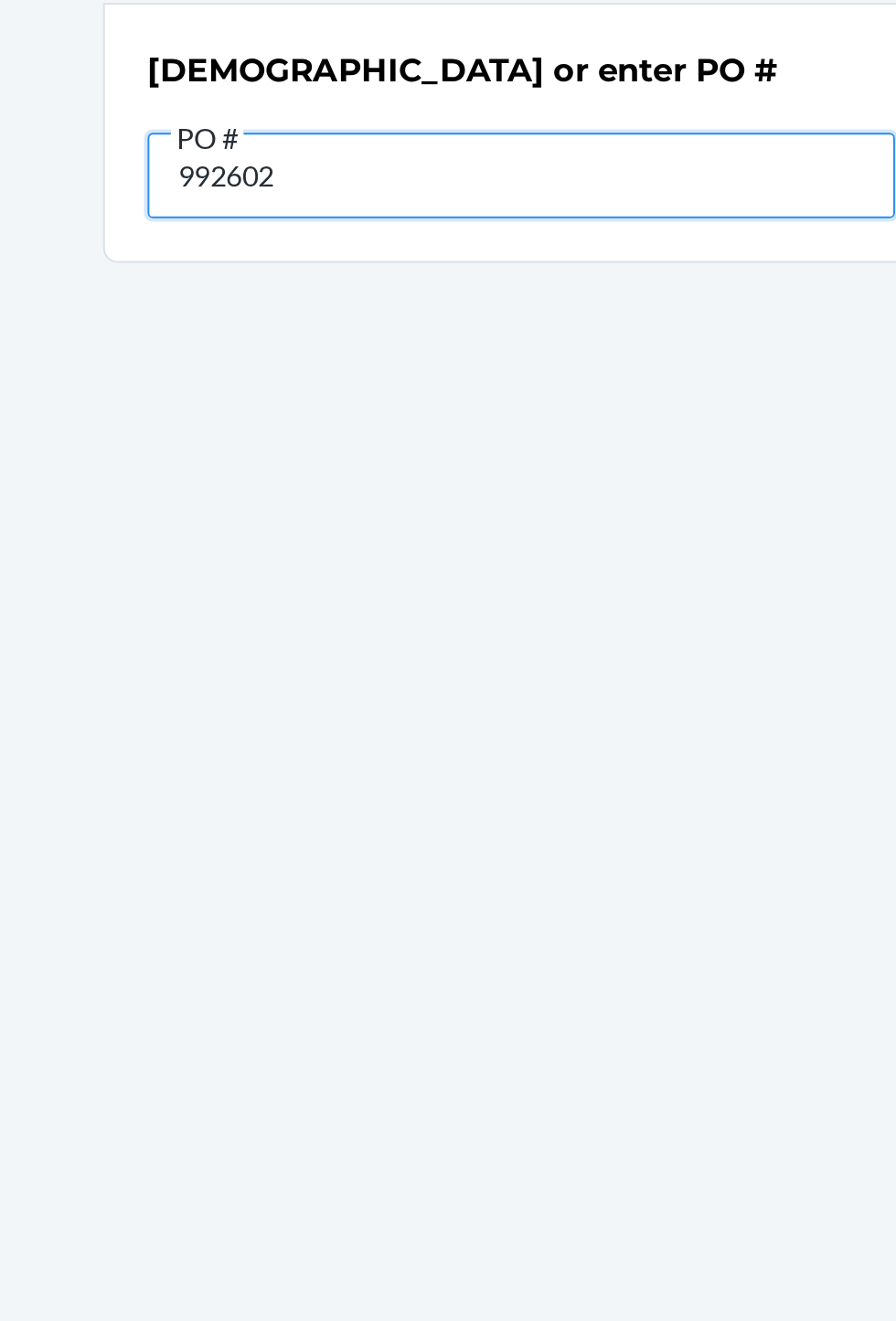
type input "9926028"
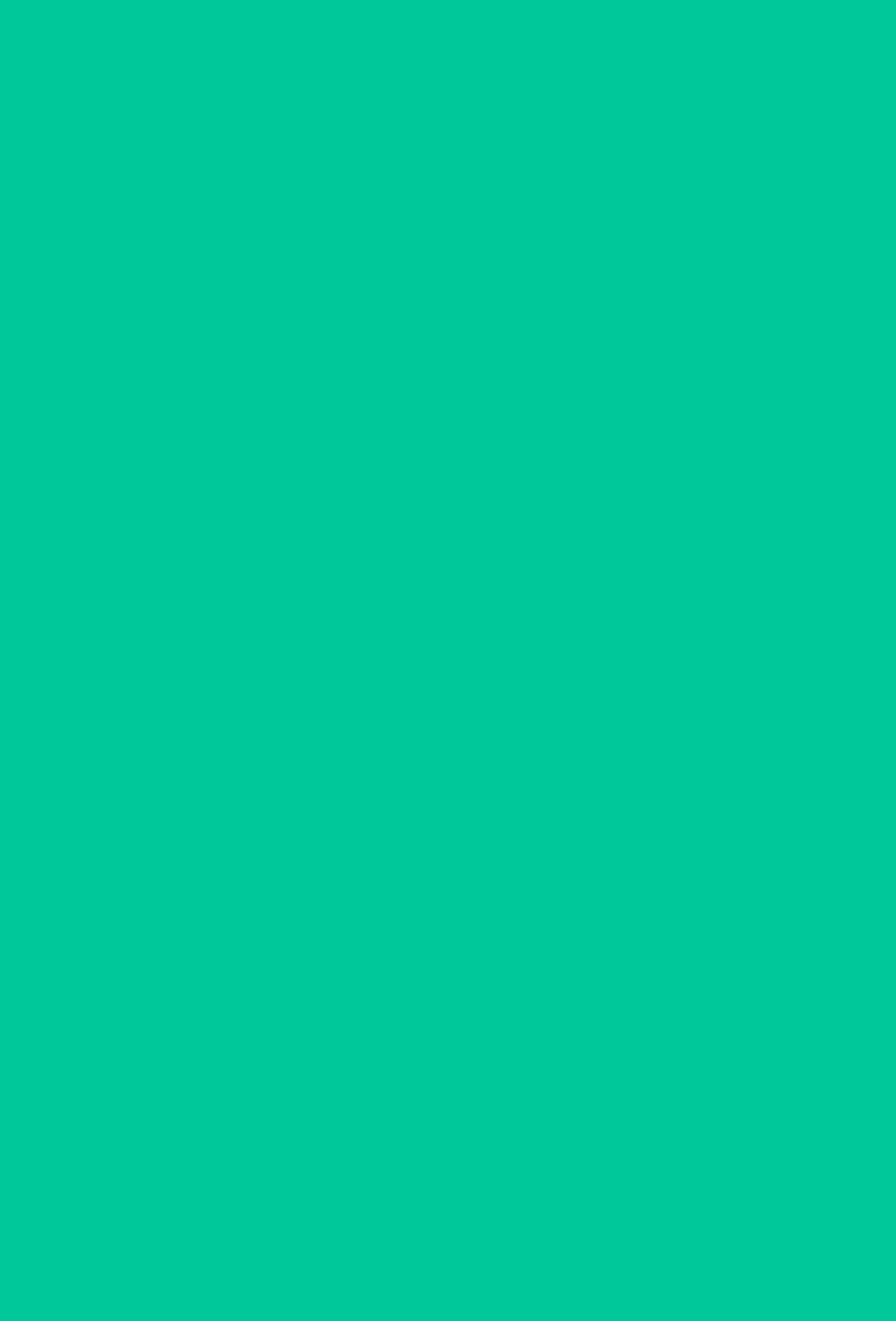
scroll to position [100, 0]
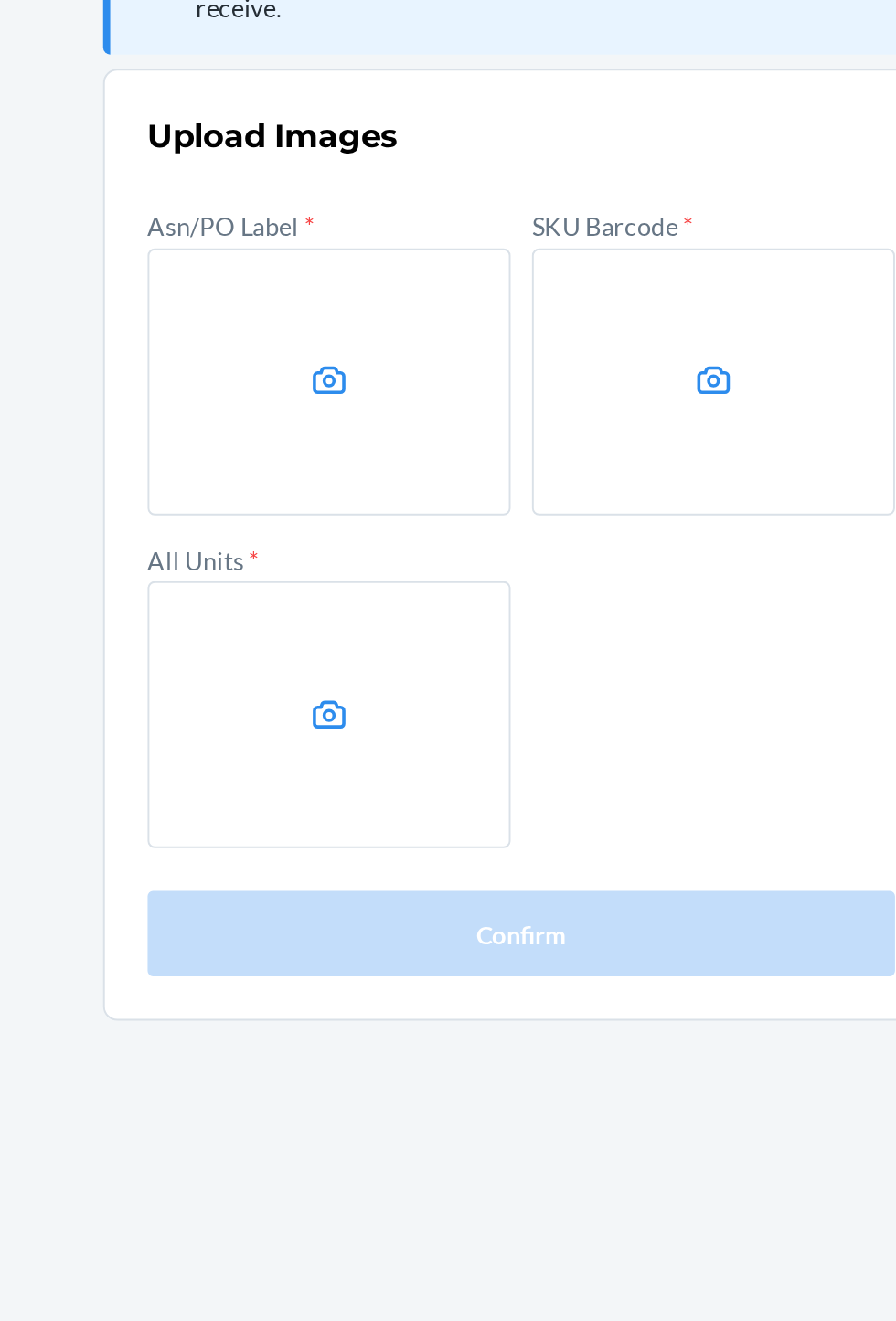
click at [330, 324] on label at bounding box center [350, 372] width 187 height 137
click at [0, 0] on input "file" at bounding box center [0, 0] width 0 height 0
click at [358, 315] on label at bounding box center [350, 372] width 187 height 137
click at [0, 0] on input "file" at bounding box center [0, 0] width 0 height 0
click at [577, 304] on label at bounding box center [546, 372] width 187 height 137
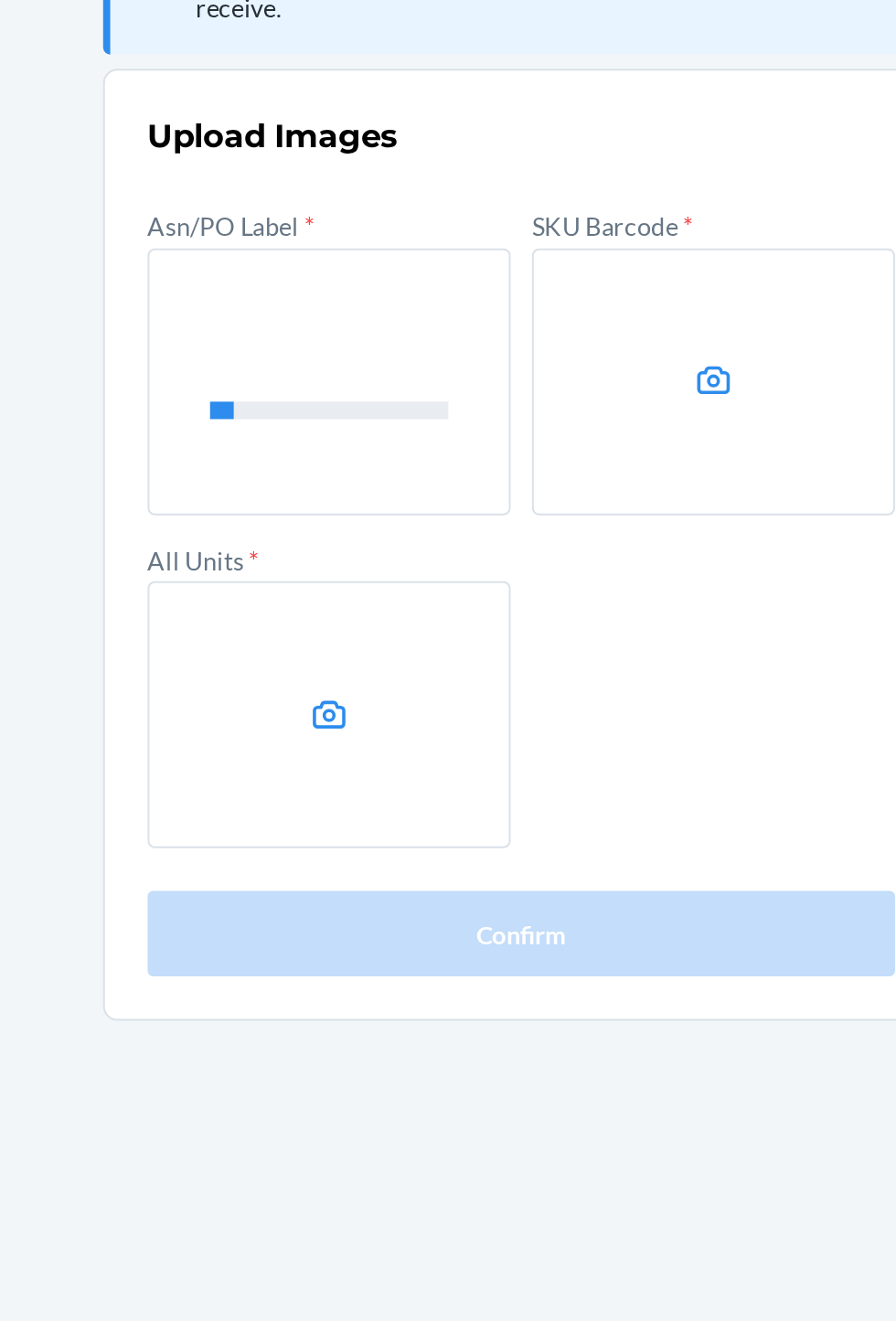
click at [0, 0] on input "file" at bounding box center [0, 0] width 0 height 0
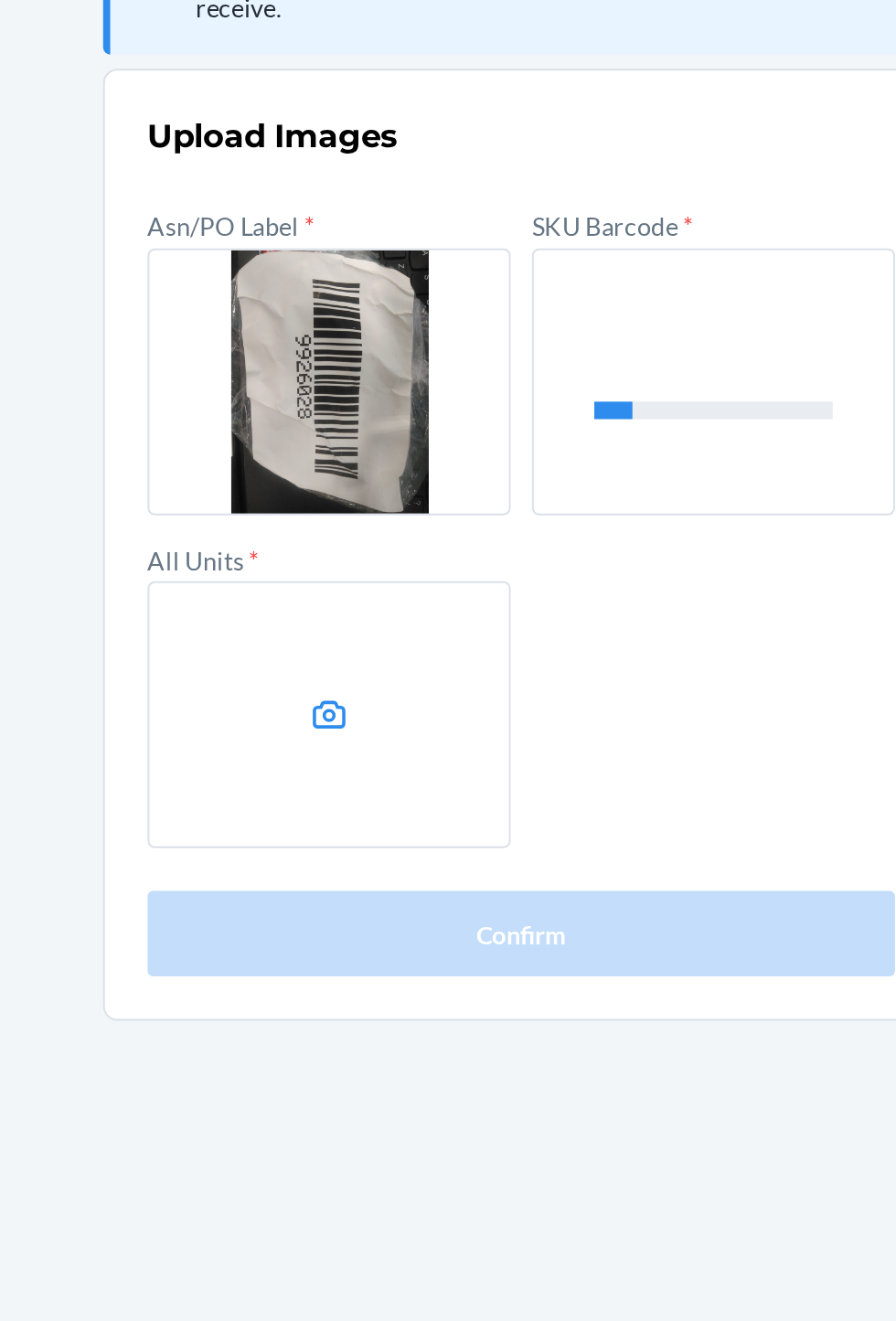
click at [362, 475] on label at bounding box center [350, 543] width 187 height 137
click at [0, 0] on input "file" at bounding box center [0, 0] width 0 height 0
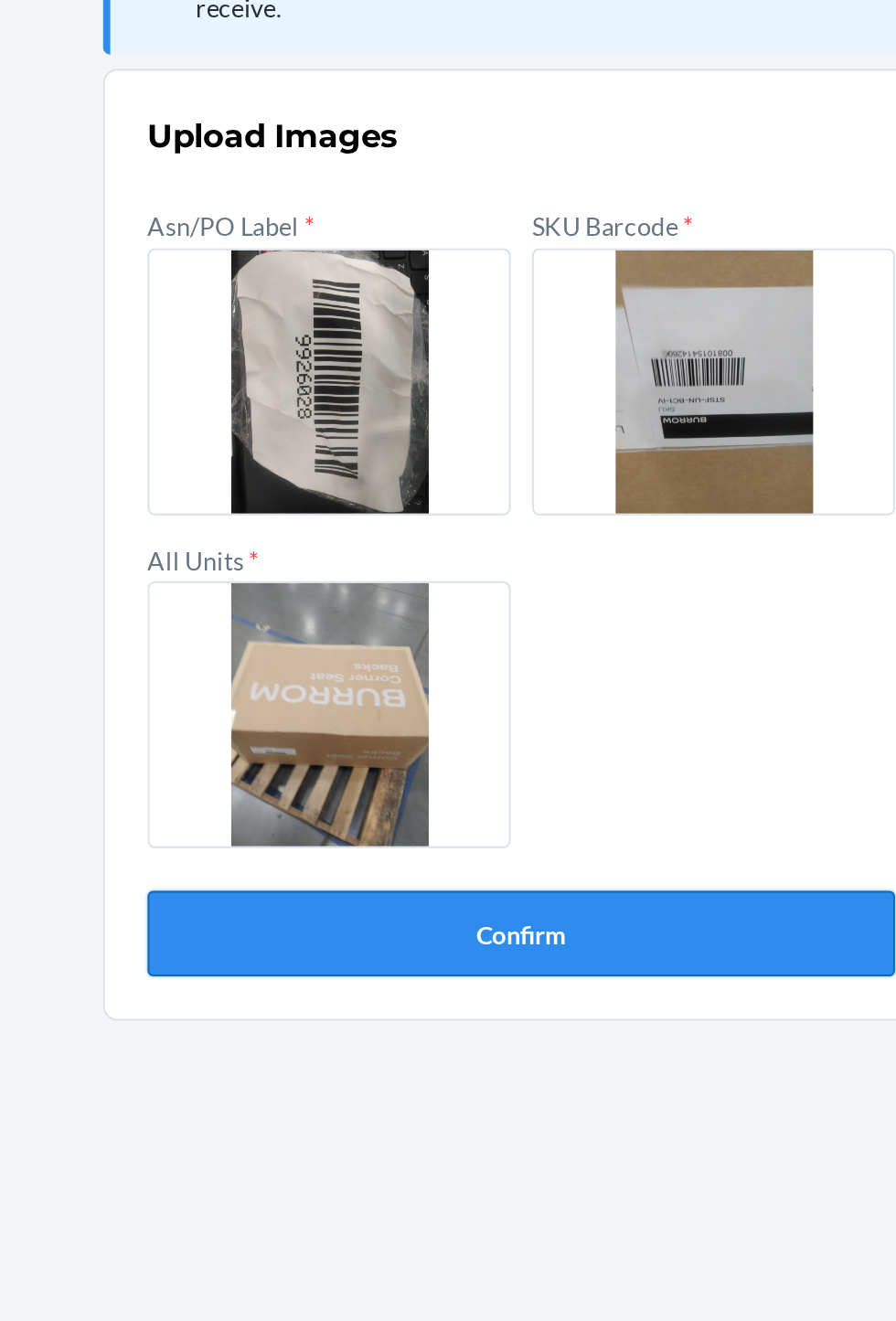
click at [560, 634] on button "Confirm" at bounding box center [448, 656] width 384 height 44
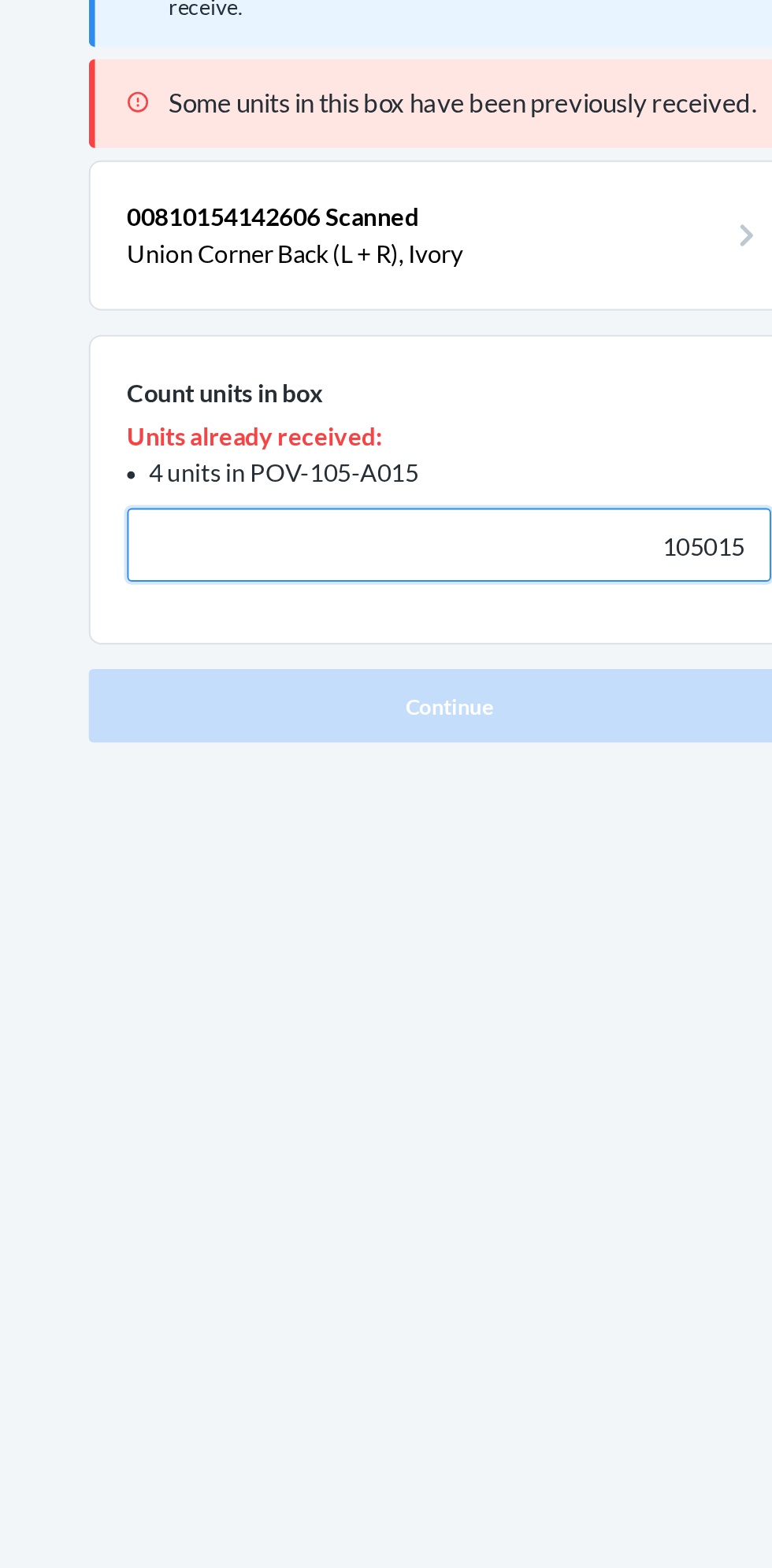
click at [201, 495] on button "Continue" at bounding box center [386, 514] width 371 height 38
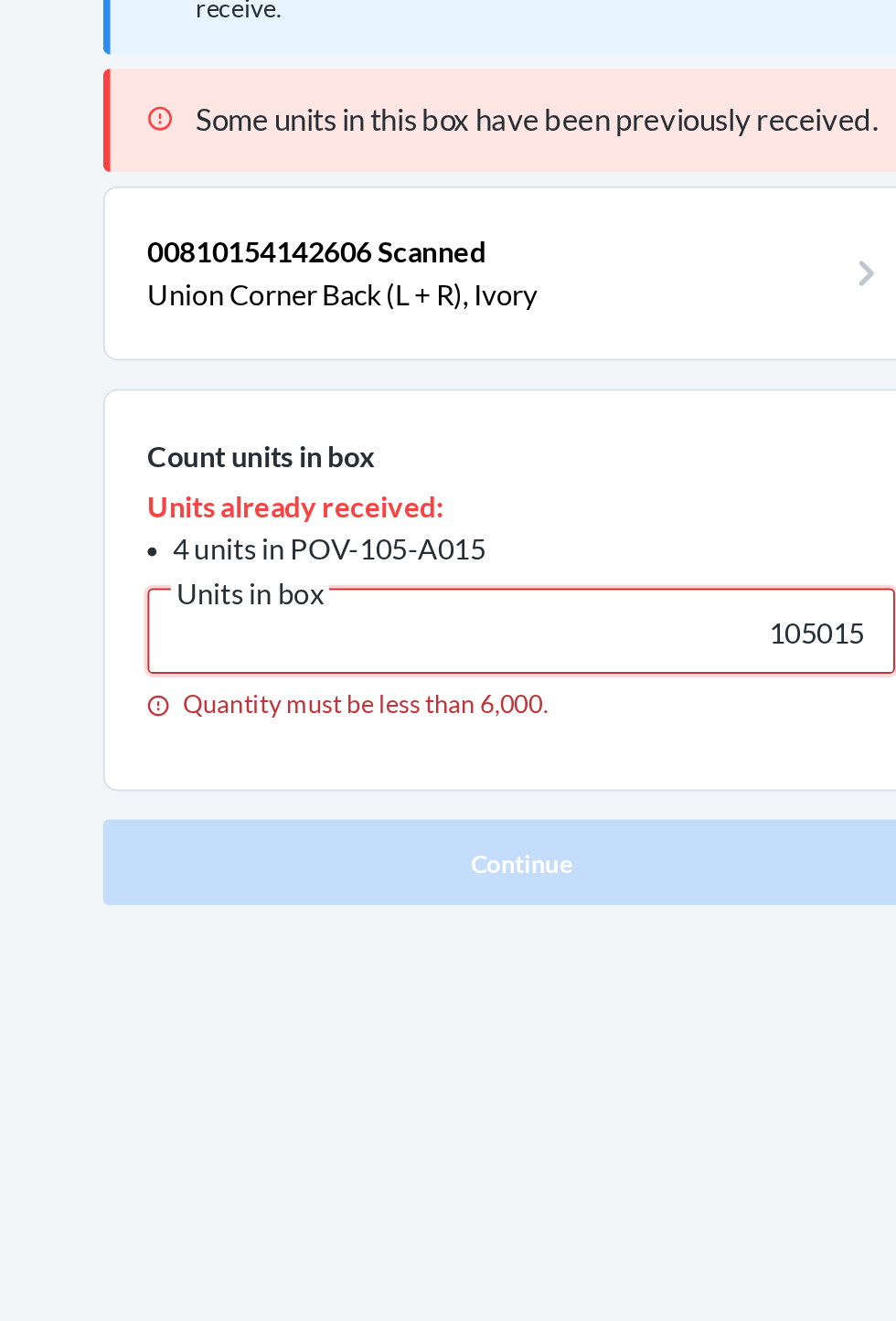
click at [371, 478] on input "105015" at bounding box center [448, 500] width 384 height 44
click at [599, 478] on input "105015" at bounding box center [448, 500] width 384 height 44
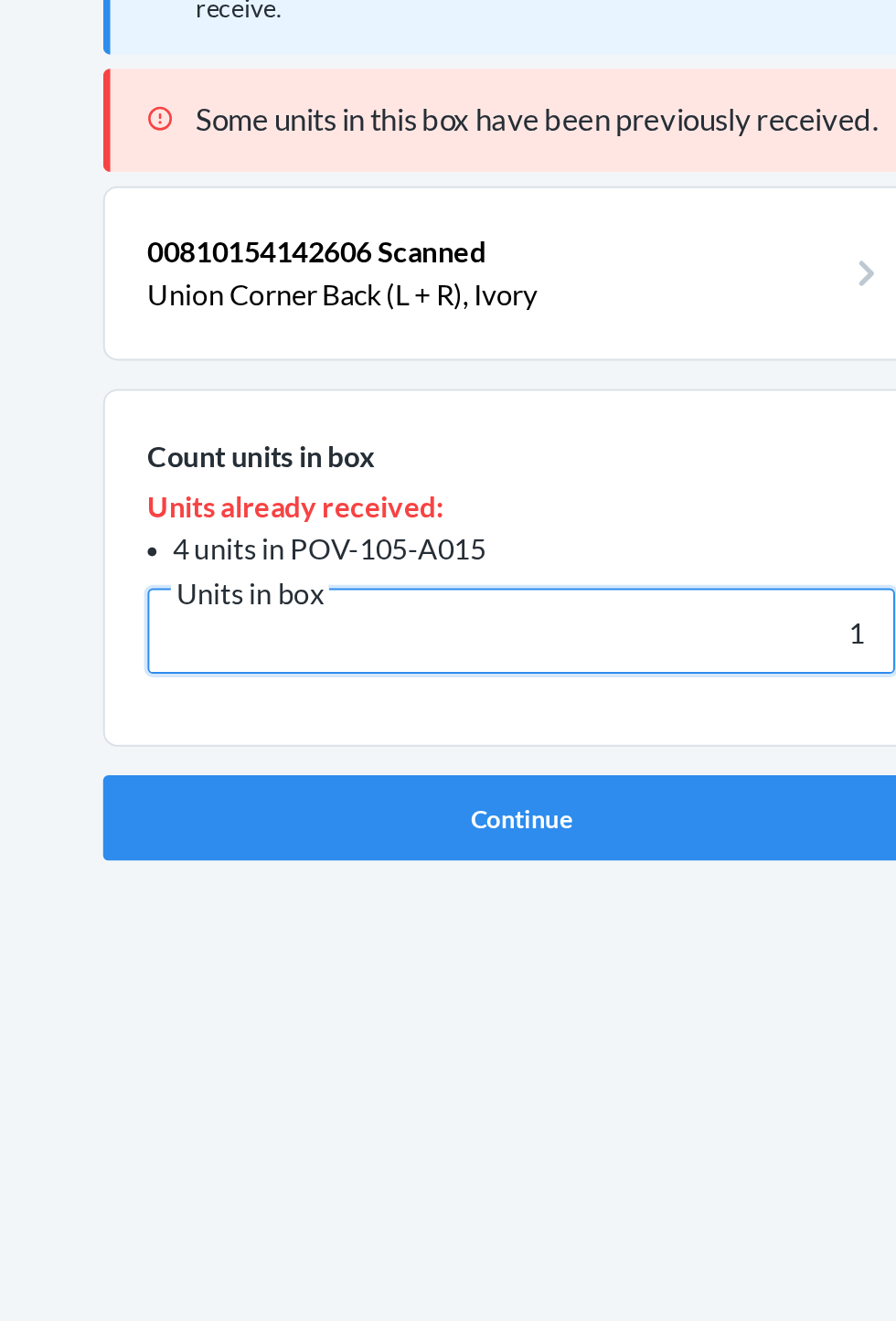
click at [610, 478] on input "1" at bounding box center [448, 500] width 384 height 44
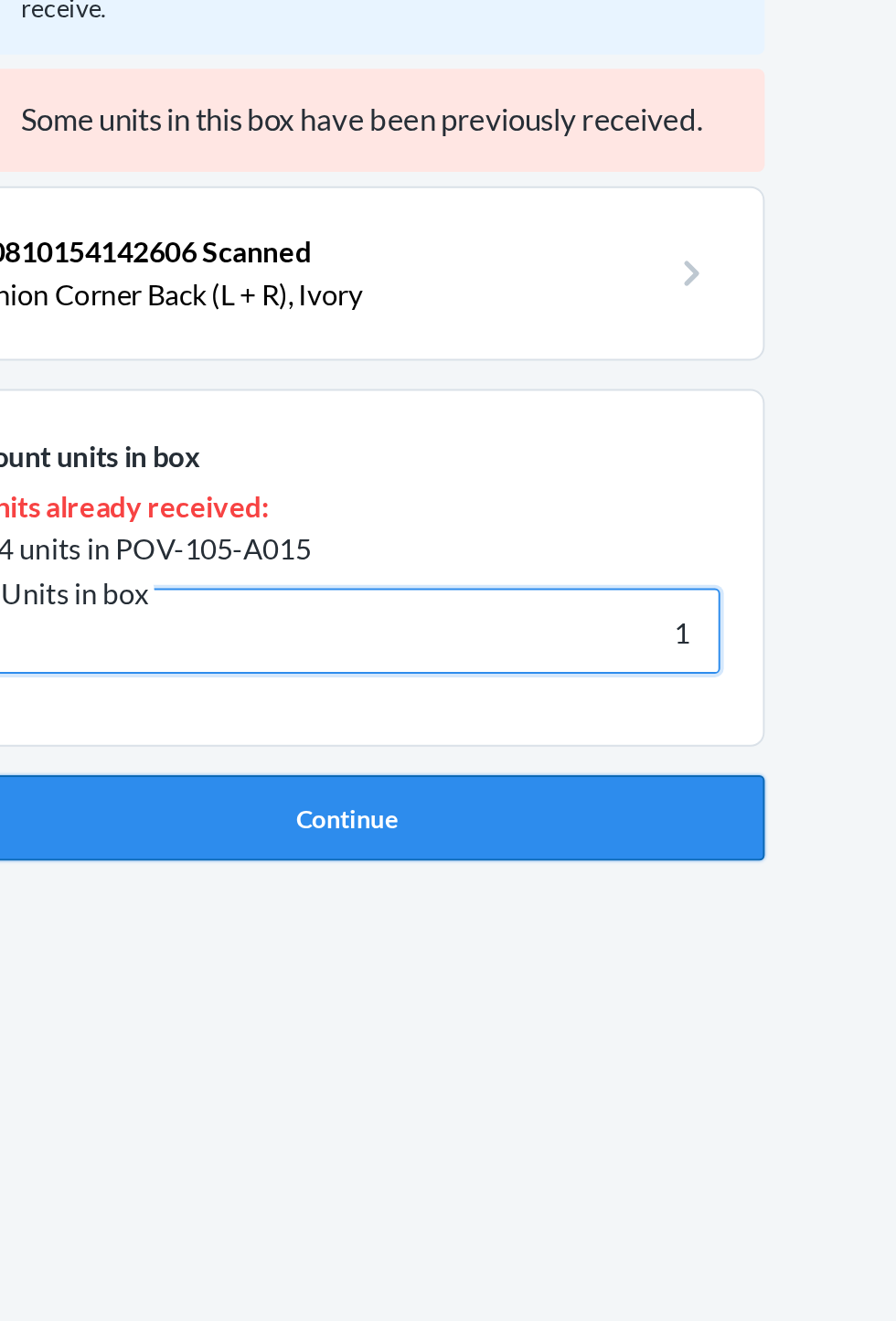
type input "1"
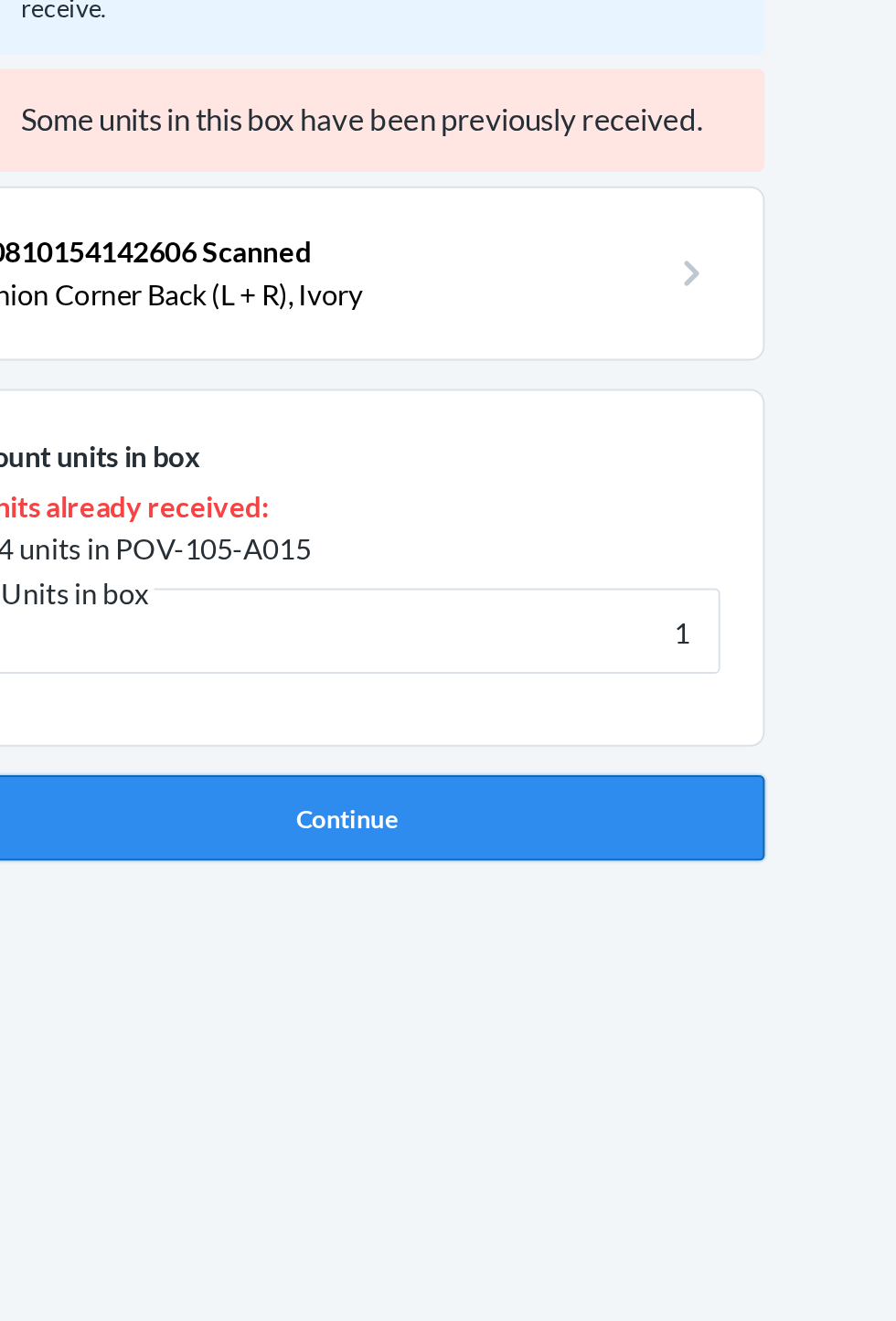
click at [620, 574] on button "Continue" at bounding box center [448, 596] width 430 height 44
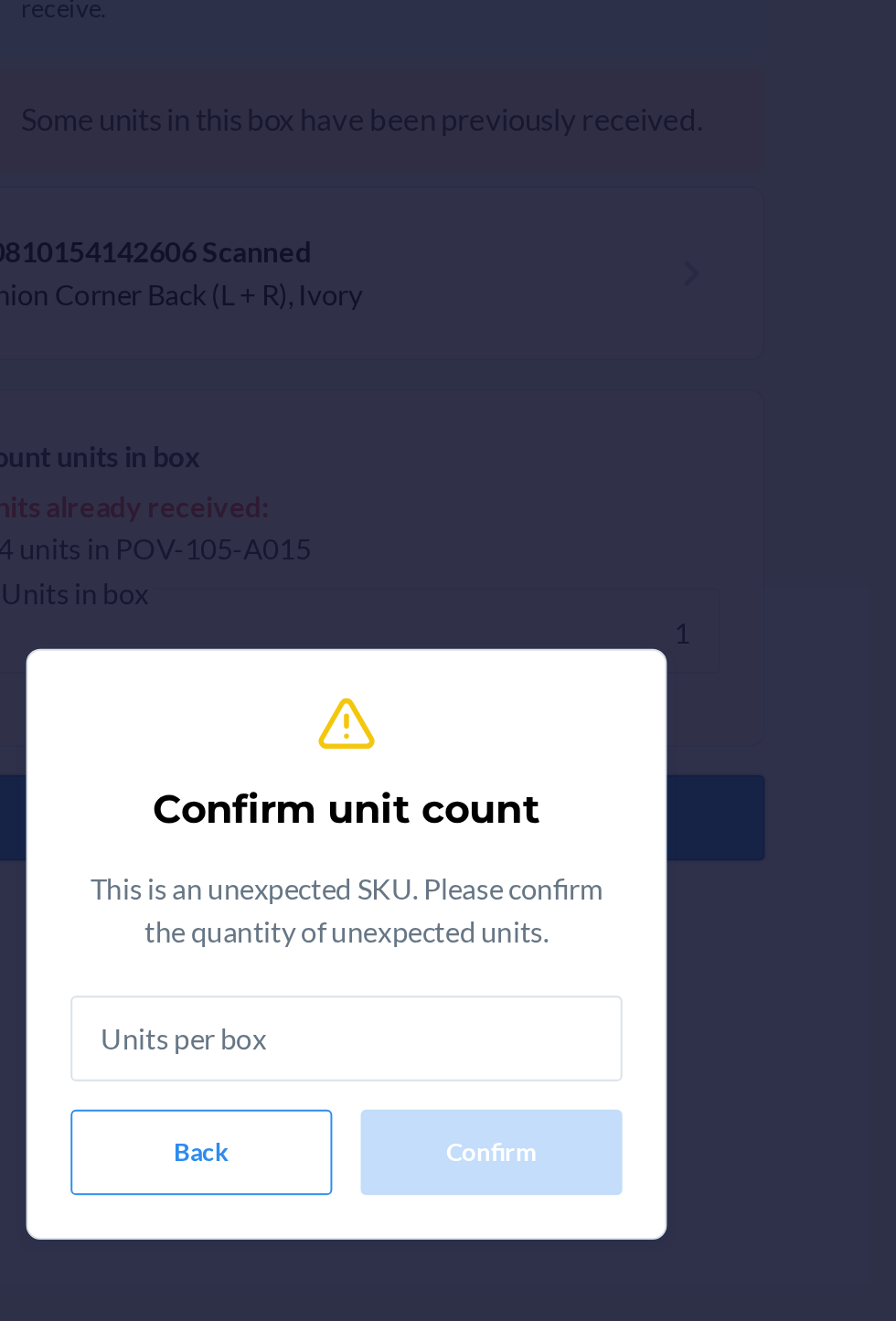
scroll to position [100, 0]
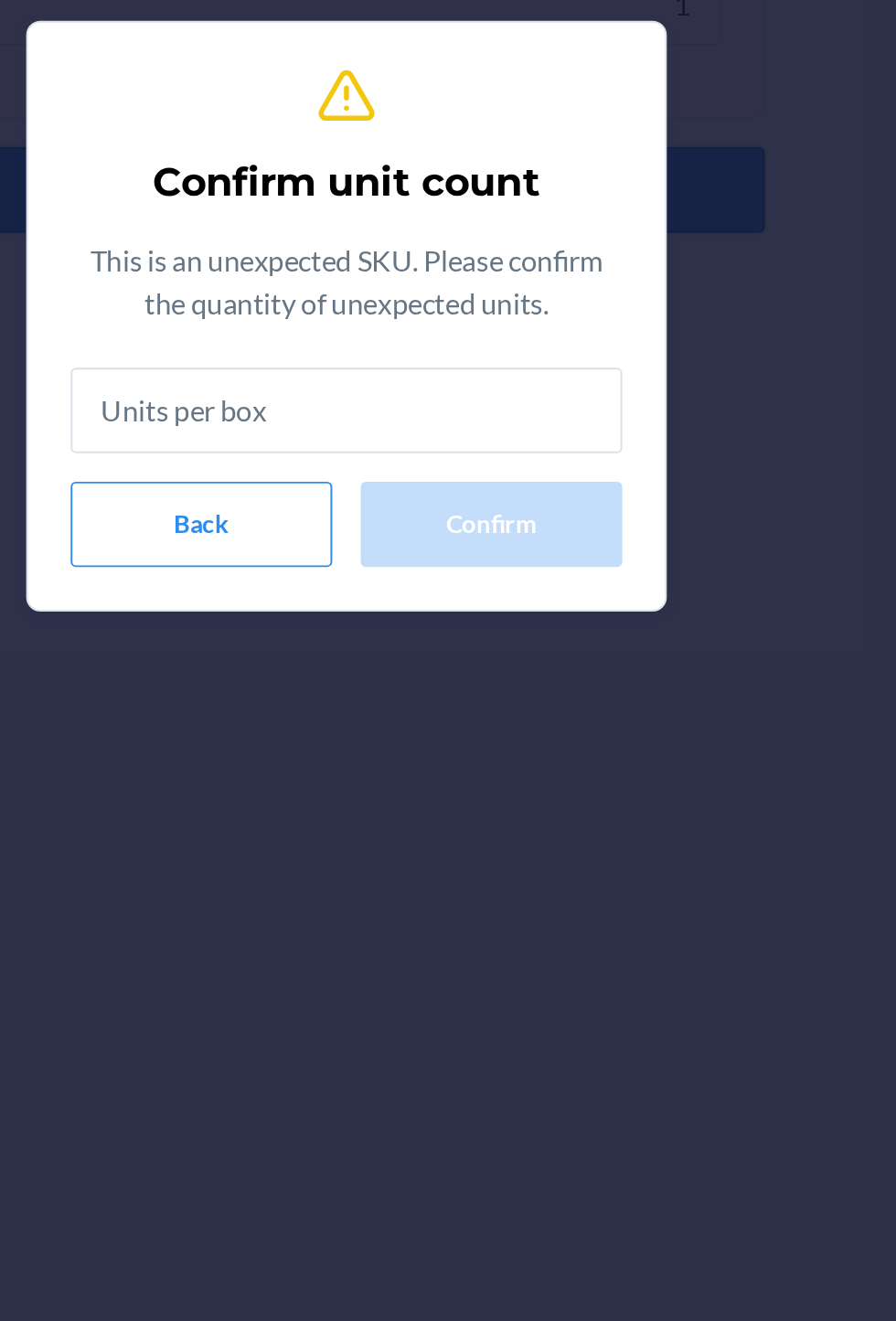
type input "1"
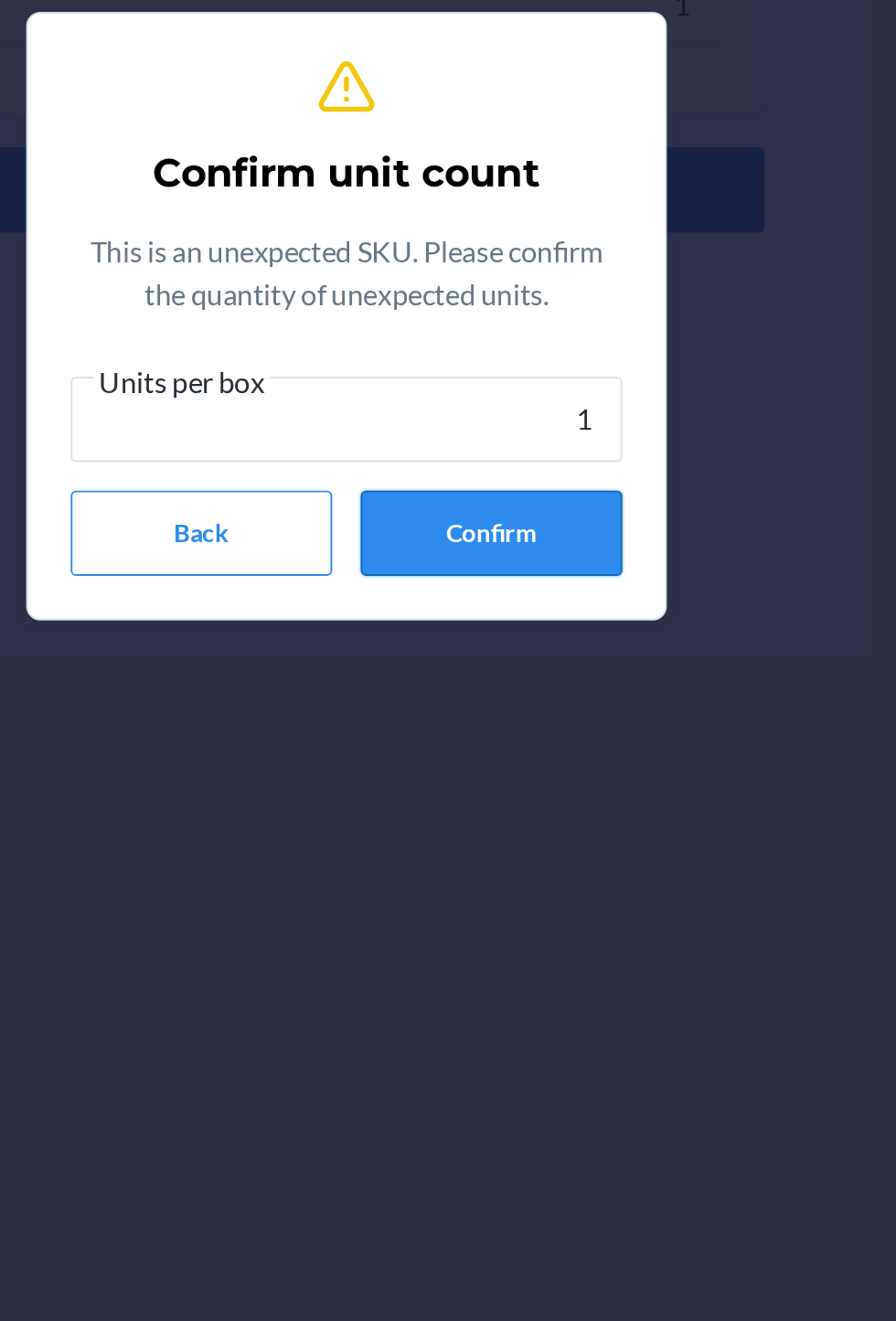
click at [549, 785] on button "Confirm" at bounding box center [522, 773] width 134 height 44
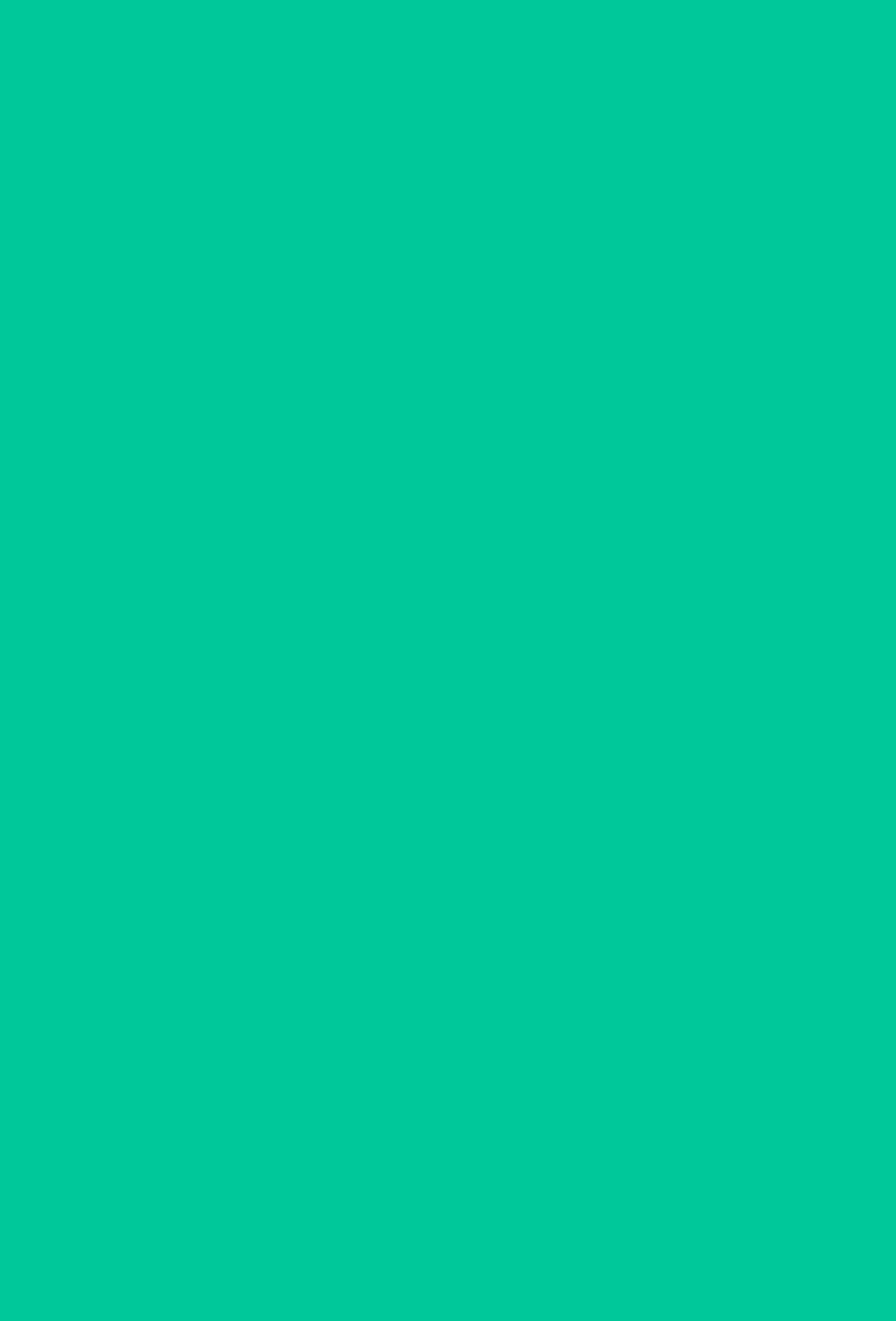
scroll to position [100, 0]
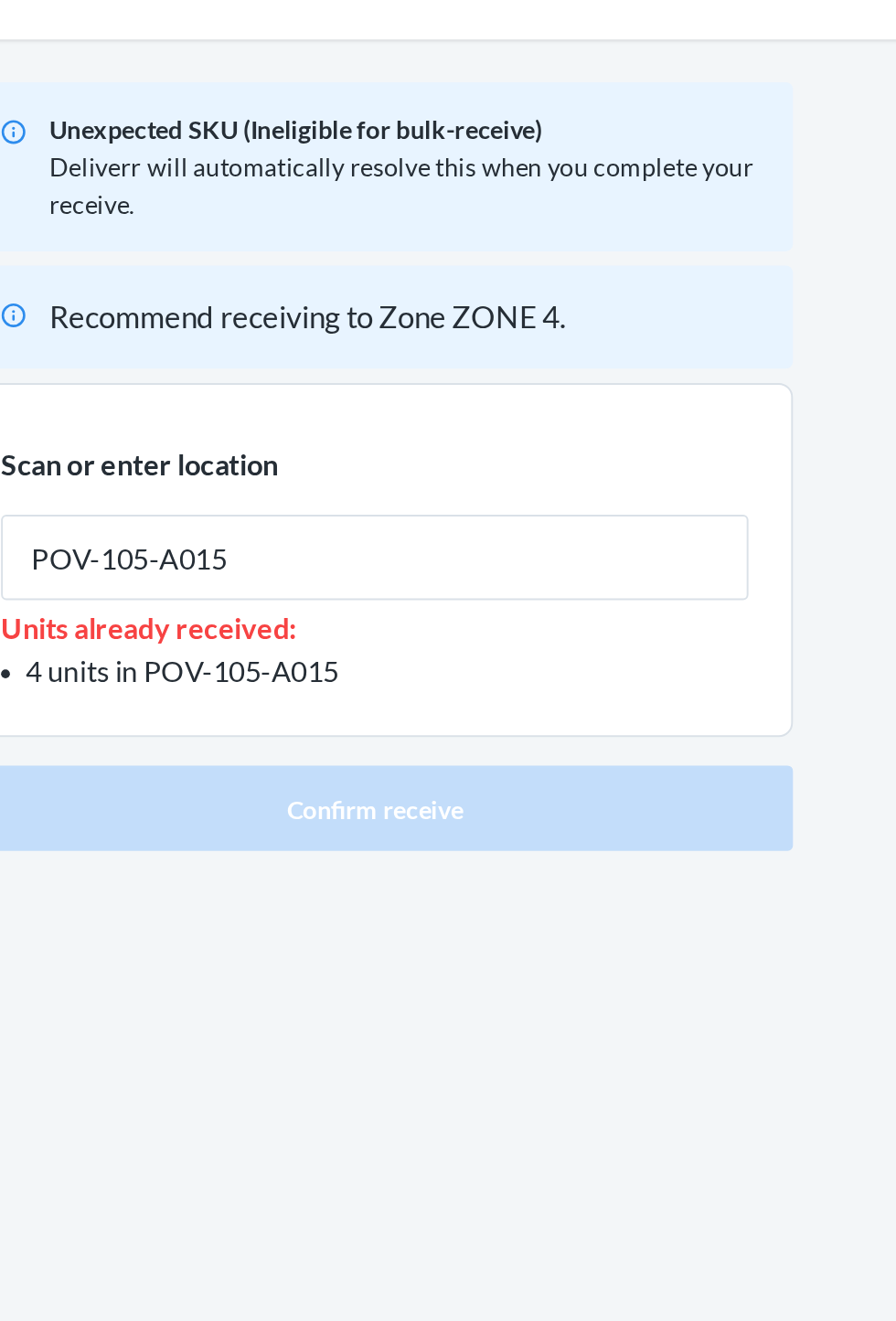
type input "POV-105-A015"
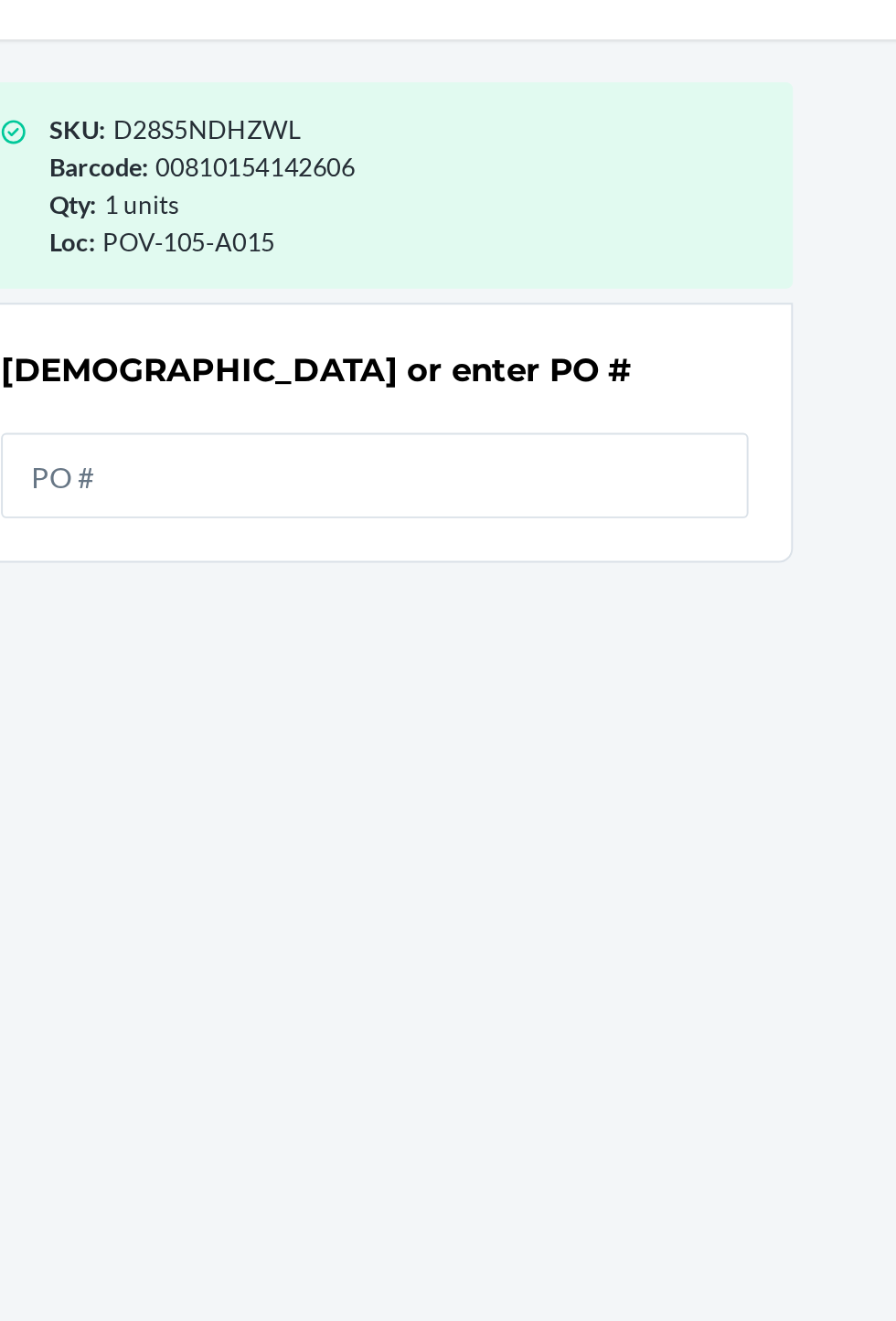
click at [255, 269] on div "SKU : D28S5NDHZWL Barcode : 00810154142606 Qty : 1 units Loc : POV-105-A015 Sca…" at bounding box center [448, 680] width 430 height 1142
